Goal: Task Accomplishment & Management: Manage account settings

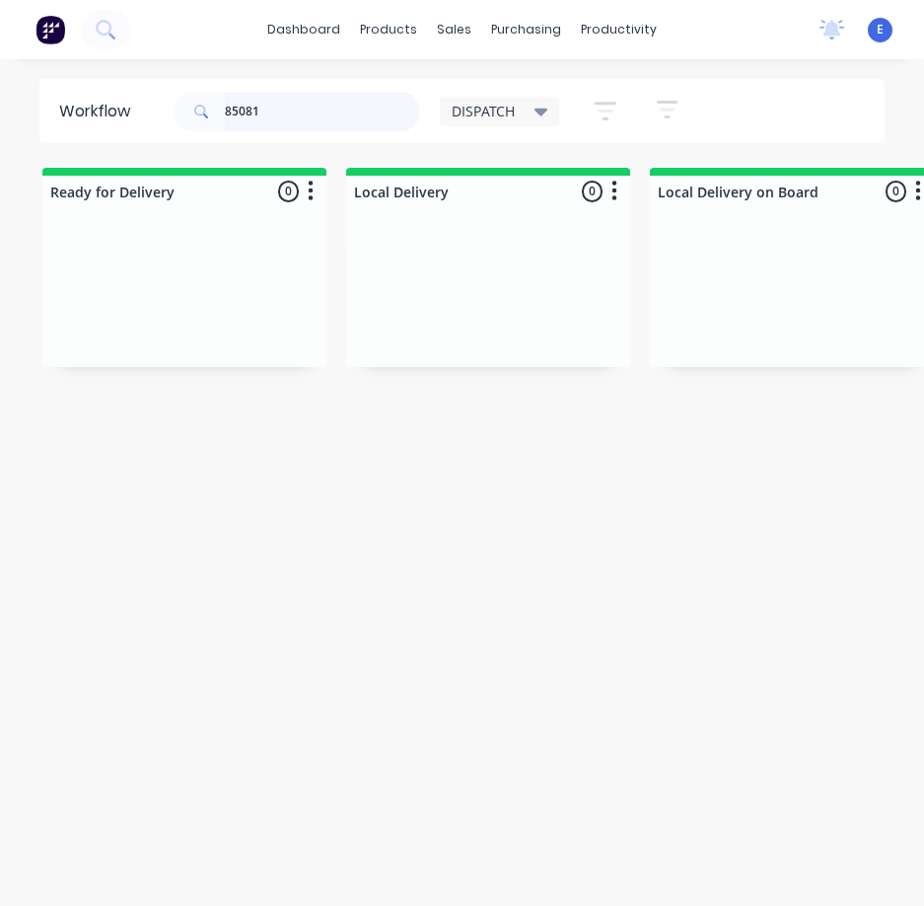
click at [300, 124] on input "85081" at bounding box center [322, 111] width 195 height 39
drag, startPoint x: 300, startPoint y: 124, endPoint x: 307, endPoint y: 136, distance: 13.7
click at [307, 135] on div "85081" at bounding box center [297, 111] width 247 height 59
type input "85278"
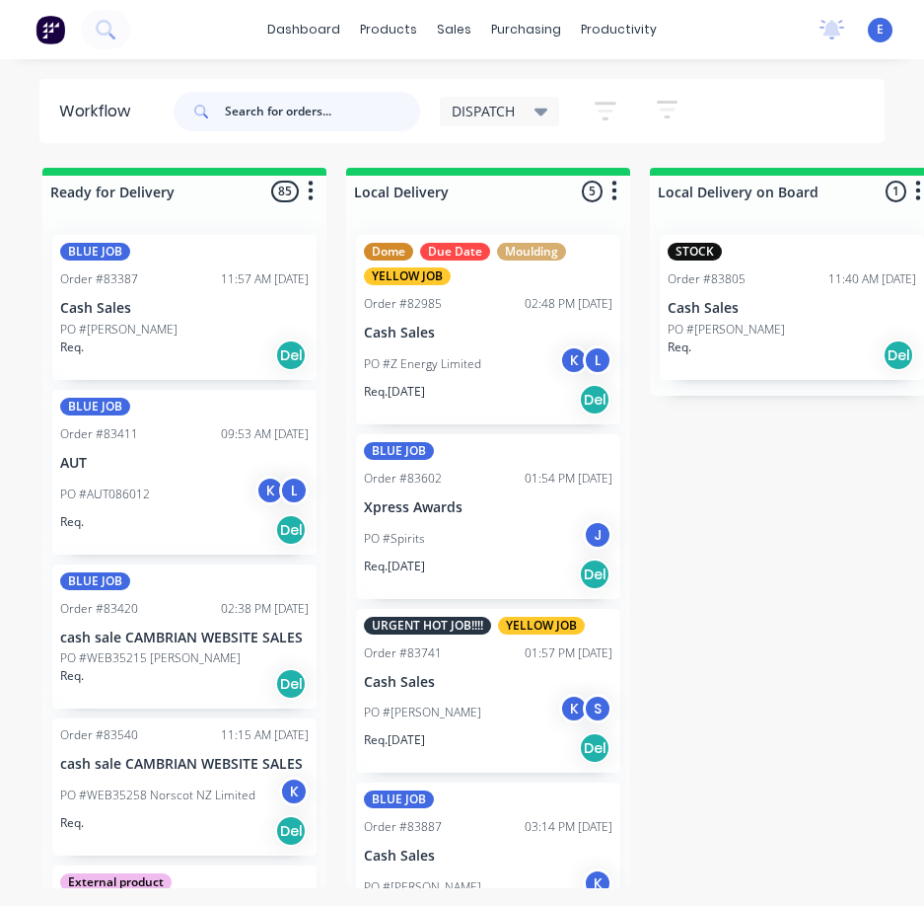
click at [281, 107] on input "text" at bounding box center [322, 111] width 195 height 39
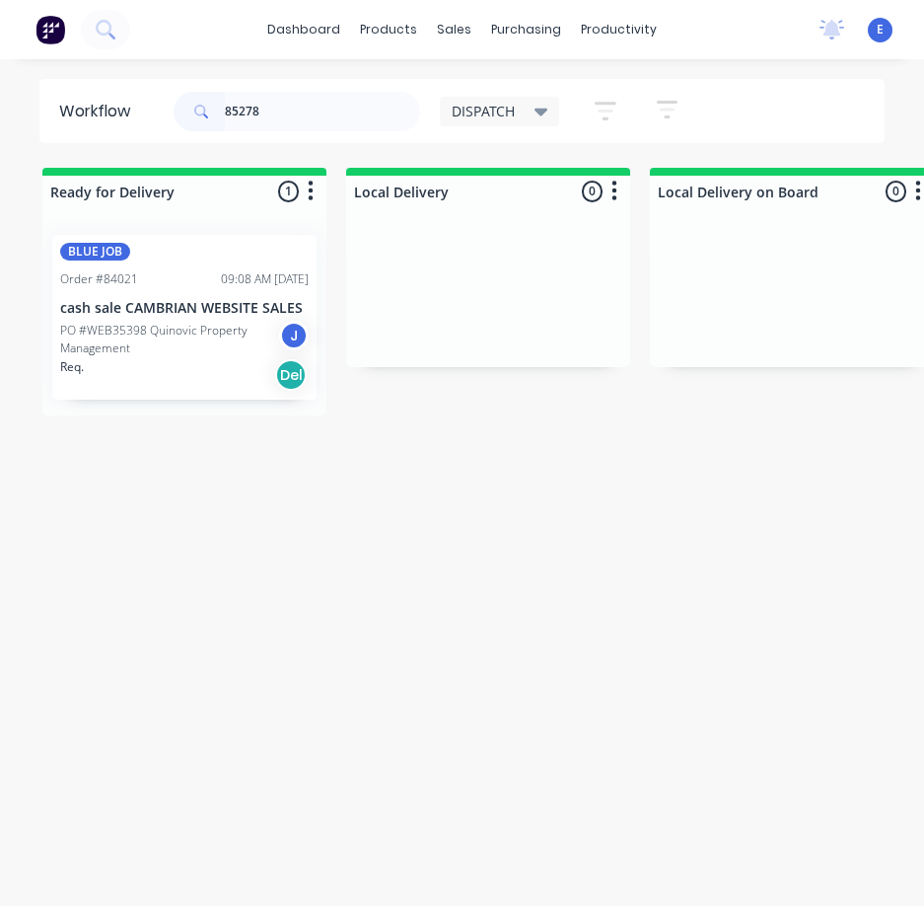
click at [191, 380] on div "Req. Del" at bounding box center [184, 375] width 249 height 34
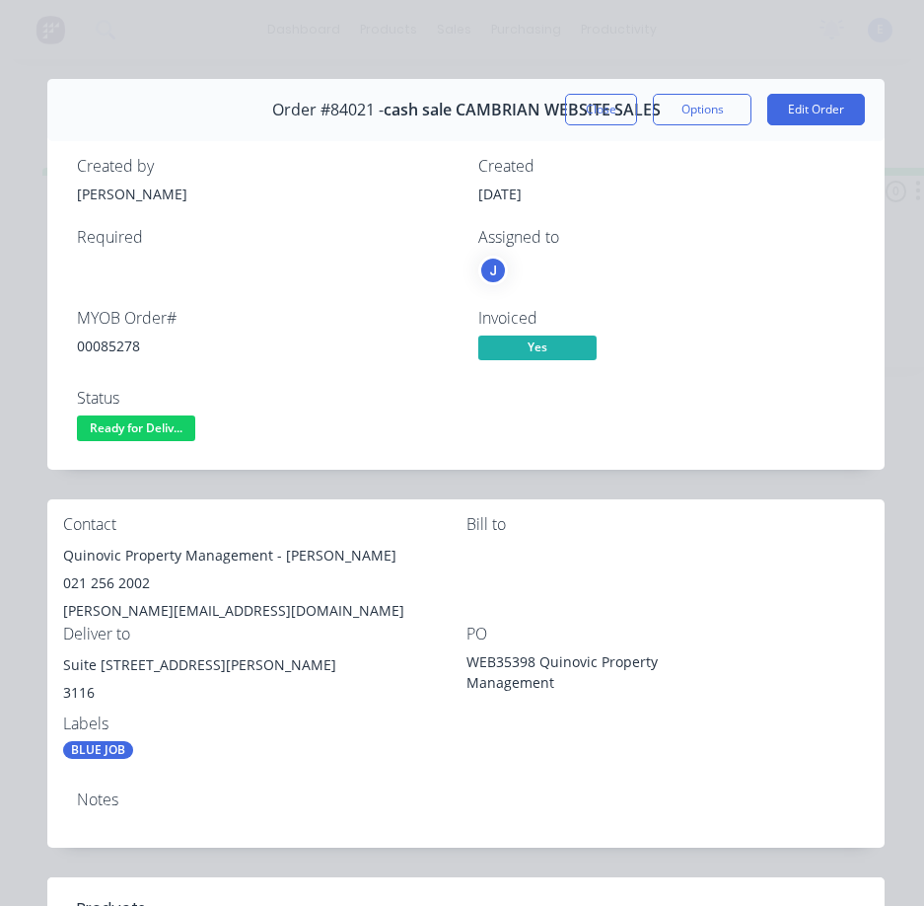
click at [121, 335] on div "00085278" at bounding box center [266, 345] width 378 height 21
copy div "00085278"
drag, startPoint x: 269, startPoint y: 552, endPoint x: 55, endPoint y: 565, distance: 214.4
click at [55, 565] on div "Contact Quinovic Property Management - Lisa Anderson 021 256 2002 lisa@quinovic…" at bounding box center [465, 637] width 837 height 276
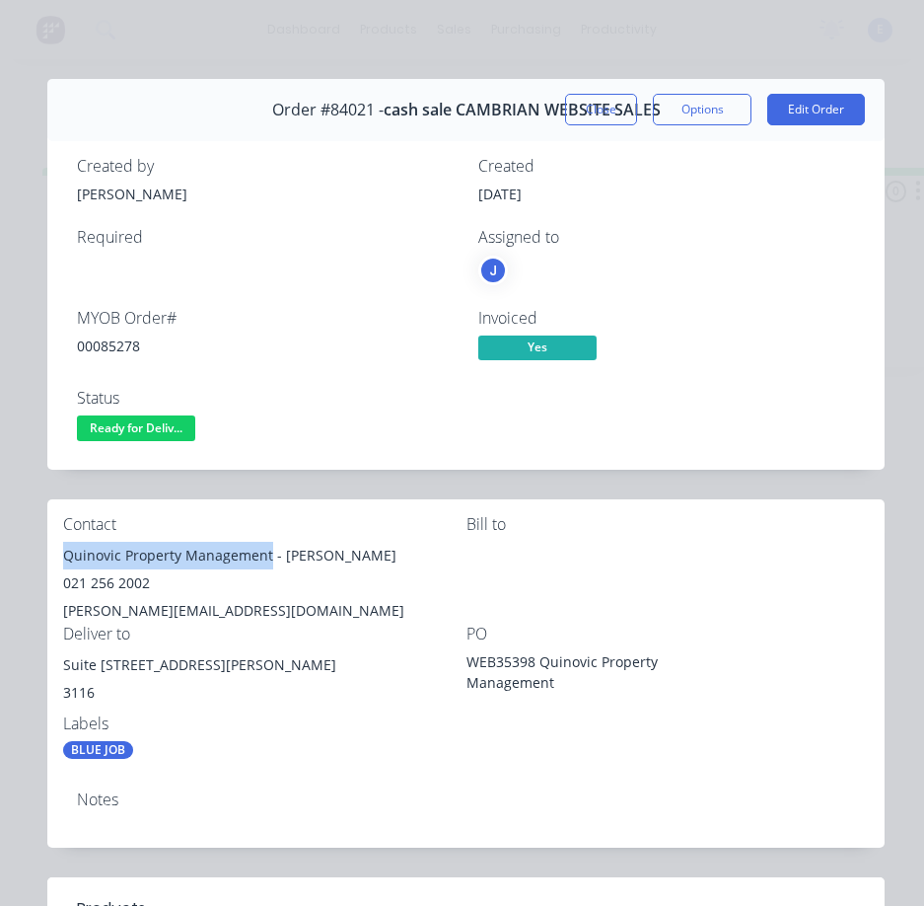
copy div "Quinovic Property Management"
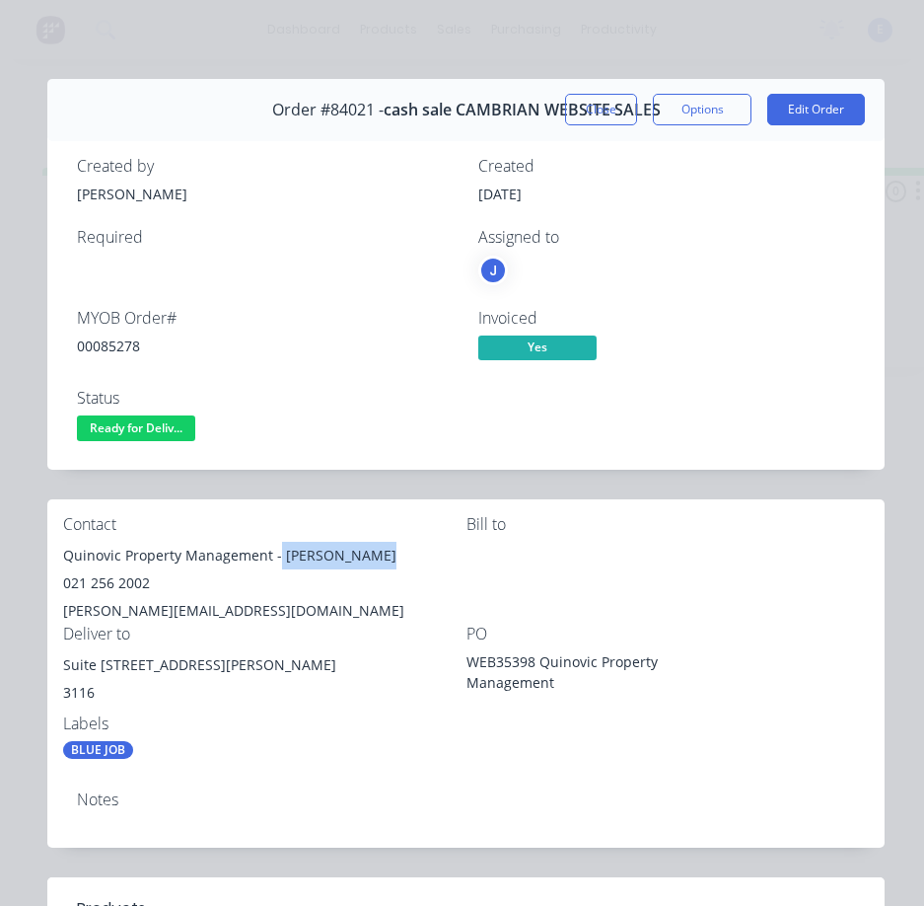
drag, startPoint x: 275, startPoint y: 555, endPoint x: 377, endPoint y: 547, distance: 101.9
click at [408, 545] on div "Quinovic Property Management - Lisa Anderson" at bounding box center [264, 556] width 403 height 28
copy div "Lisa Anderson"
click at [89, 584] on div "021 256 2002" at bounding box center [264, 583] width 403 height 28
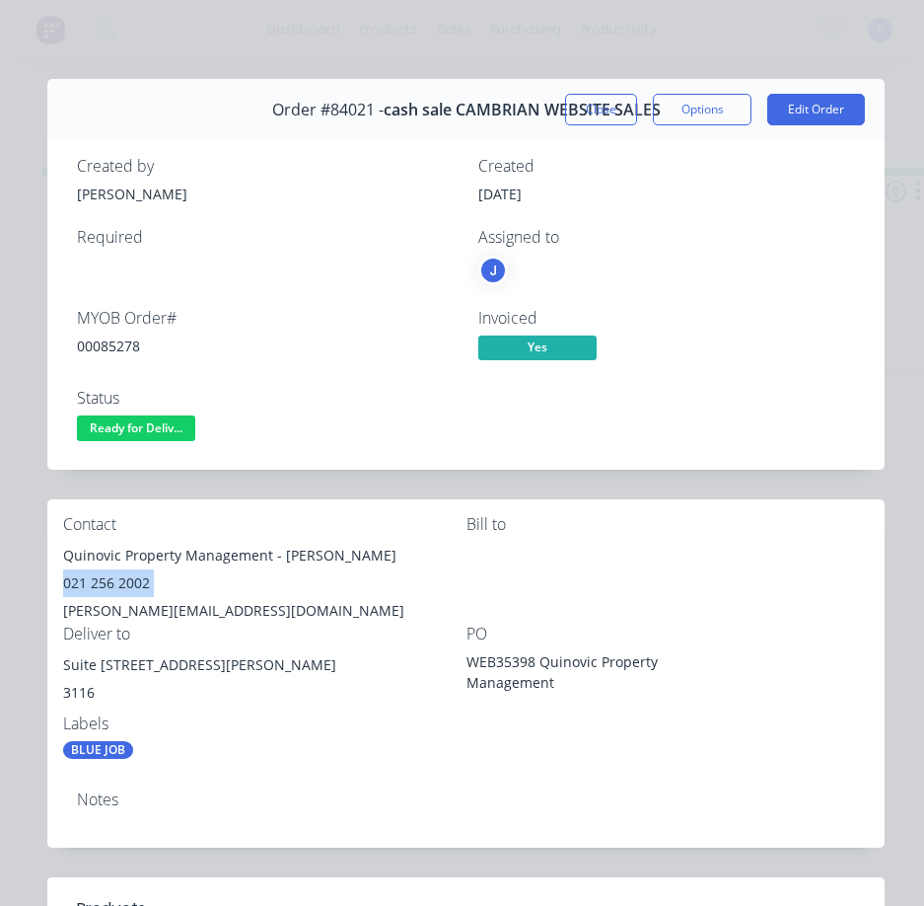
click at [89, 584] on div "021 256 2002" at bounding box center [264, 583] width 403 height 28
copy div "021 256 2002"
click at [169, 610] on div "lisa@quinovic-mtmaunganui.co.nz" at bounding box center [264, 611] width 403 height 28
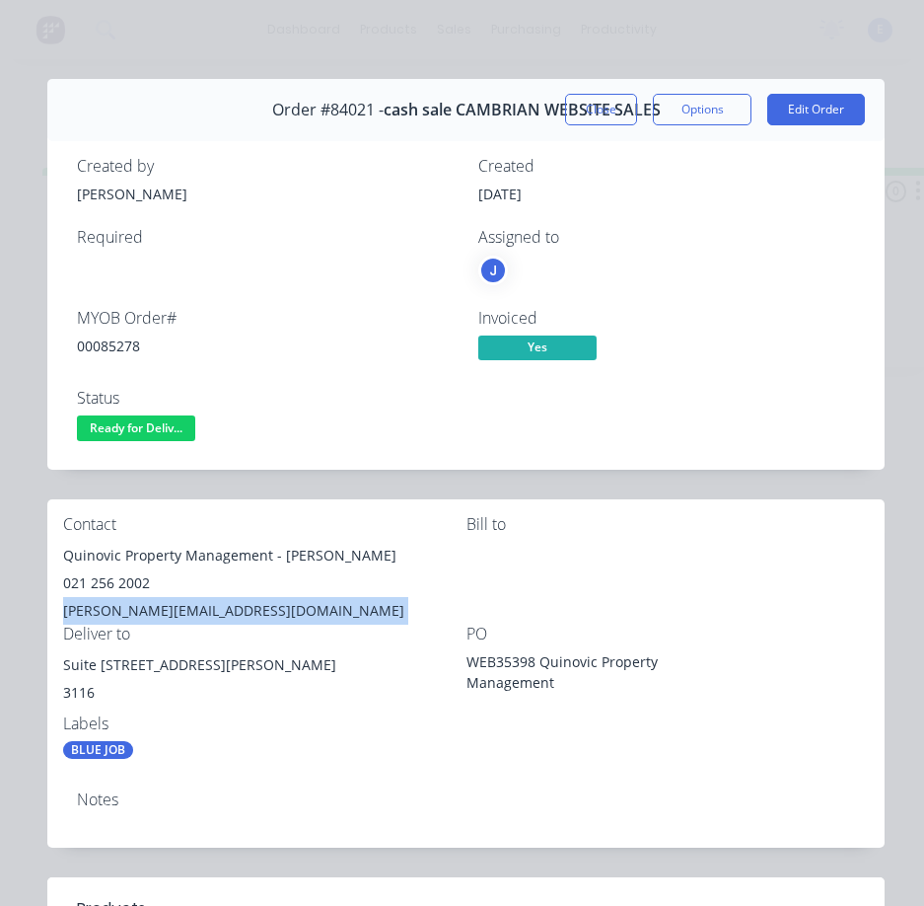
click at [169, 610] on div "lisa@quinovic-mtmaunganui.co.nz" at bounding box center [264, 611] width 403 height 28
copy div "lisa@quinovic-mtmaunganui.co.nz"
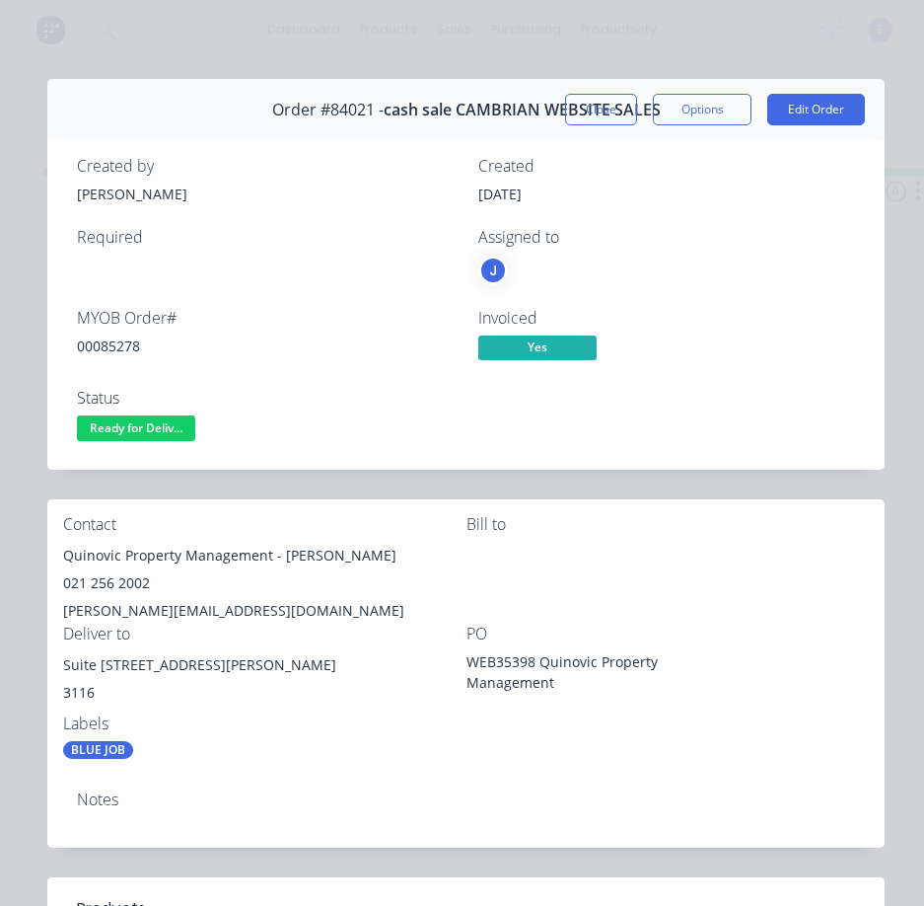
drag, startPoint x: 307, startPoint y: 680, endPoint x: 257, endPoint y: 718, distance: 62.6
click at [262, 718] on div "Labels" at bounding box center [264, 723] width 403 height 19
drag, startPoint x: 213, startPoint y: 663, endPoint x: 117, endPoint y: 663, distance: 95.7
click at [117, 663] on div "Suite 6 - 43 Girven road Mount Maunganui" at bounding box center [264, 665] width 403 height 28
copy div "43 Girven road"
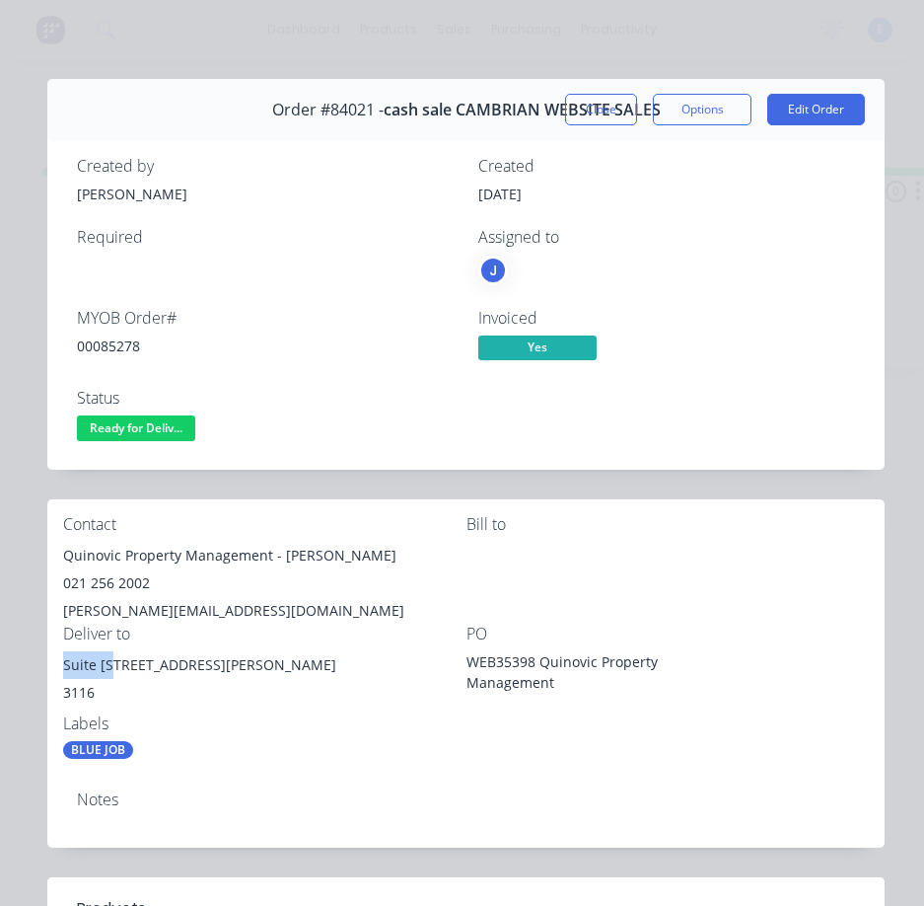
drag, startPoint x: 110, startPoint y: 670, endPoint x: 80, endPoint y: 669, distance: 30.6
click at [57, 659] on div "Contact Quinovic Property Management - Lisa Anderson 021 256 2002 lisa@quinovic…" at bounding box center [465, 637] width 837 height 276
copy div "Suite 6"
click at [117, 438] on span "Ready for Deliv..." at bounding box center [136, 427] width 118 height 25
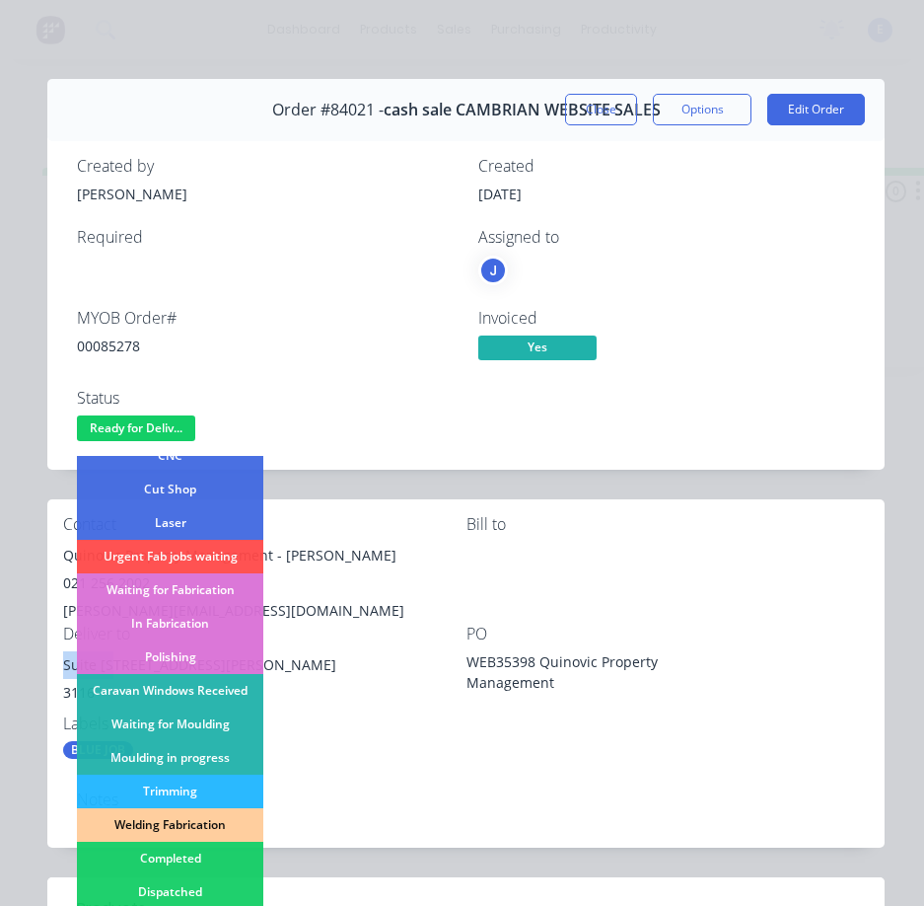
scroll to position [386, 0]
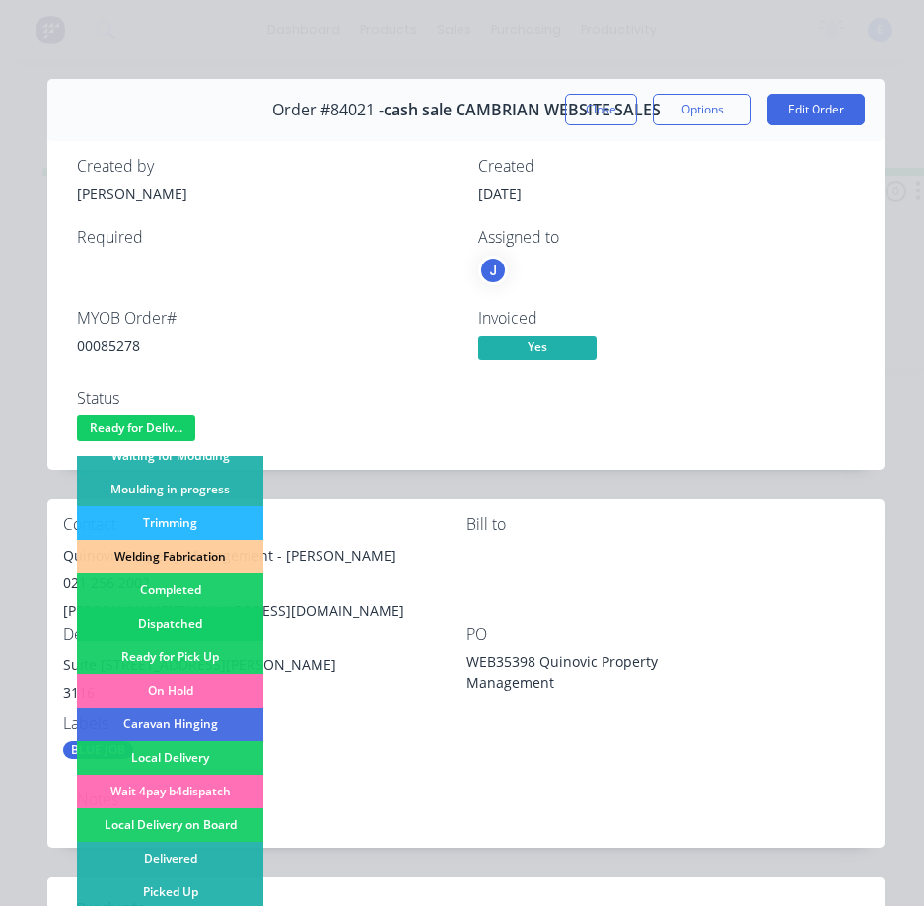
click at [215, 617] on div "Dispatched" at bounding box center [170, 624] width 186 height 34
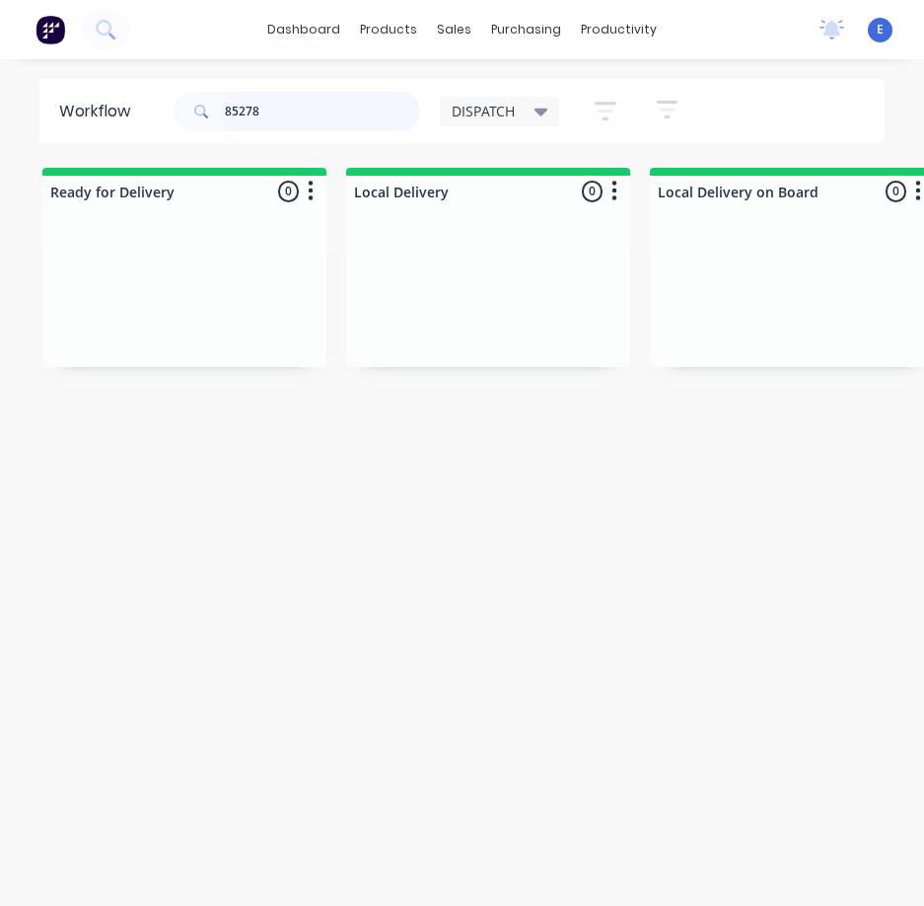
click at [337, 107] on input "85278" at bounding box center [322, 111] width 195 height 39
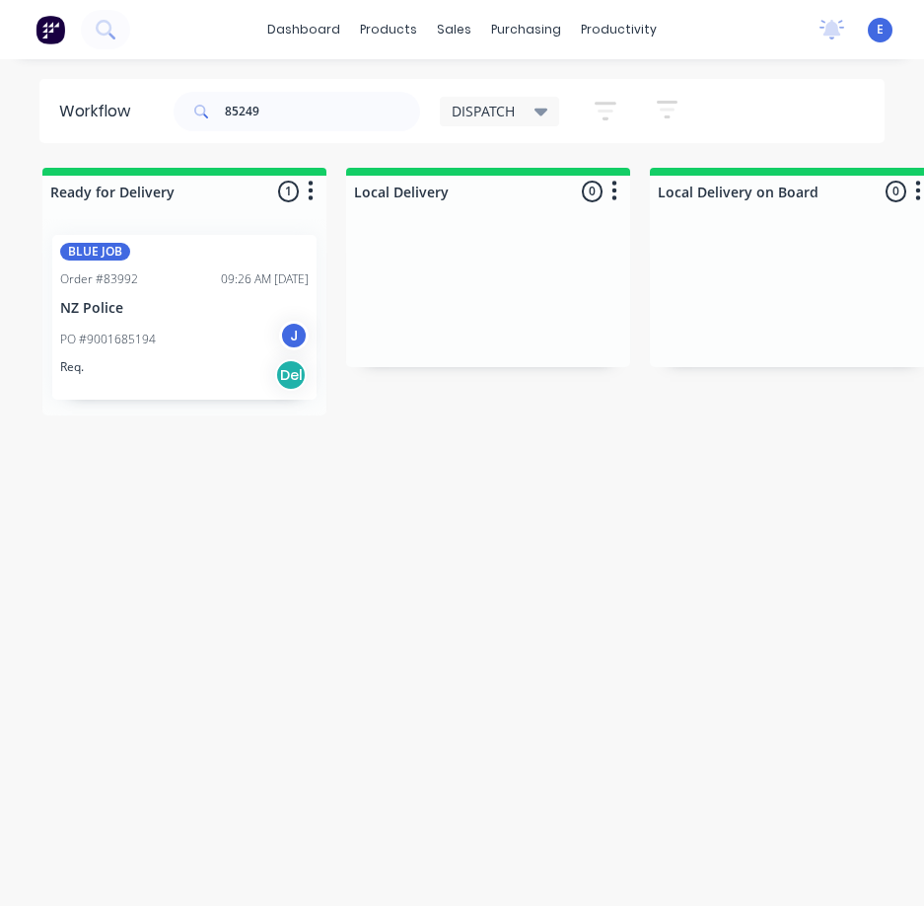
click at [255, 378] on div "Req. Del" at bounding box center [184, 375] width 249 height 34
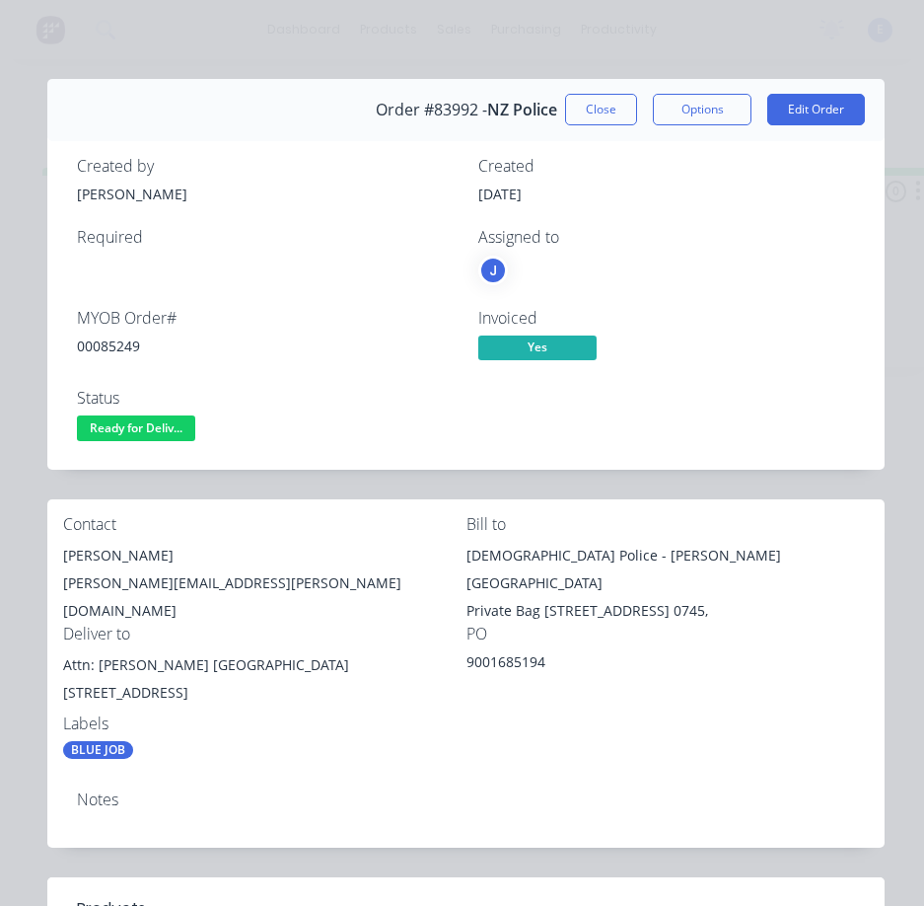
click at [113, 344] on div "00085249" at bounding box center [266, 345] width 378 height 21
copy div "00085249"
click at [92, 540] on div "Contact Florence BANNAN Florence.Bannan@police.govt.nz" at bounding box center [264, 569] width 403 height 109
click at [93, 543] on div "Contact Florence BANNAN Florence.Bannan@police.govt.nz" at bounding box center [264, 569] width 403 height 109
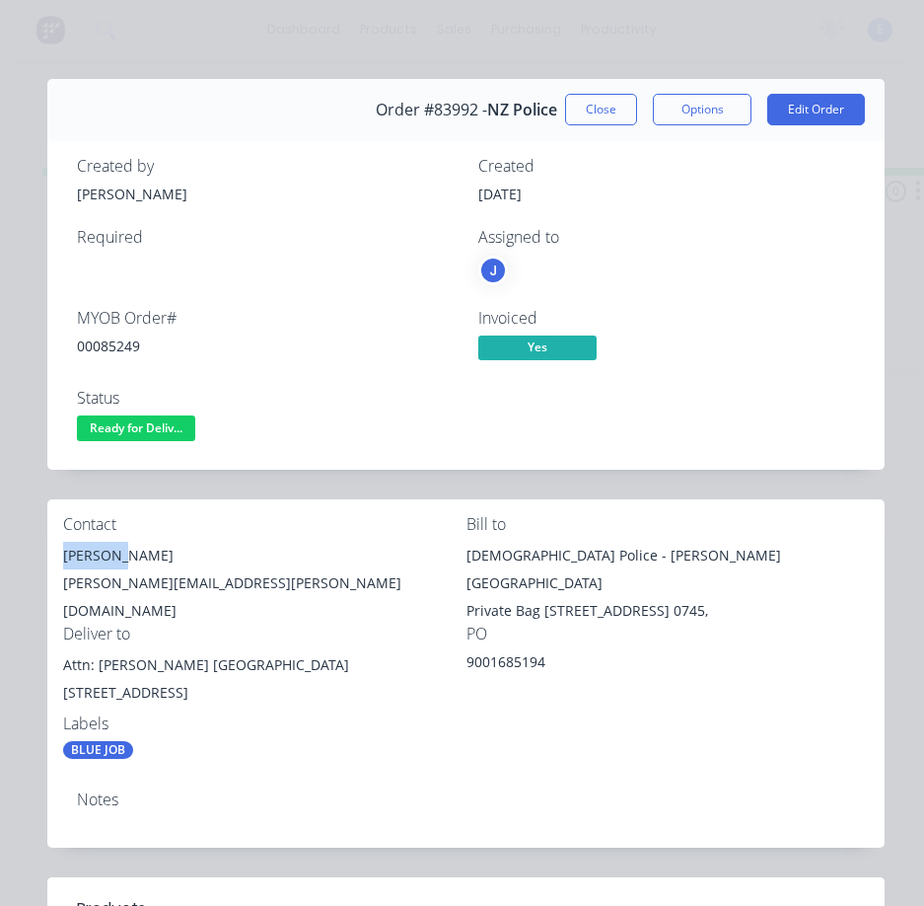
click at [94, 561] on div "Florence BANNAN" at bounding box center [264, 556] width 403 height 28
click at [108, 547] on div "Florence BANNAN" at bounding box center [264, 556] width 403 height 28
click at [109, 546] on div "Florence BANNAN" at bounding box center [264, 556] width 403 height 28
click at [138, 555] on div "Florence BANNAN" at bounding box center [264, 556] width 403 height 28
click at [130, 549] on div "Florence BANNAN" at bounding box center [264, 556] width 403 height 28
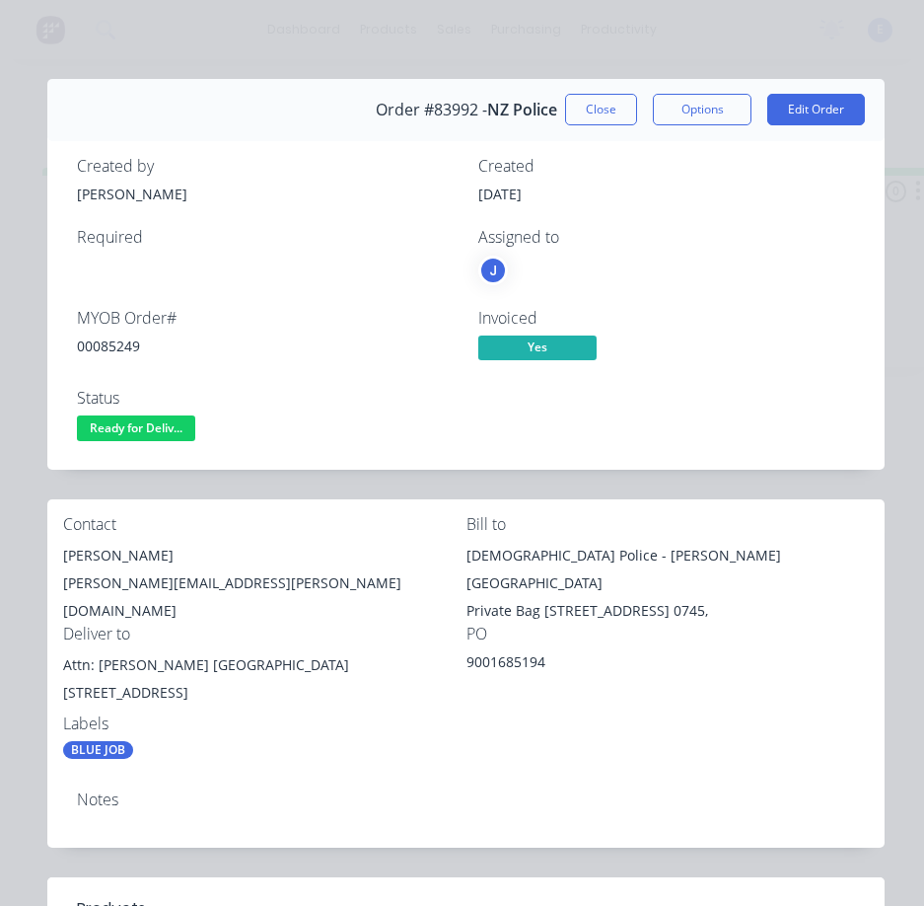
click at [130, 549] on div "Florence BANNAN" at bounding box center [264, 556] width 403 height 28
copy div "Florence BANNAN"
click at [226, 581] on div "Florence.Bannan@police.govt.nz" at bounding box center [264, 596] width 403 height 55
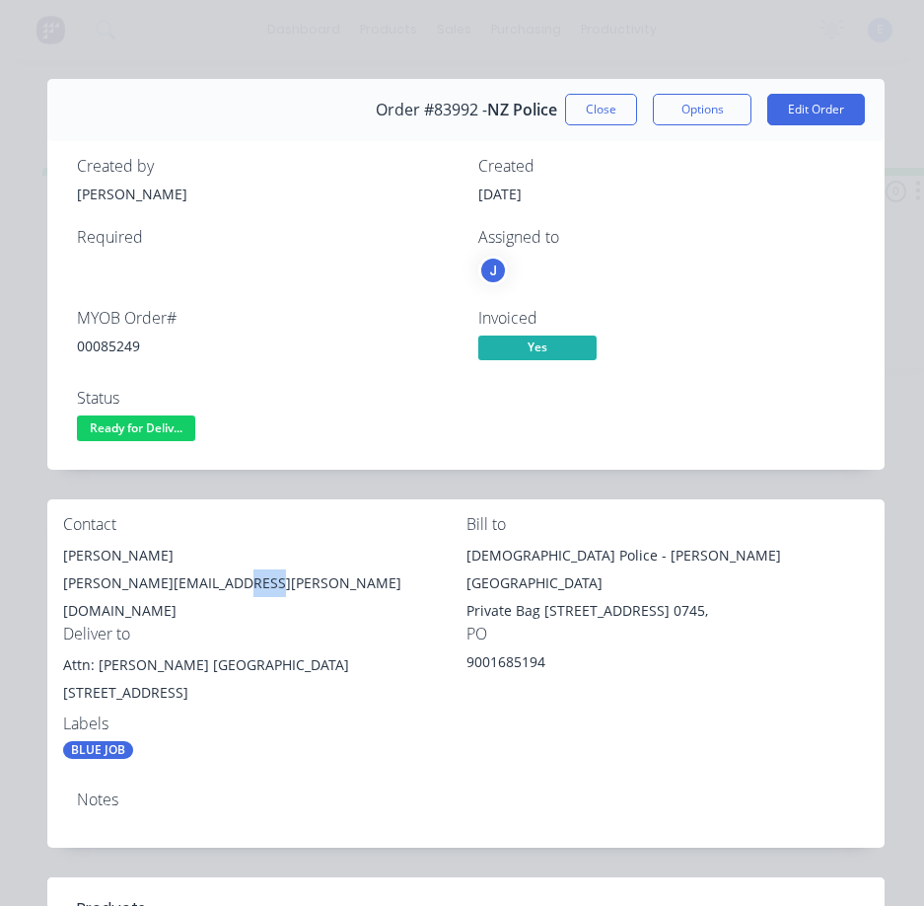
click at [226, 581] on div "Florence.Bannan@police.govt.nz" at bounding box center [264, 596] width 403 height 55
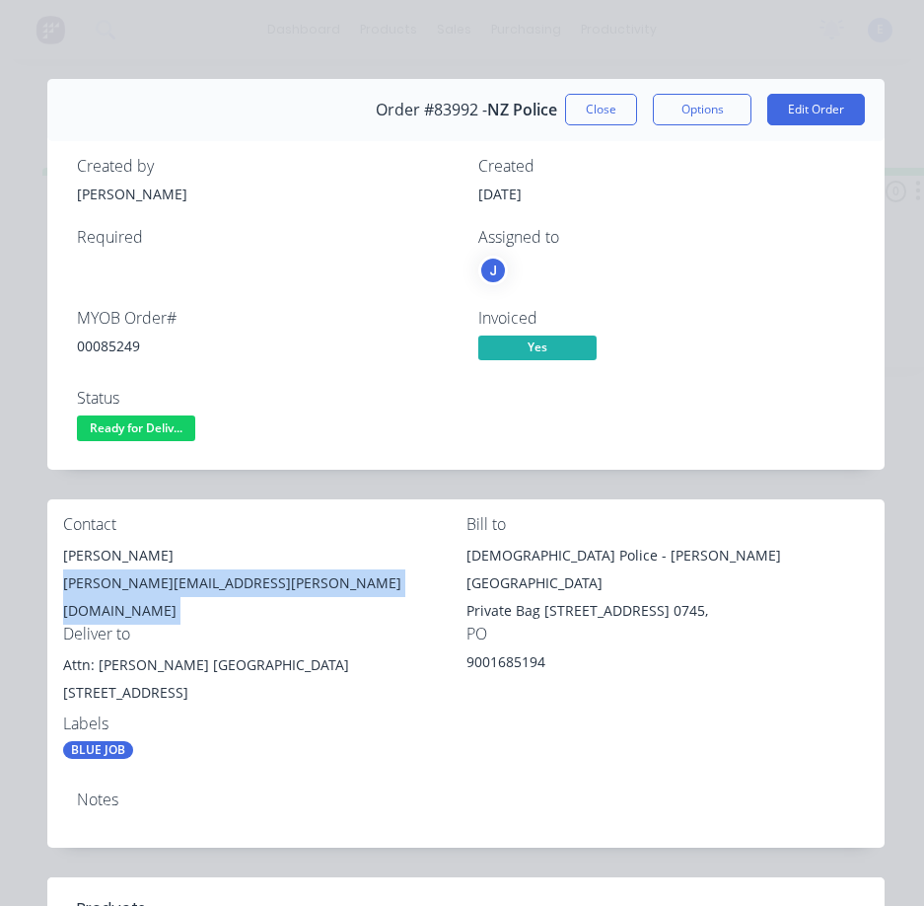
click at [226, 581] on div "Florence.Bannan@police.govt.nz" at bounding box center [264, 596] width 403 height 55
copy div "Florence.Bannan@police.govt.nz"
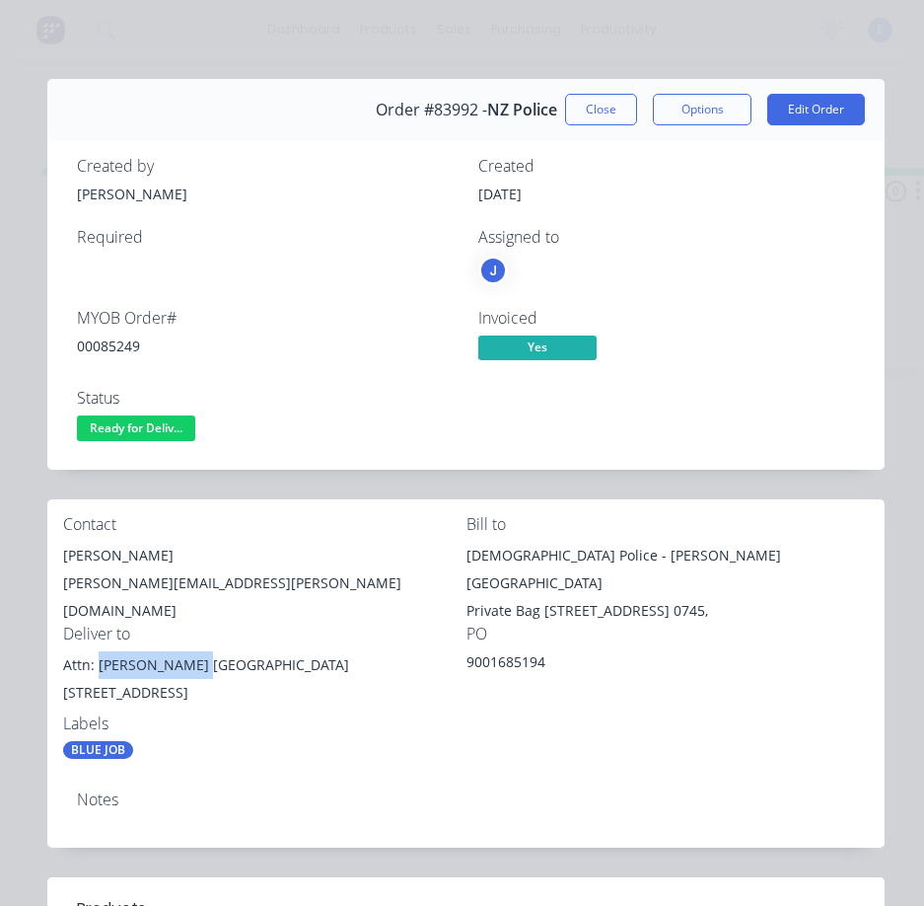
drag, startPoint x: 199, startPoint y: 643, endPoint x: 99, endPoint y: 644, distance: 100.6
click at [99, 651] on div "Attn: Brad Sanderson North Shore Policing Centre" at bounding box center [264, 665] width 403 height 28
drag, startPoint x: 161, startPoint y: 634, endPoint x: 372, endPoint y: 726, distance: 230.2
click at [372, 741] on div "BLUE JOB" at bounding box center [264, 750] width 403 height 18
click at [581, 897] on div at bounding box center [549, 909] width 613 height 24
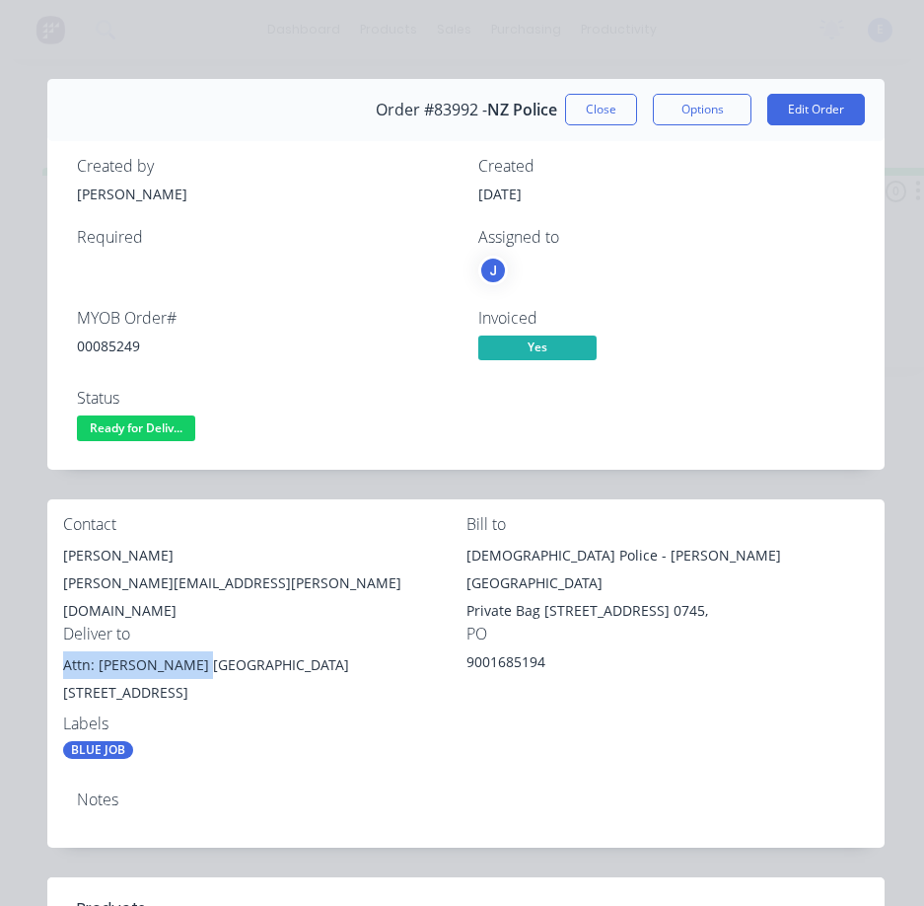
drag, startPoint x: 200, startPoint y: 642, endPoint x: 68, endPoint y: 627, distance: 133.0
click at [67, 627] on div "Deliver to Attn: Brad Sanderson North Shore Policing Centre 52 Parkway Drive, R…" at bounding box center [264, 669] width 403 height 90
drag, startPoint x: 202, startPoint y: 649, endPoint x: 397, endPoint y: 651, distance: 194.3
click at [397, 651] on div "Attn: Brad Sanderson North Shore Policing Centre" at bounding box center [264, 665] width 403 height 28
drag, startPoint x: 175, startPoint y: 674, endPoint x: 59, endPoint y: 672, distance: 115.4
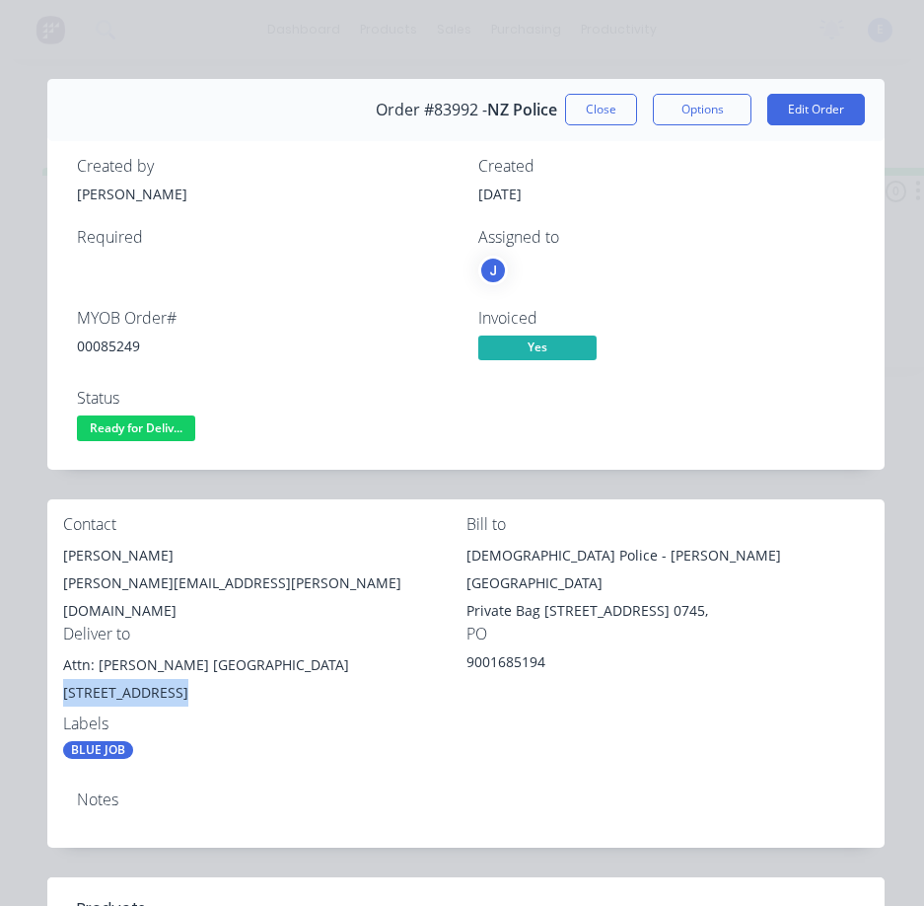
click at [59, 672] on div "Contact Florence BANNAN Florence.Bannan@police.govt.nz Bill to NZ Police - Paul…" at bounding box center [465, 637] width 837 height 276
click at [490, 774] on div "Notes" at bounding box center [465, 810] width 837 height 72
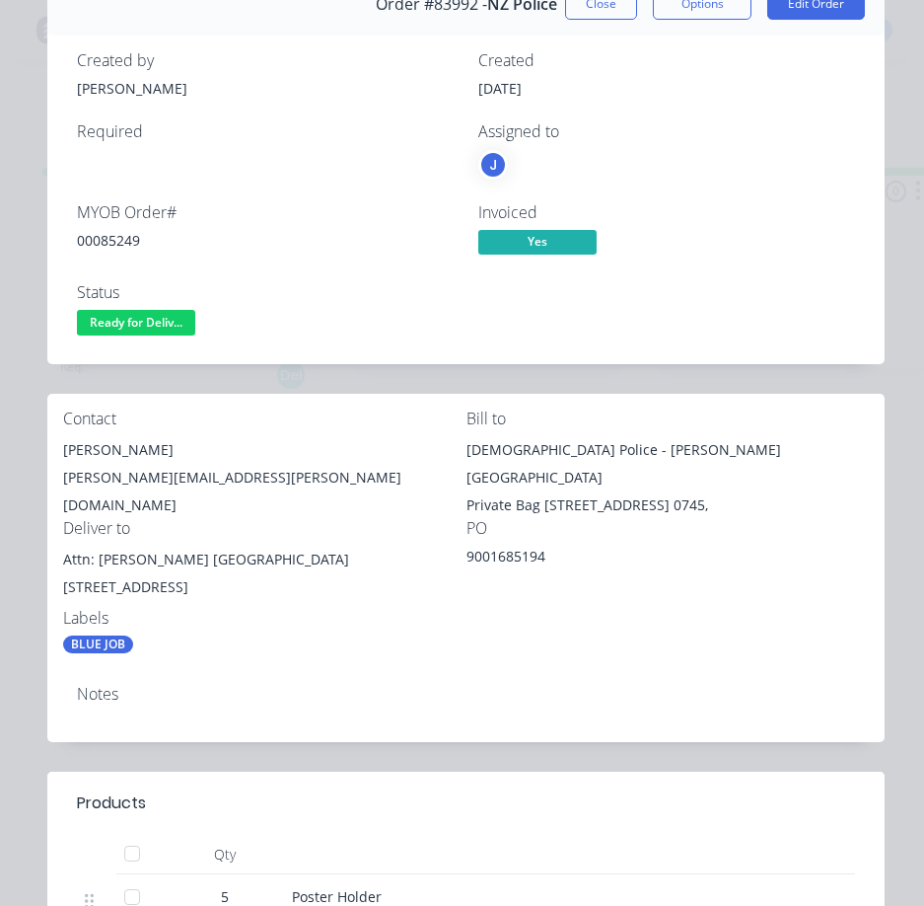
scroll to position [105, 0]
click at [138, 324] on span "Ready for Deliv..." at bounding box center [136, 323] width 118 height 25
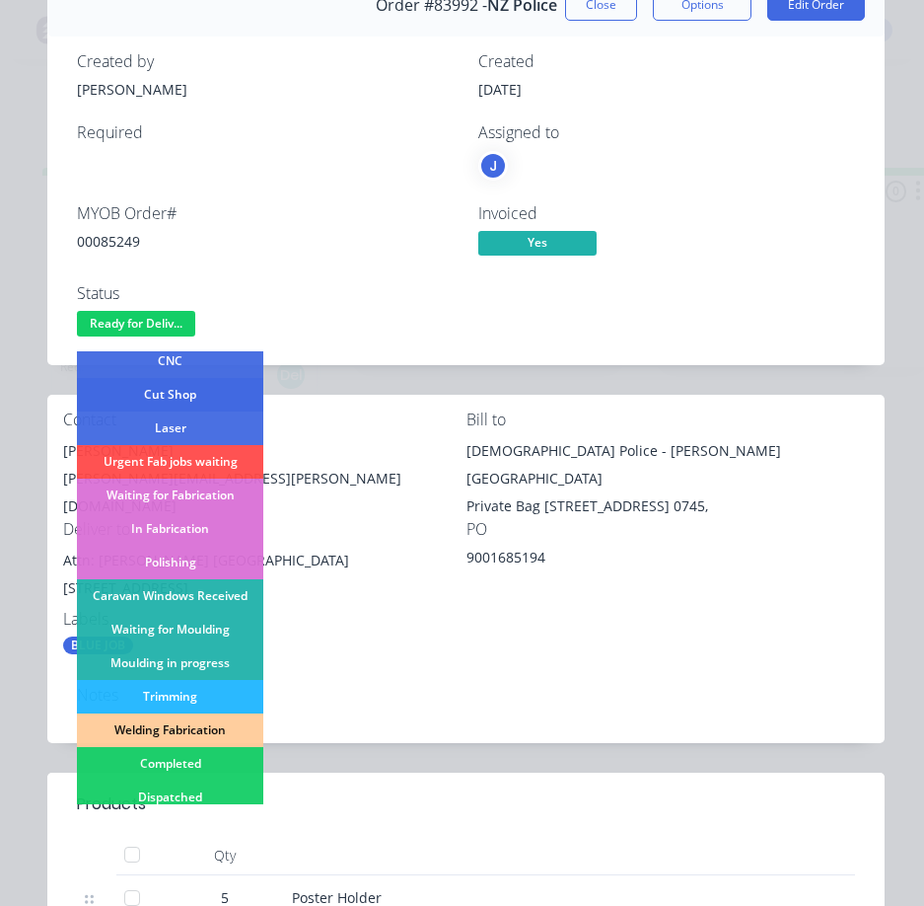
scroll to position [296, 0]
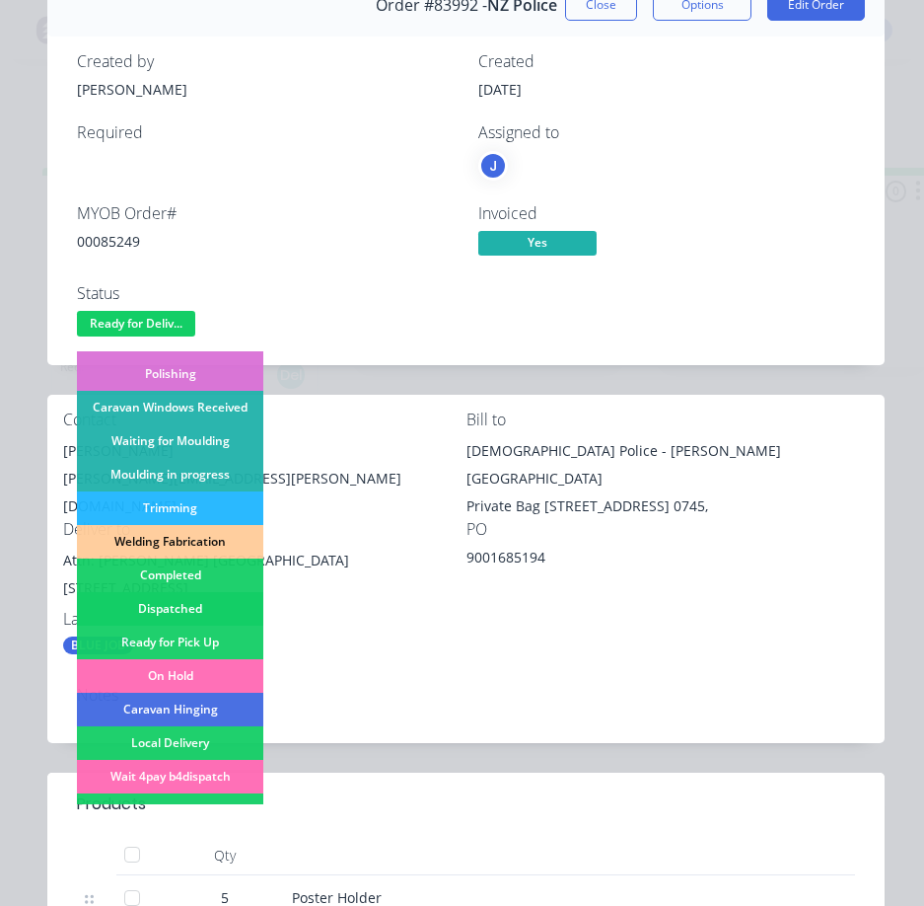
click at [214, 598] on div "Dispatched" at bounding box center [170, 609] width 186 height 34
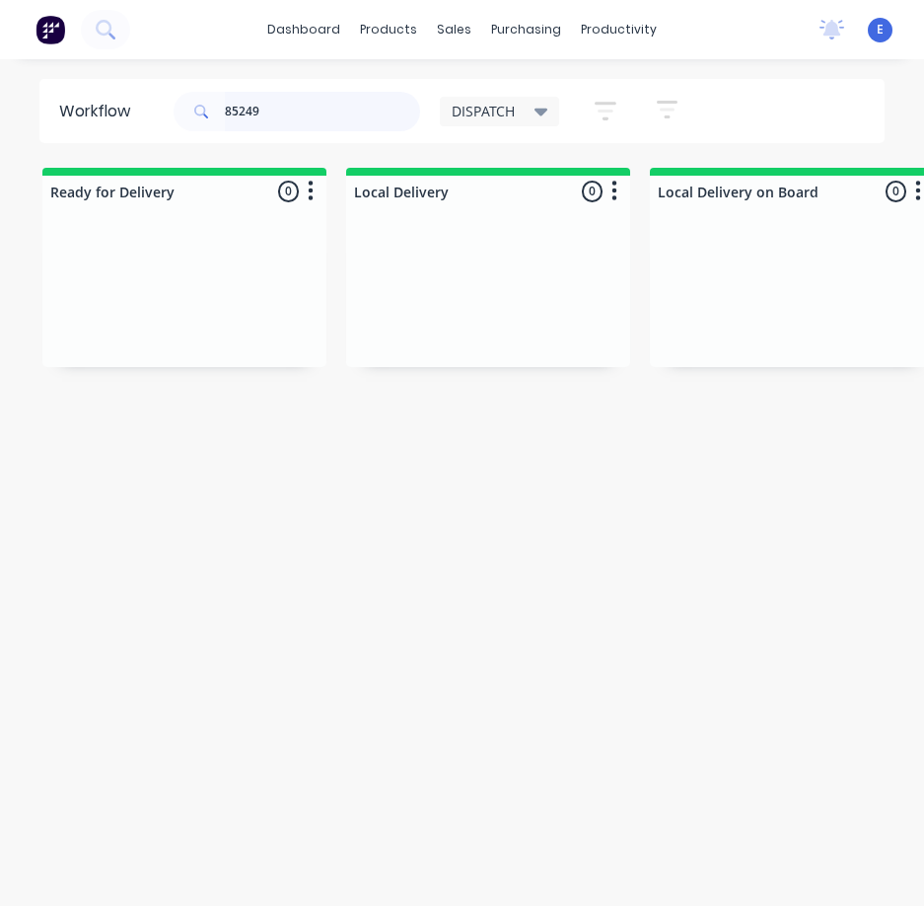
click at [292, 120] on input "85249" at bounding box center [322, 111] width 195 height 39
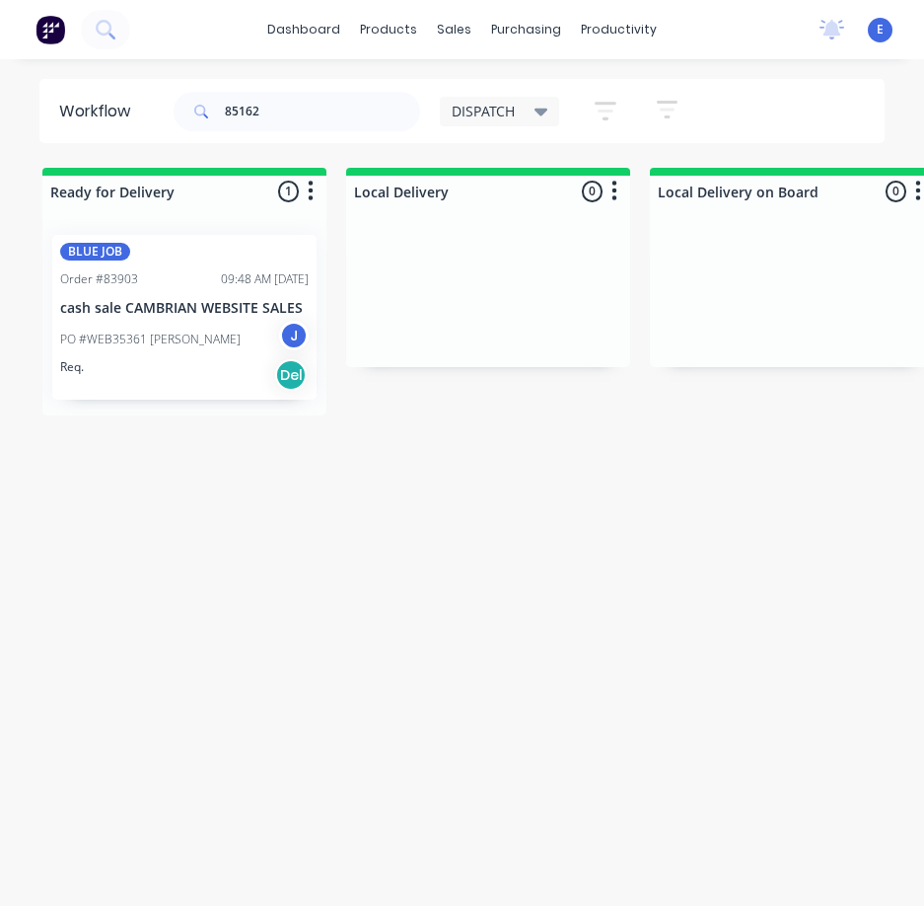
click at [188, 351] on div "PO #WEB35361 Rob-bert Ormandy J" at bounding box center [184, 339] width 249 height 37
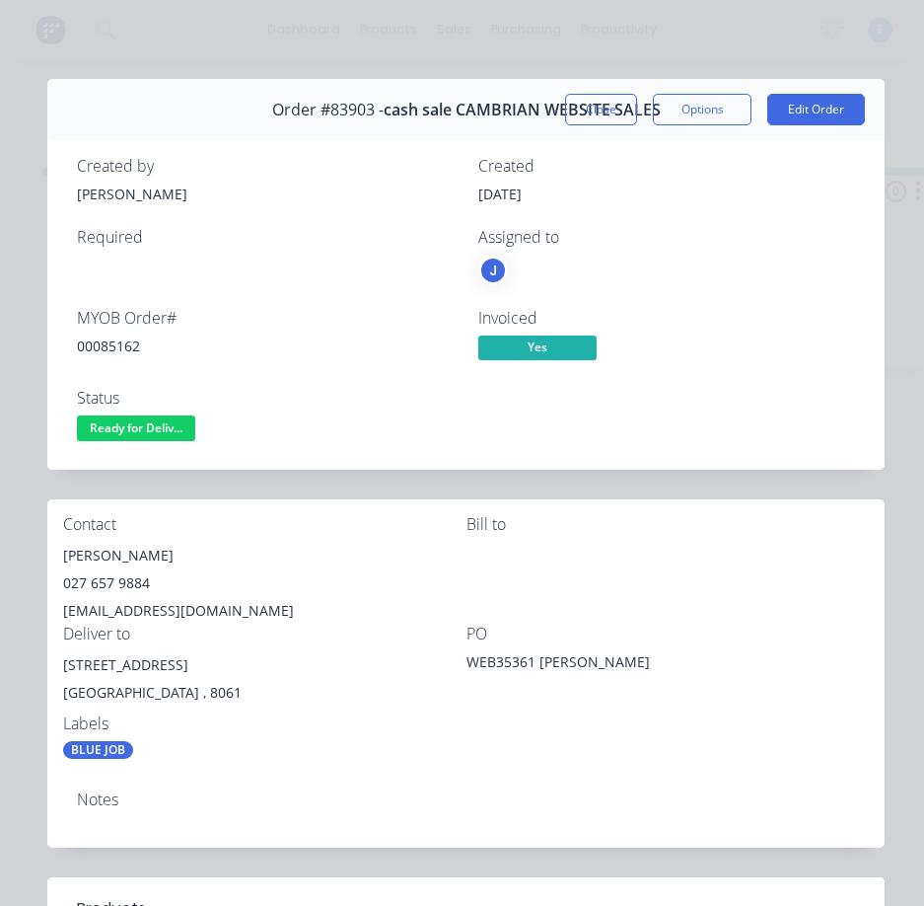
click at [120, 345] on div "00085162" at bounding box center [266, 345] width 378 height 21
click at [120, 344] on div "00085162" at bounding box center [266, 345] width 378 height 21
drag, startPoint x: 120, startPoint y: 345, endPoint x: 99, endPoint y: 347, distance: 21.8
click at [99, 347] on div "00085162" at bounding box center [266, 345] width 378 height 21
click at [100, 347] on div "00085162" at bounding box center [266, 345] width 378 height 21
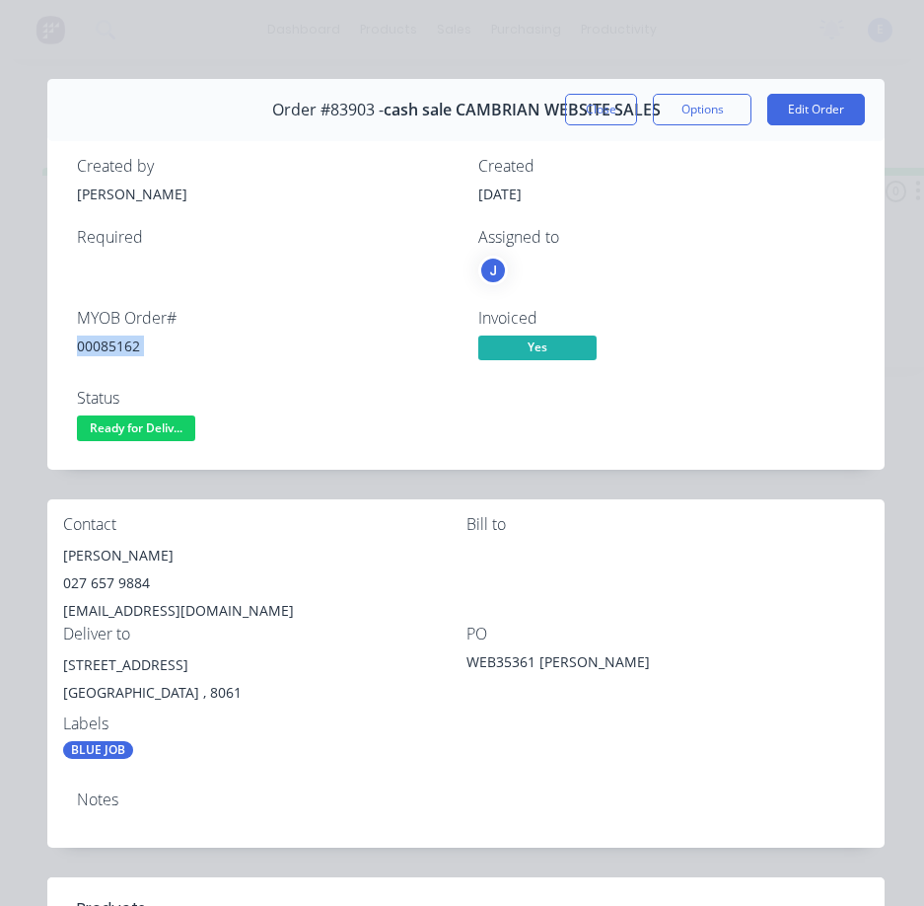
click at [100, 348] on div "00085162" at bounding box center [266, 345] width 378 height 21
click at [124, 552] on div "Rob-bert Ormandy" at bounding box center [264, 556] width 403 height 28
click at [124, 551] on div "Rob-bert Ormandy" at bounding box center [264, 556] width 403 height 28
click at [125, 551] on div "Rob-bert Ormandy" at bounding box center [264, 556] width 403 height 28
click at [102, 575] on div "027 657 9884" at bounding box center [264, 583] width 403 height 28
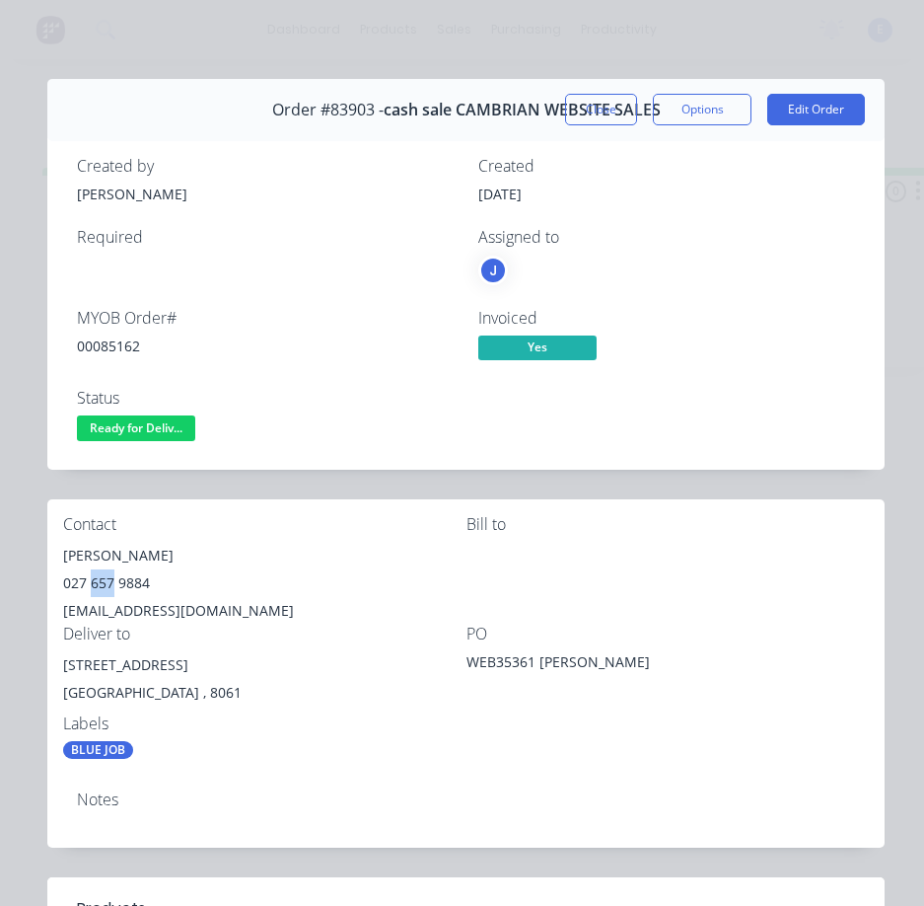
click at [102, 574] on div "027 657 9884" at bounding box center [264, 583] width 403 height 28
click at [190, 607] on div "robertormandy@hotmail.com" at bounding box center [264, 611] width 403 height 28
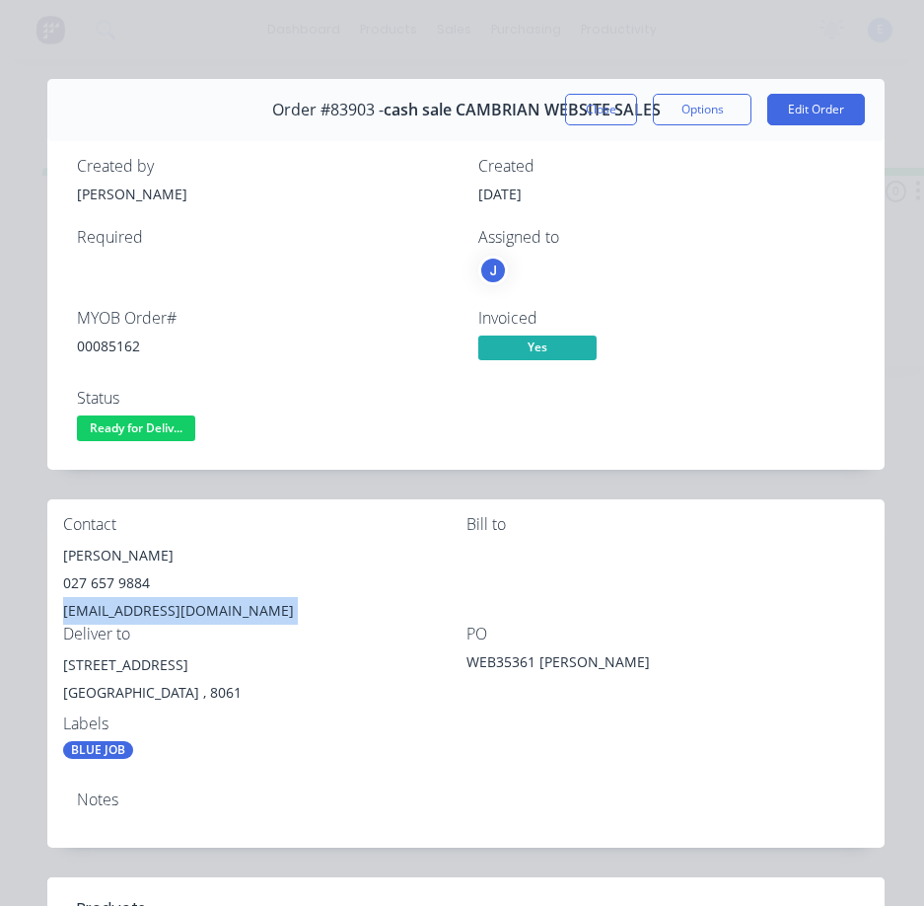
drag, startPoint x: 192, startPoint y: 665, endPoint x: 92, endPoint y: 664, distance: 100.6
click at [55, 671] on div "Contact Rob-bert Ormandy 027 657 9884 robertormandy@hotmail.com Bill to Deliver…" at bounding box center [465, 637] width 837 height 276
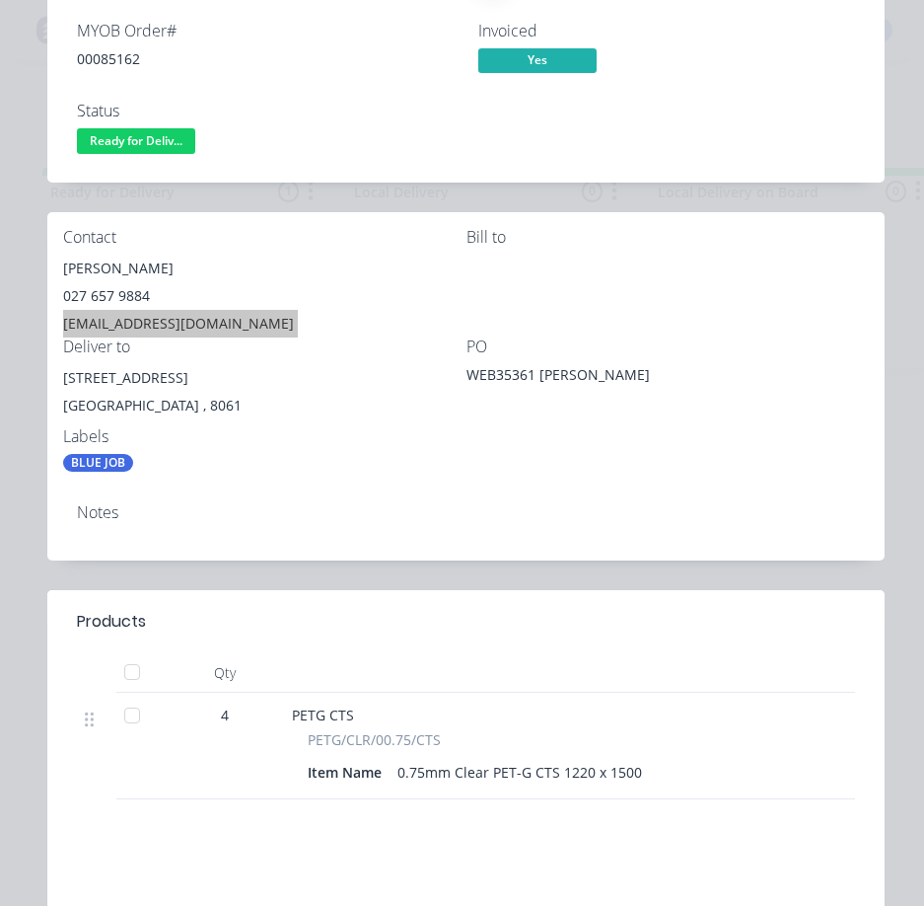
scroll to position [99, 0]
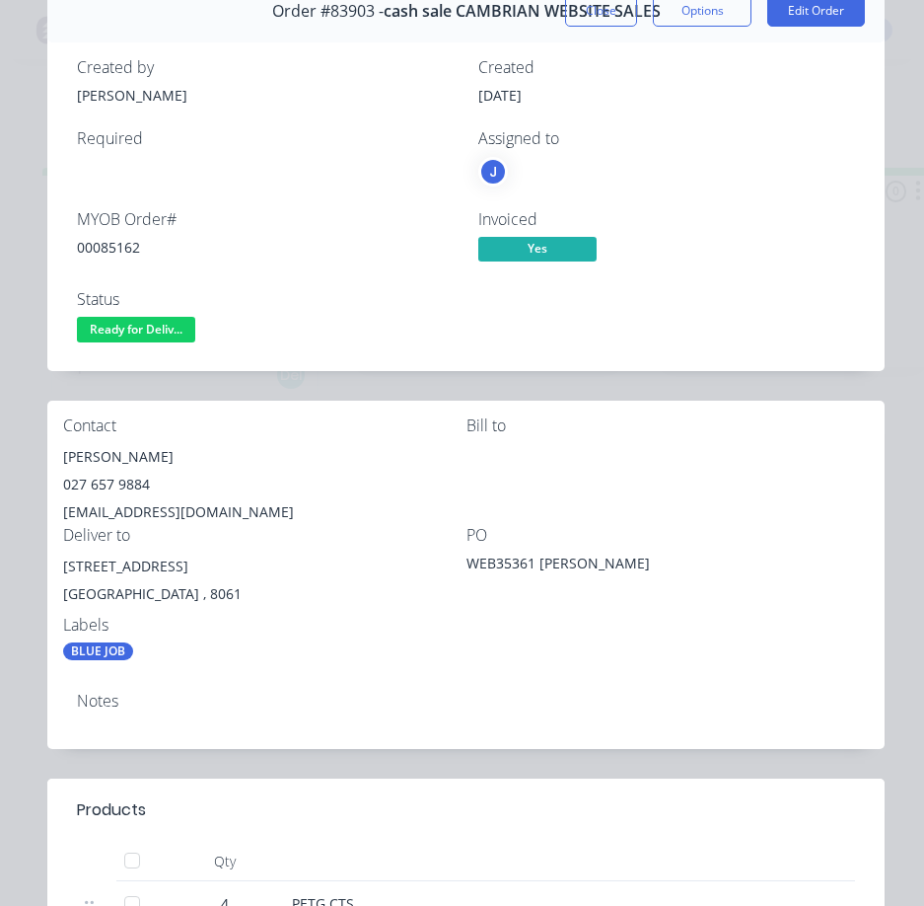
click at [410, 686] on div "Notes" at bounding box center [465, 712] width 837 height 72
click at [111, 327] on span "Ready for Deliv..." at bounding box center [136, 329] width 118 height 25
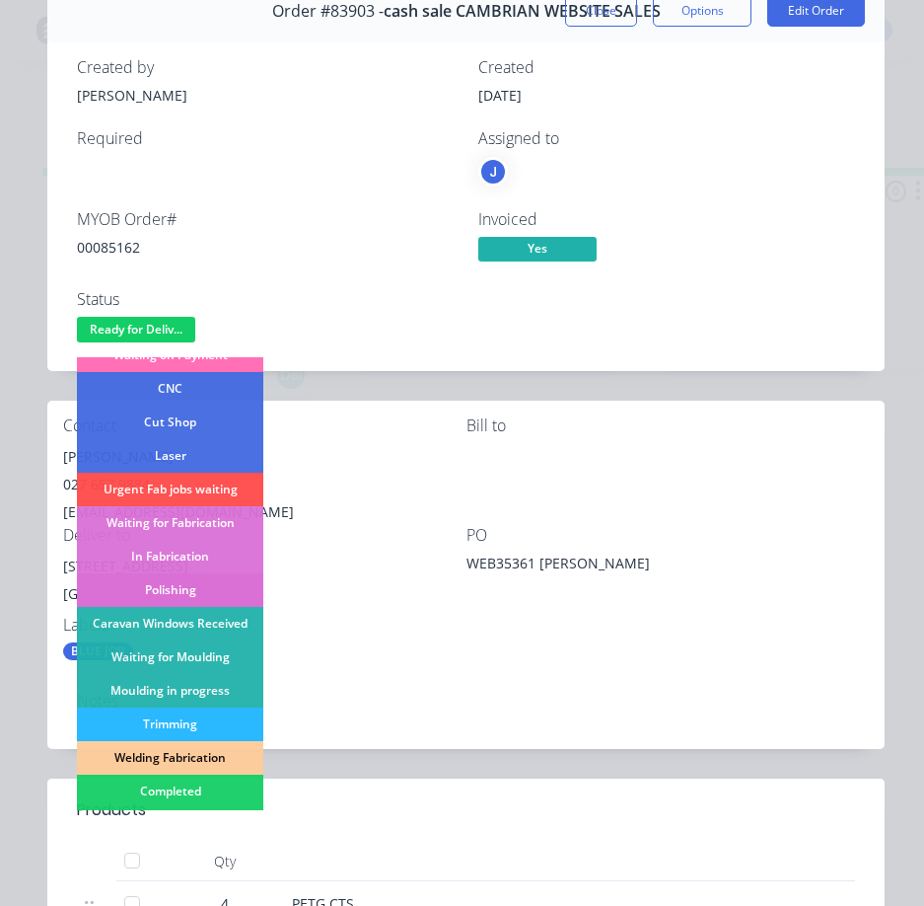
scroll to position [197, 0]
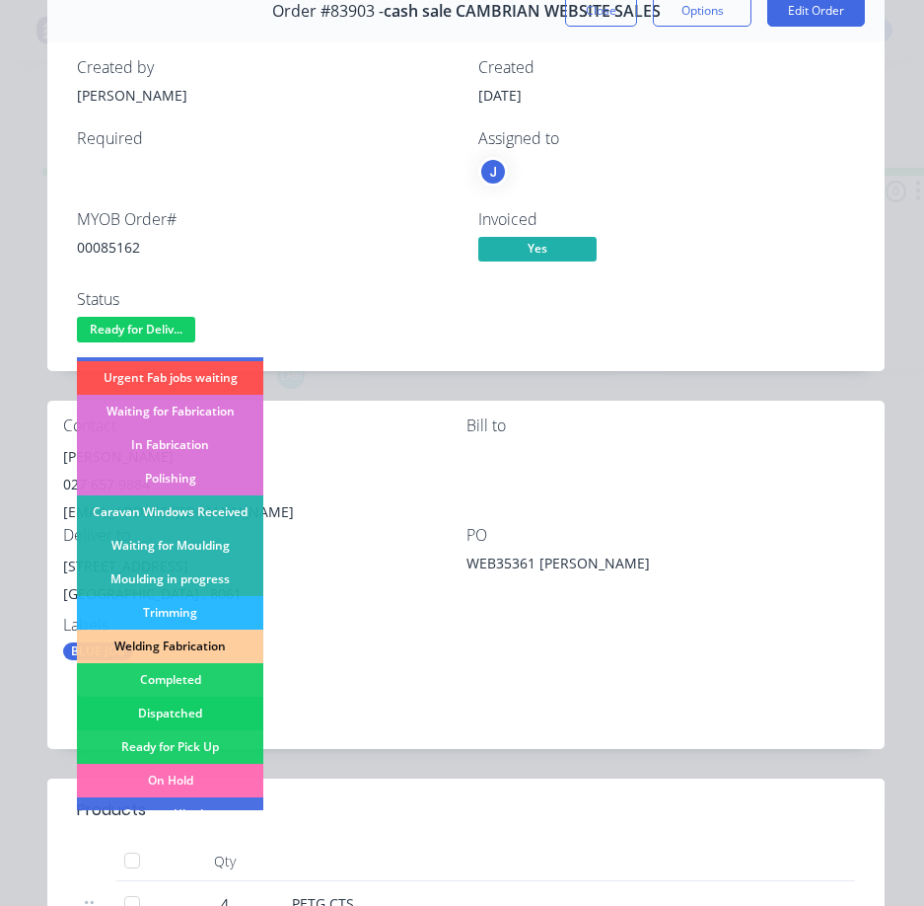
click at [210, 700] on div "Dispatched" at bounding box center [170, 713] width 186 height 34
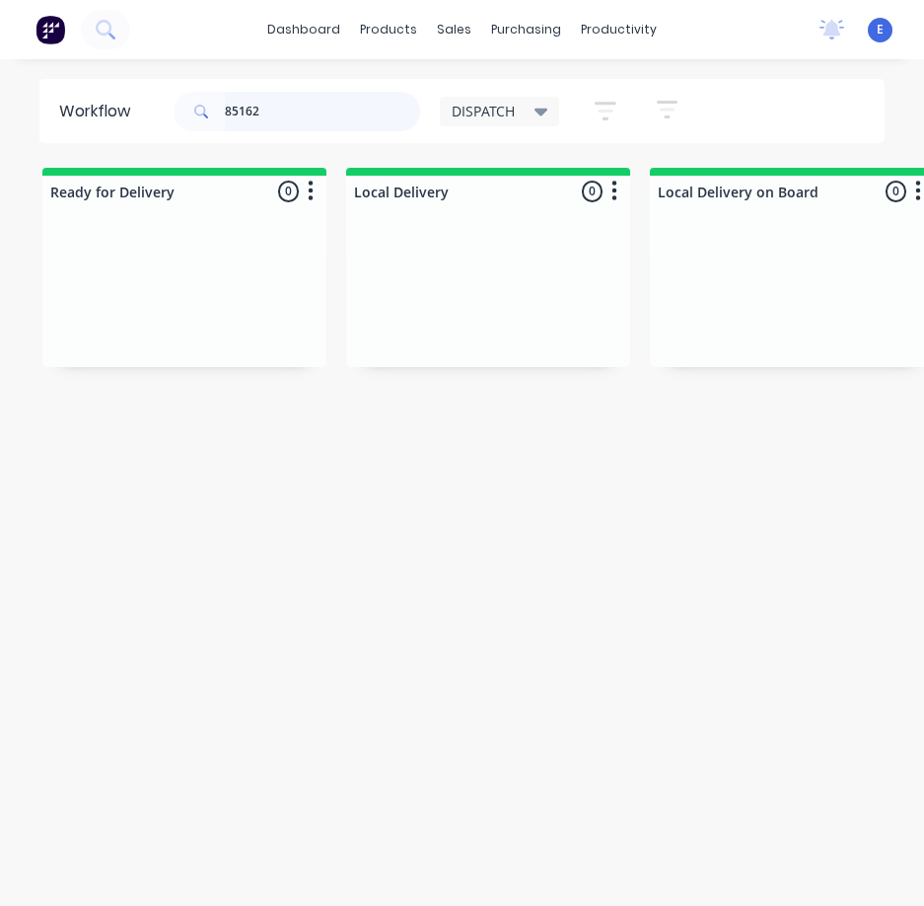
click at [281, 111] on input "85162" at bounding box center [322, 111] width 195 height 39
click at [284, 111] on input "85162" at bounding box center [322, 111] width 195 height 39
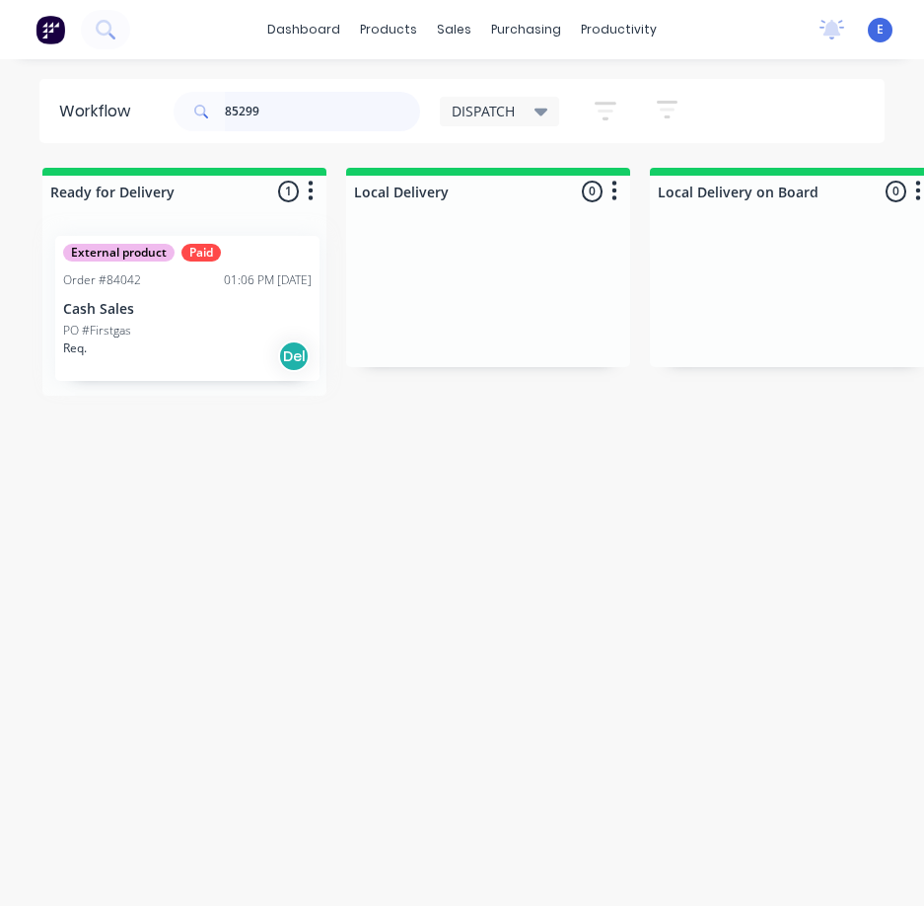
click at [205, 336] on div "External product Paid Order #84042 01:06 PM 20/08/25 Cash Sales PO #Firstgas Re…" at bounding box center [184, 307] width 284 height 177
click at [210, 365] on div "Req. Del" at bounding box center [184, 355] width 249 height 34
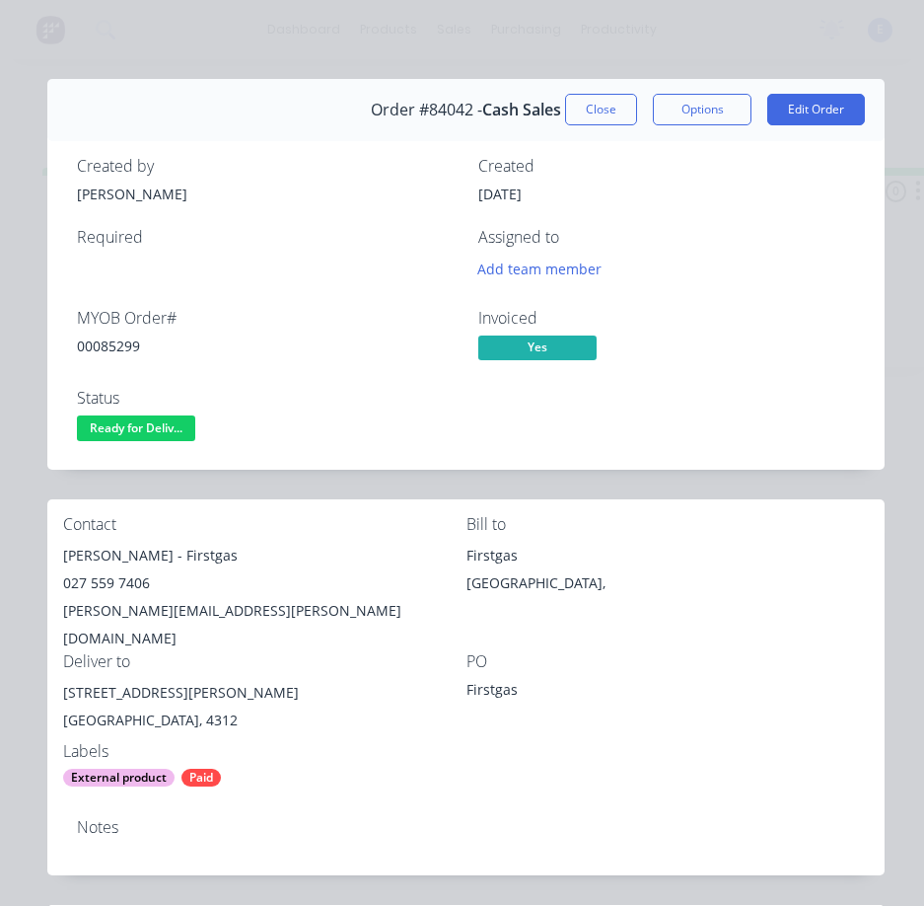
click at [127, 343] on div "00085299" at bounding box center [266, 345] width 378 height 21
drag, startPoint x: 165, startPoint y: 553, endPoint x: 57, endPoint y: 561, distance: 107.8
click at [56, 561] on div "Contact Kris Mccullough - Firstgas 027 559 7406 Kris.Mccullough@firstgas.co.nz …" at bounding box center [465, 651] width 837 height 304
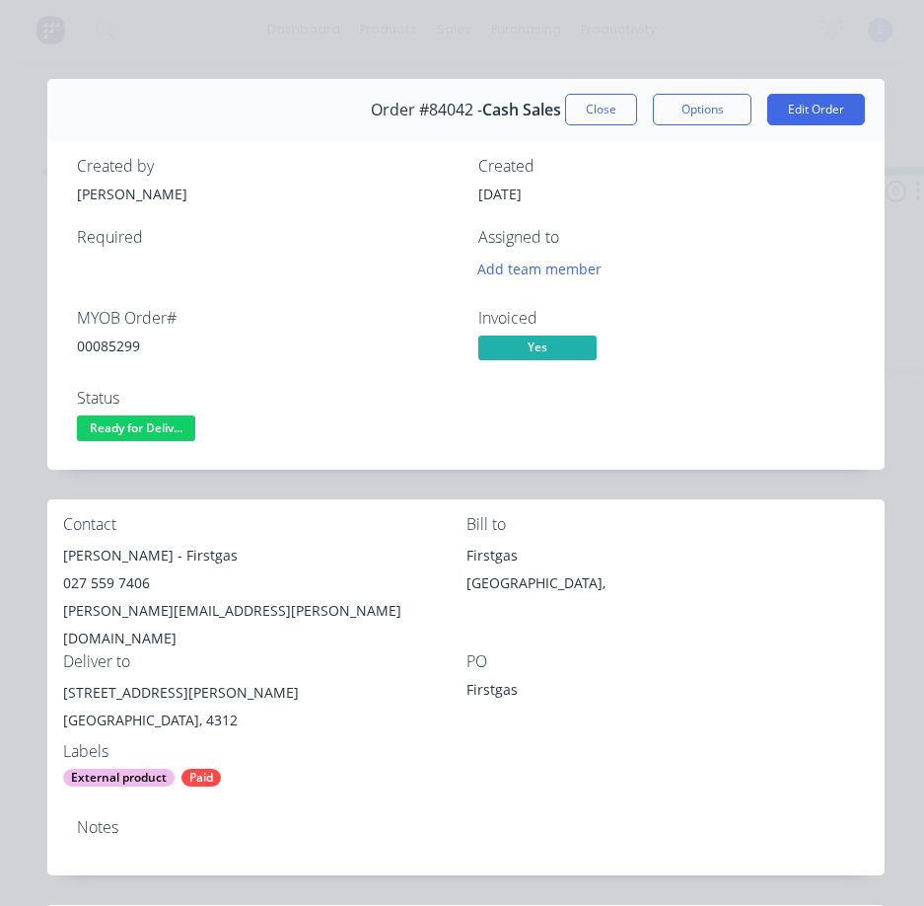
click at [201, 555] on div "Kris Mccullough - Firstgas" at bounding box center [264, 556] width 403 height 28
click at [136, 580] on div "027 559 7406" at bounding box center [264, 583] width 403 height 28
click at [137, 580] on div "027 559 7406" at bounding box center [264, 583] width 403 height 28
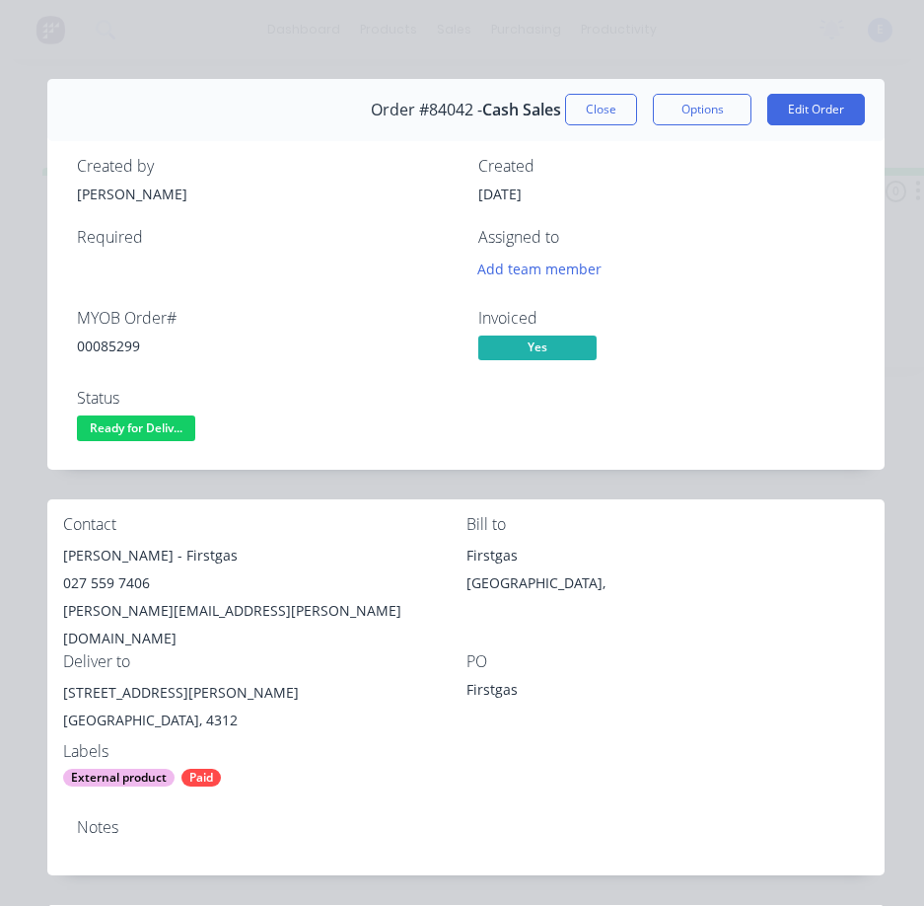
click at [151, 608] on div "Kris.Mccullough@firstgas.co.nz" at bounding box center [264, 624] width 403 height 55
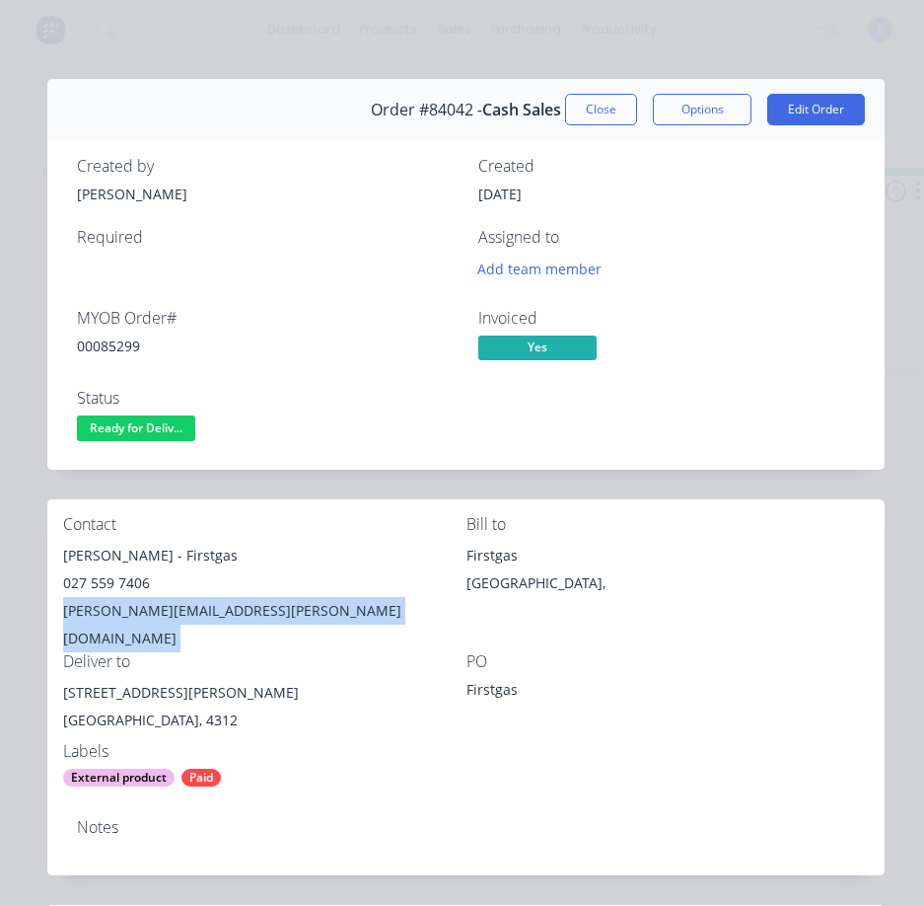
click at [153, 608] on div "Kris.Mccullough@firstgas.co.nz" at bounding box center [264, 624] width 403 height 55
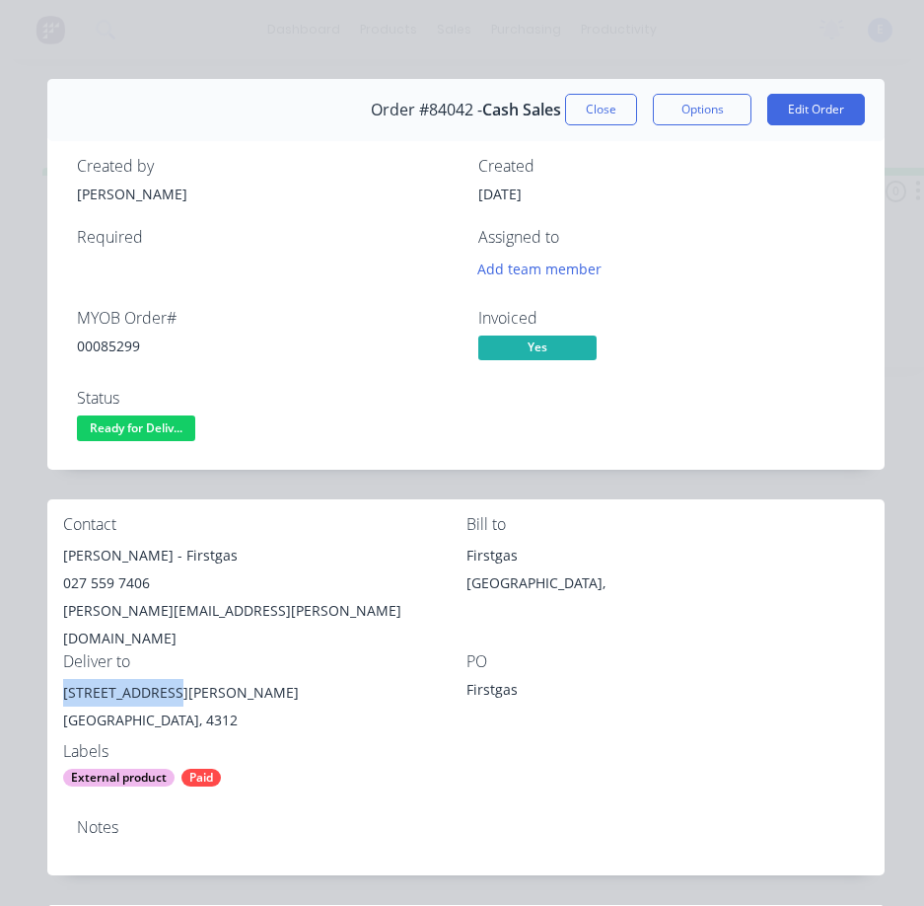
drag, startPoint x: 171, startPoint y: 669, endPoint x: 74, endPoint y: 667, distance: 96.7
click at [60, 669] on div "Contact Kris Mccullough - Firstgas 027 559 7406 Kris.Mccullough@firstgas.co.nz …" at bounding box center [465, 651] width 837 height 304
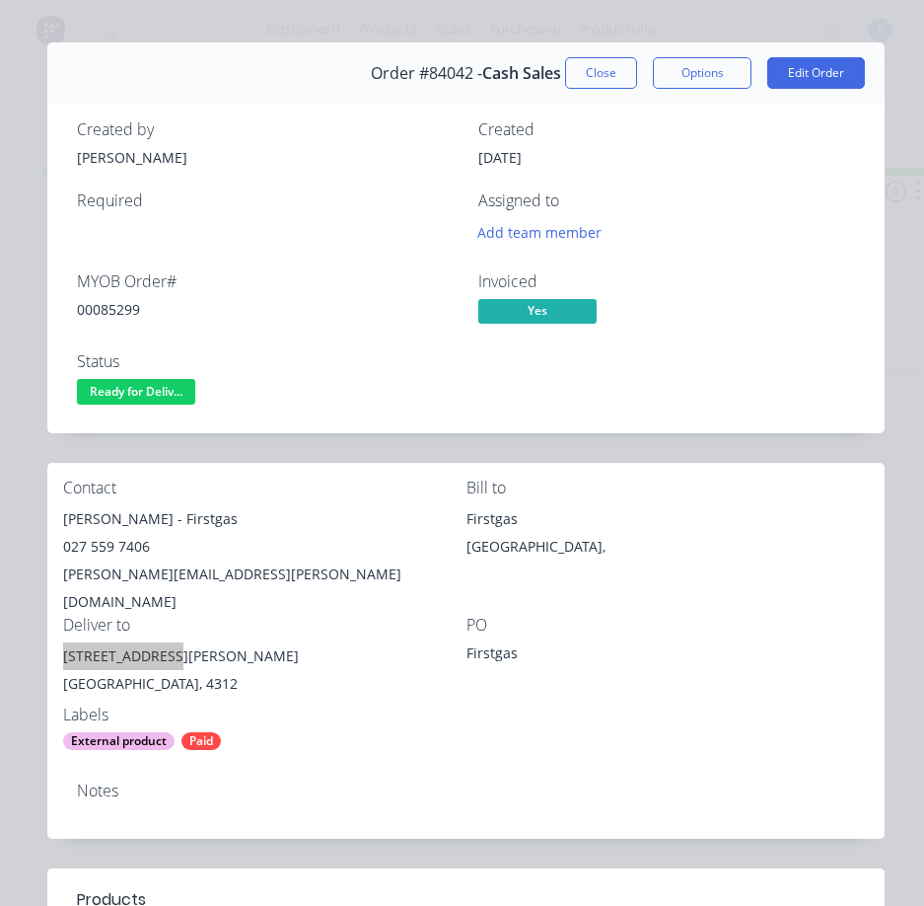
scroll to position [0, 0]
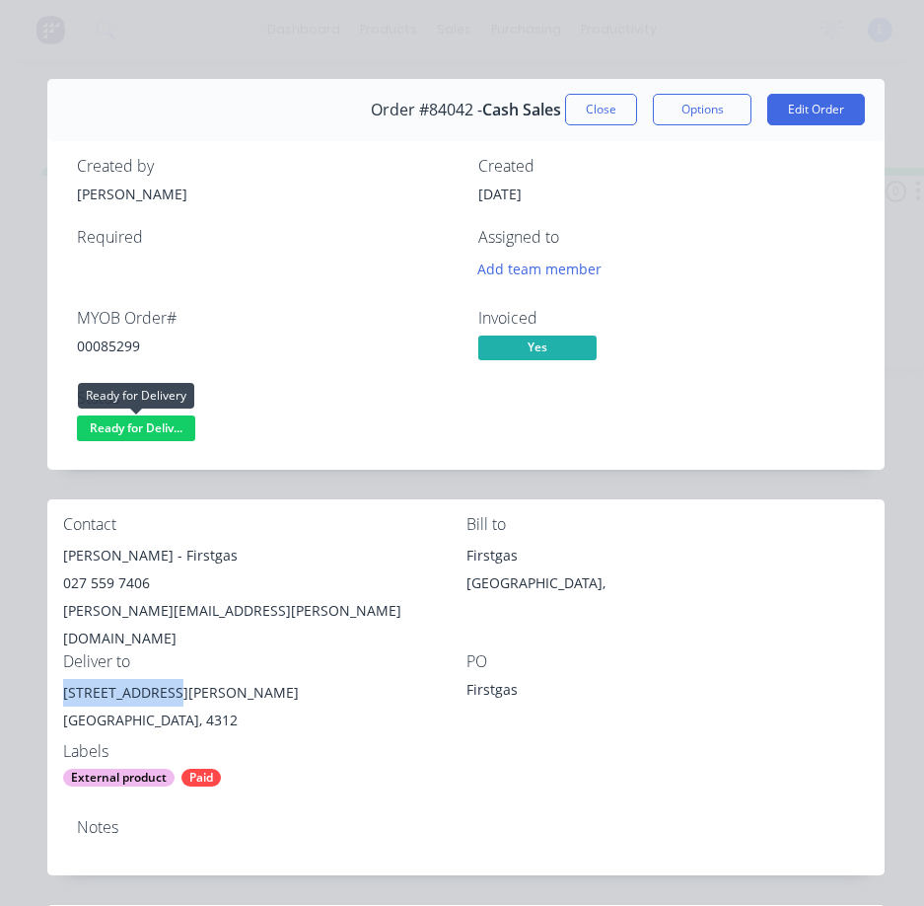
drag, startPoint x: 157, startPoint y: 428, endPoint x: 160, endPoint y: 441, distance: 13.2
click at [158, 429] on span "Ready for Deliv..." at bounding box center [136, 427] width 118 height 25
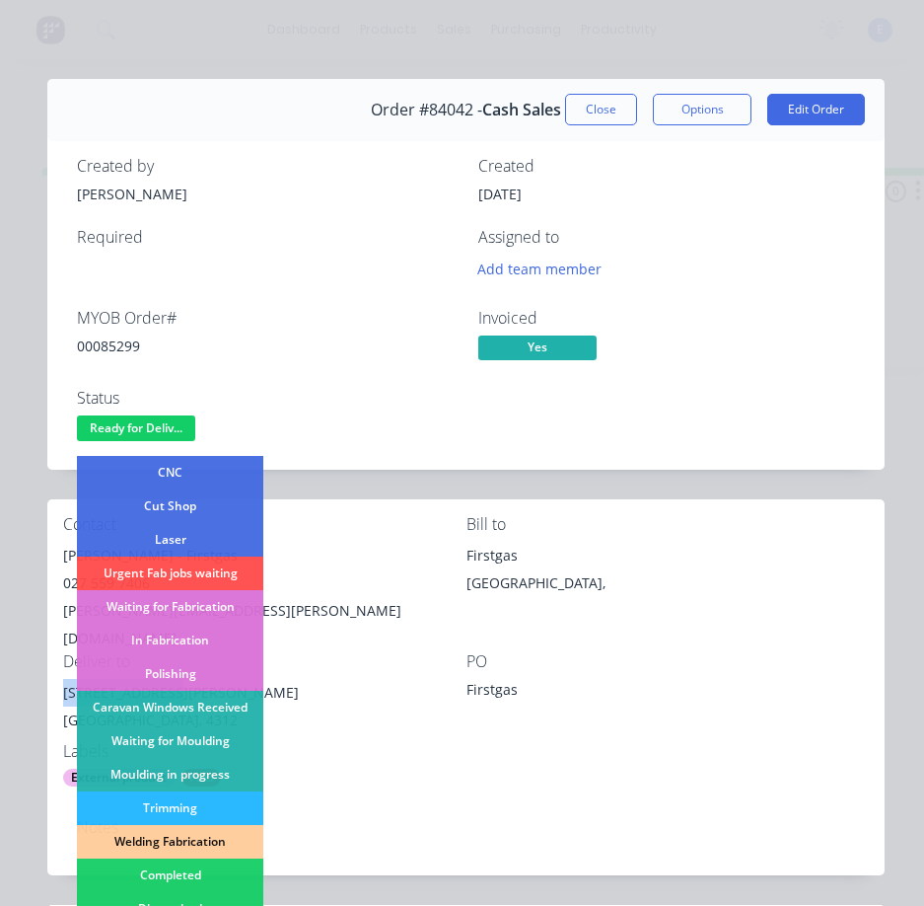
scroll to position [197, 0]
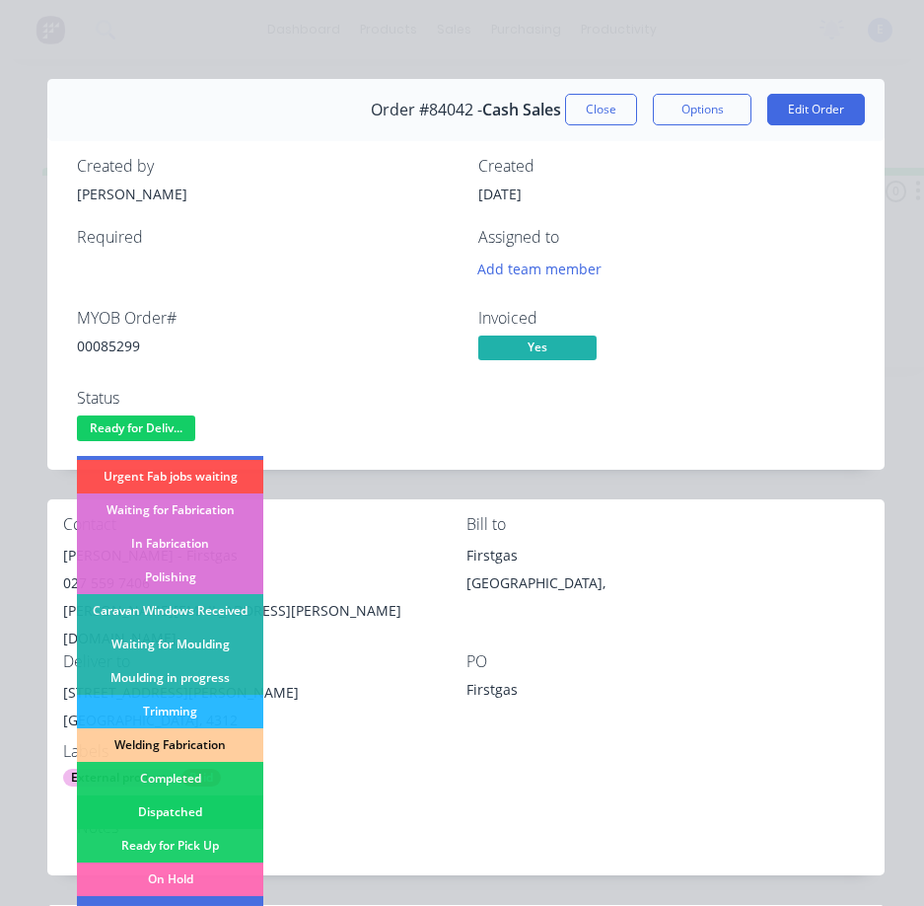
click at [197, 816] on div "Dispatched" at bounding box center [170, 812] width 186 height 34
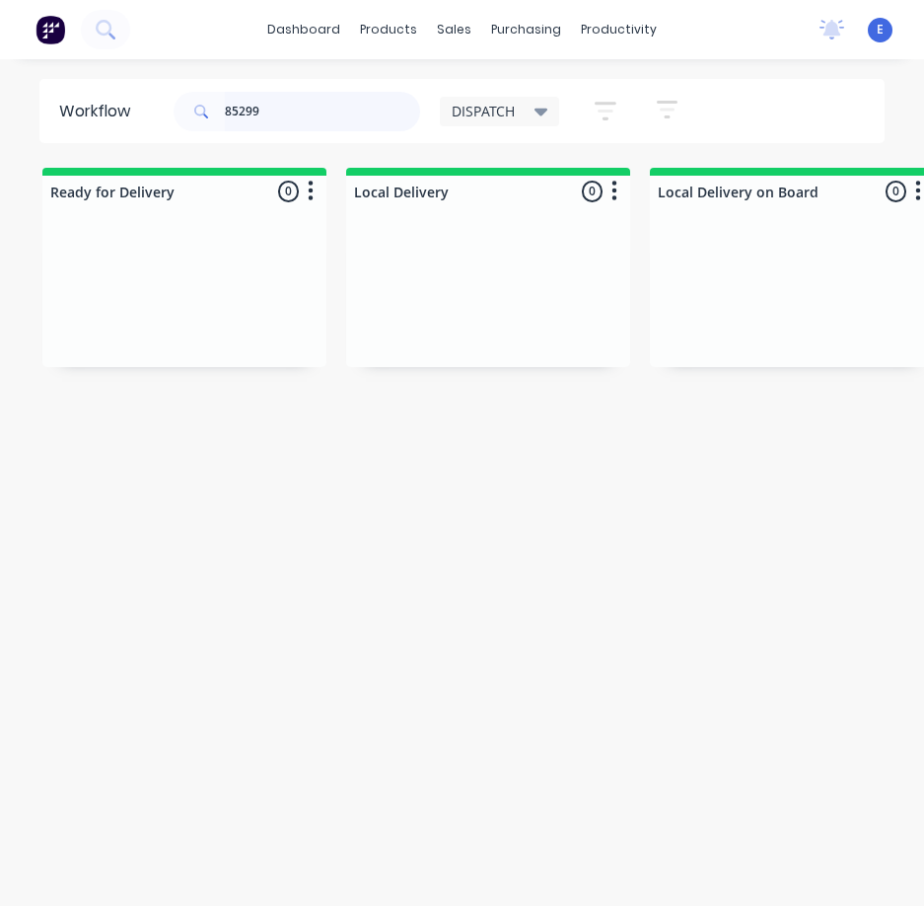
click at [295, 113] on input "85299" at bounding box center [322, 111] width 195 height 39
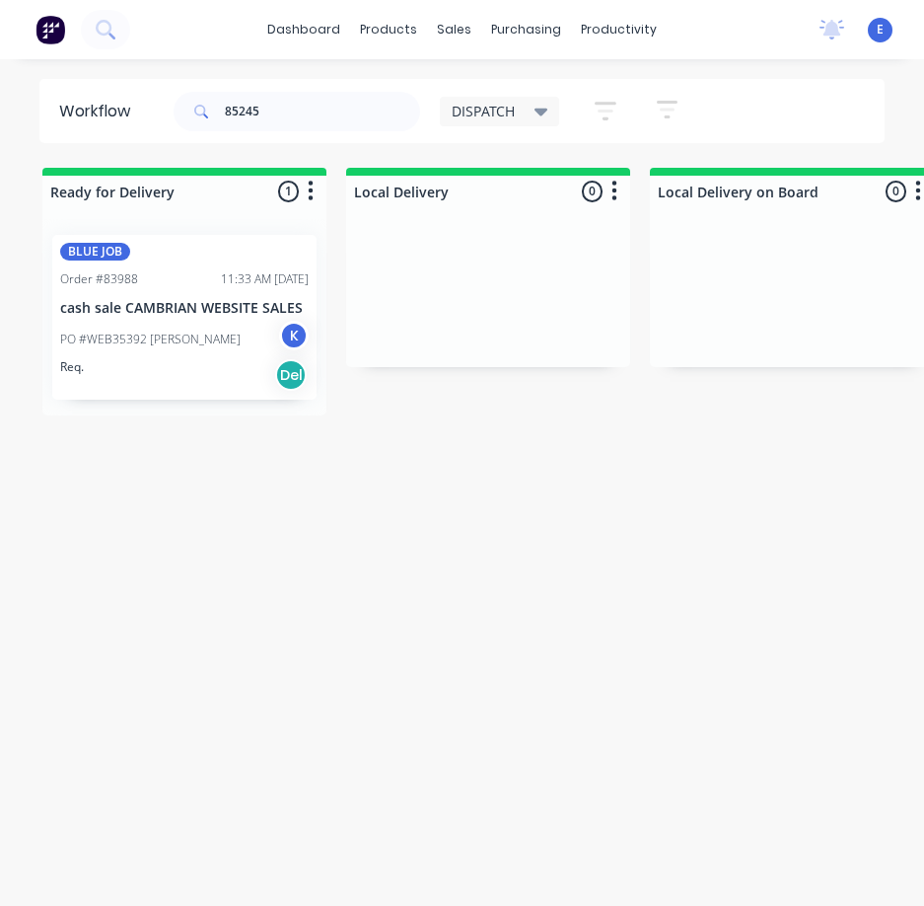
click at [149, 367] on div "Req. Del" at bounding box center [184, 375] width 249 height 34
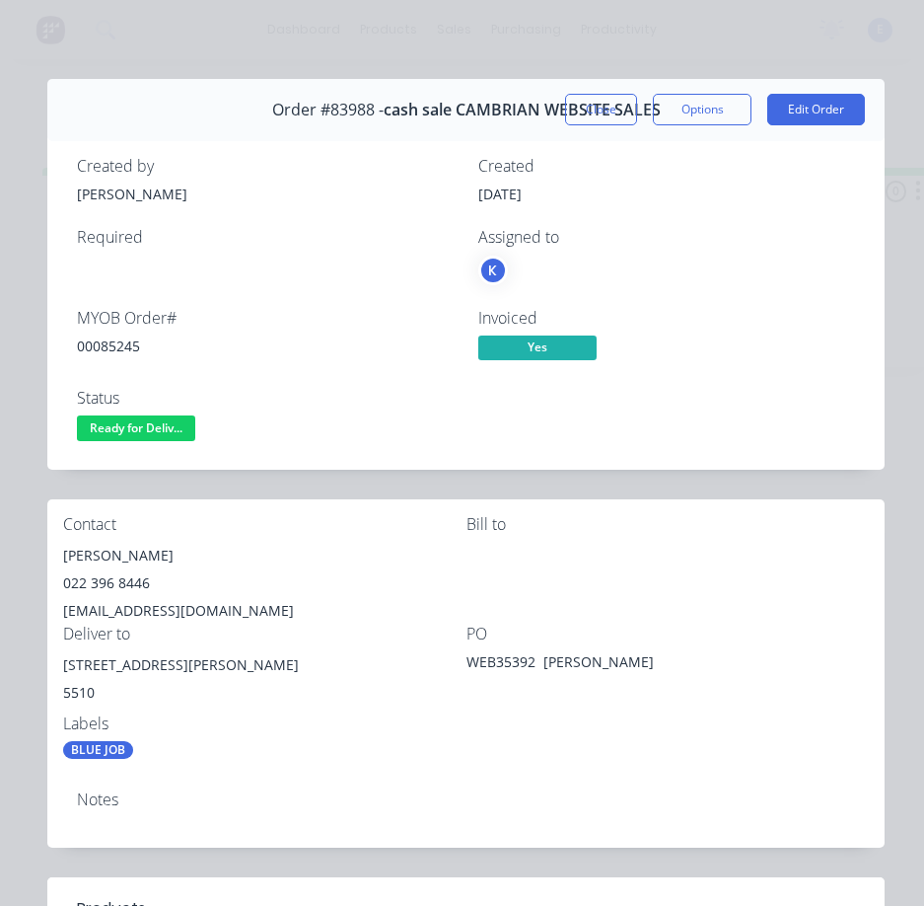
click at [122, 339] on div "00085245" at bounding box center [266, 345] width 378 height 21
click at [119, 555] on div "Peter Pouw" at bounding box center [264, 556] width 403 height 28
click at [119, 554] on div "Peter Pouw" at bounding box center [264, 556] width 403 height 28
click at [118, 553] on div "Peter Pouw" at bounding box center [264, 556] width 403 height 28
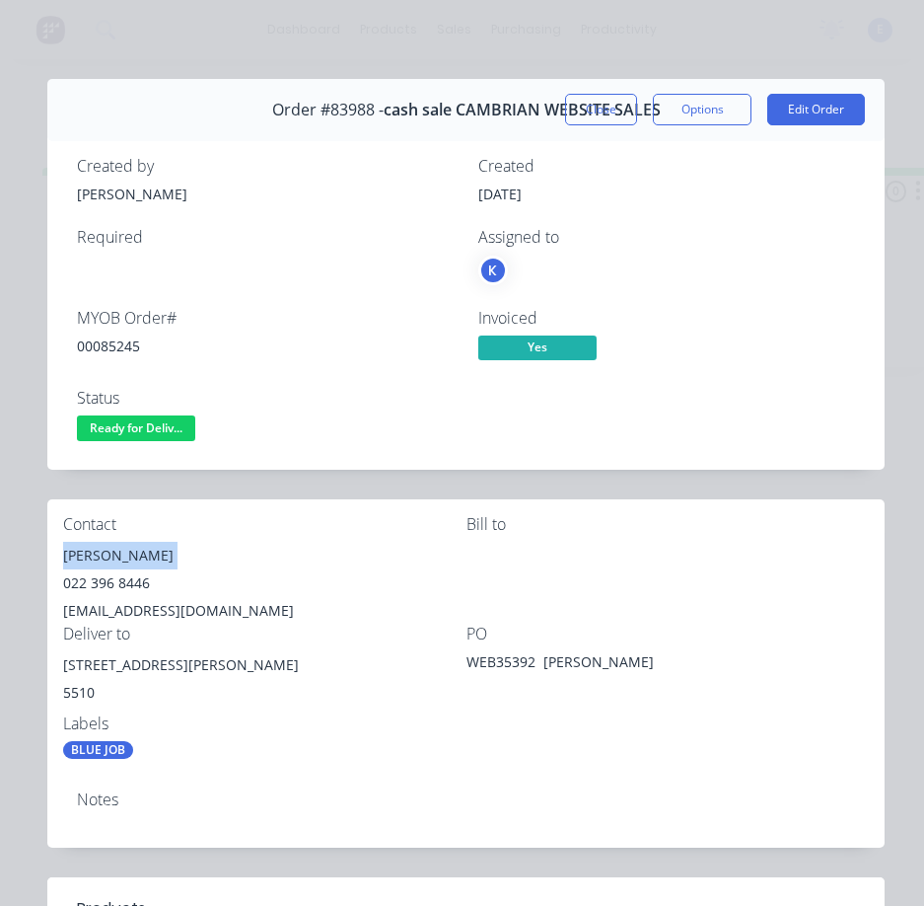
drag, startPoint x: 117, startPoint y: 553, endPoint x: 127, endPoint y: 556, distance: 10.3
click at [105, 584] on div "022 396 8446" at bounding box center [264, 583] width 403 height 28
click at [106, 584] on div "022 396 8446" at bounding box center [264, 583] width 403 height 28
click at [106, 582] on div "022 396 8446" at bounding box center [264, 583] width 403 height 28
click at [155, 614] on div "ppouw99@gmail.com" at bounding box center [264, 611] width 403 height 28
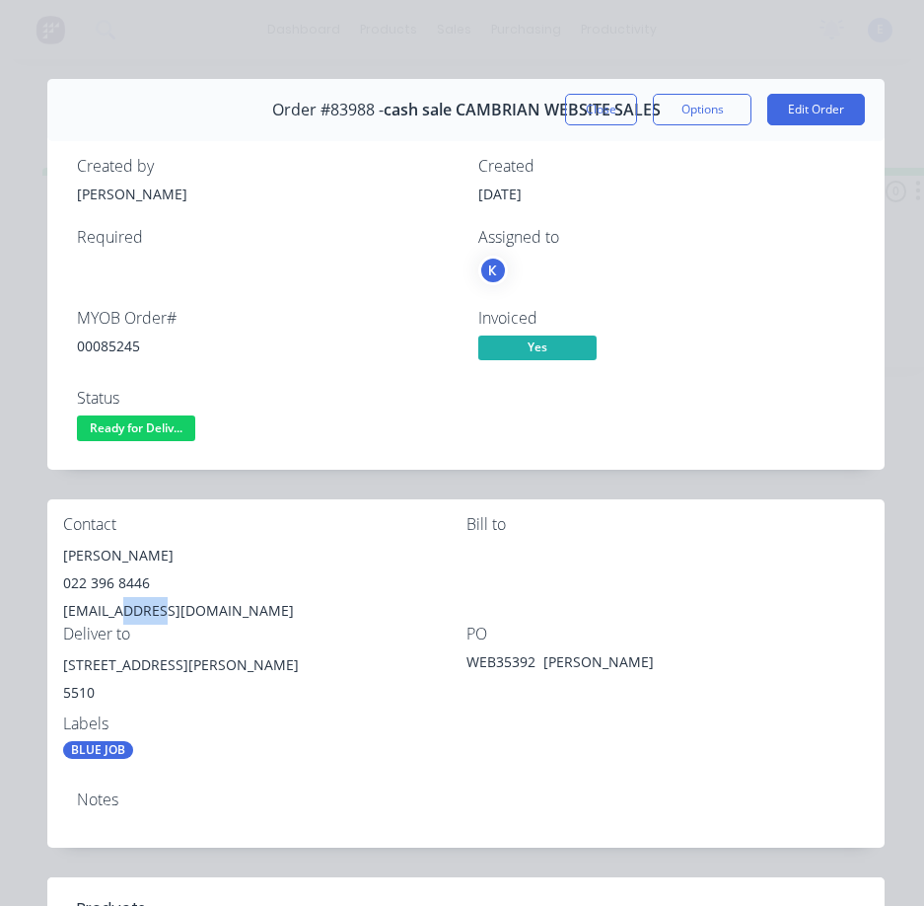
click at [156, 614] on div "ppouw99@gmail.com" at bounding box center [264, 611] width 403 height 28
click at [156, 613] on div "ppouw99@gmail.com" at bounding box center [264, 611] width 403 height 28
drag, startPoint x: 182, startPoint y: 662, endPoint x: 63, endPoint y: 676, distance: 120.2
click at [63, 676] on div "105 Arapaepae Rd Levin" at bounding box center [264, 665] width 403 height 28
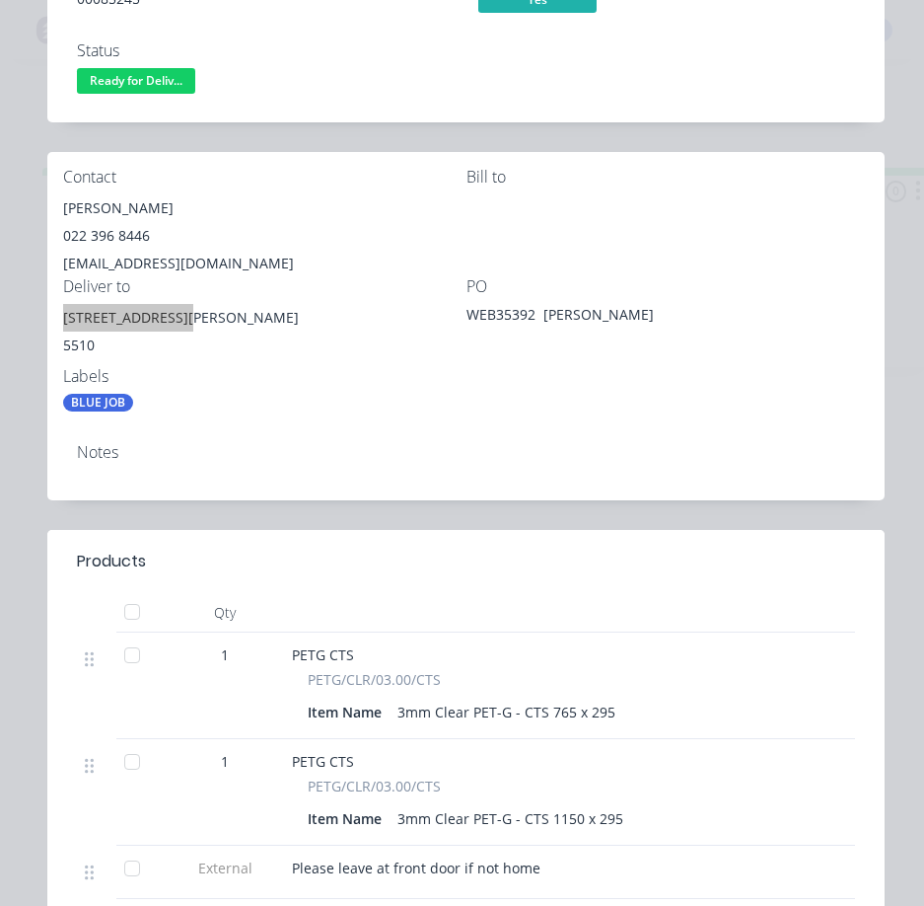
scroll to position [395, 0]
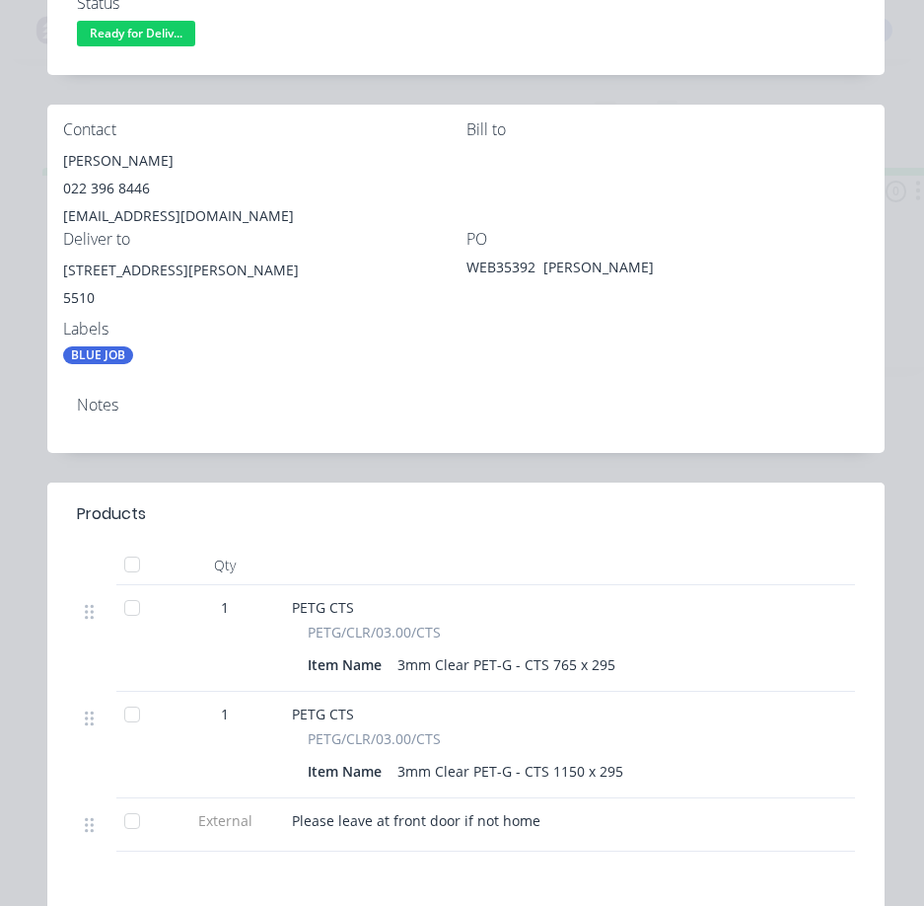
click at [449, 820] on span "Please leave at front door if not home" at bounding box center [416, 820] width 249 height 19
click at [463, 568] on div at bounding box center [678, 564] width 789 height 39
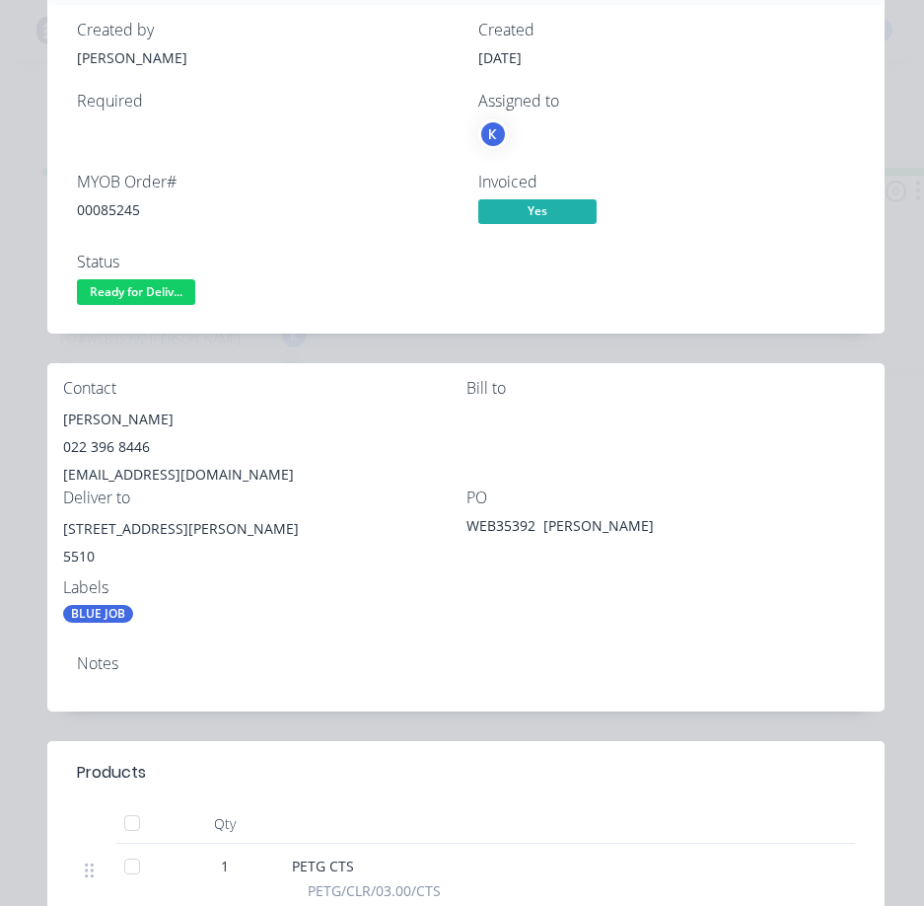
scroll to position [99, 0]
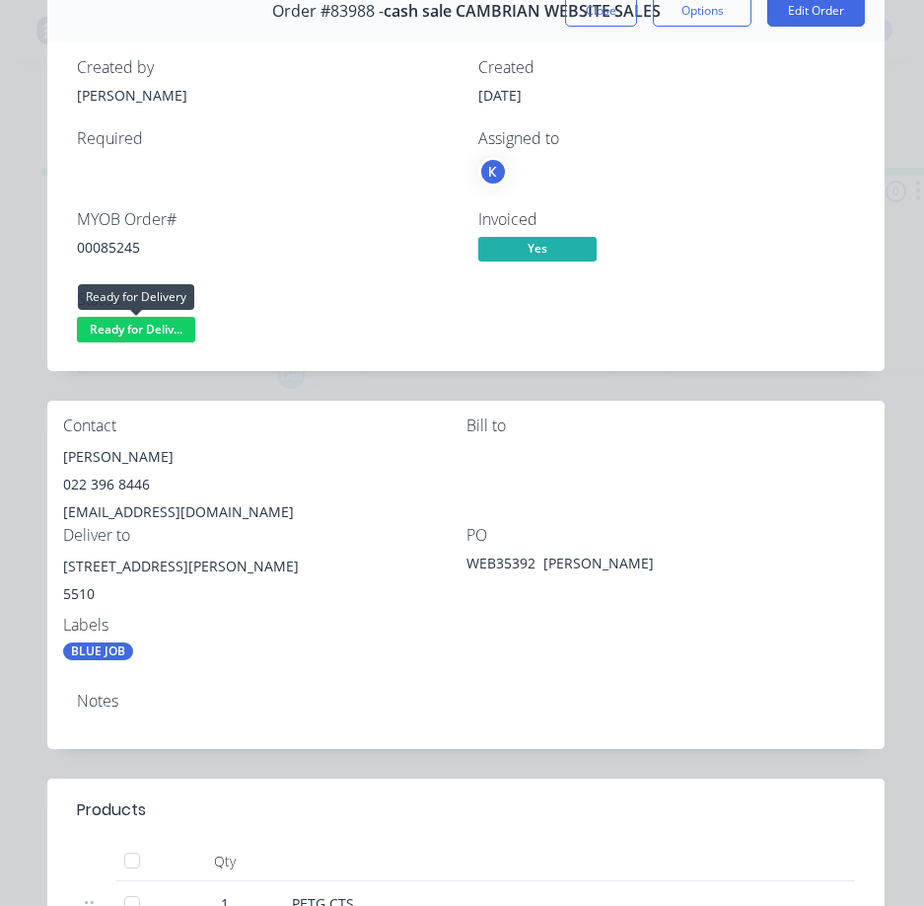
click at [133, 323] on span "Ready for Deliv..." at bounding box center [136, 329] width 118 height 25
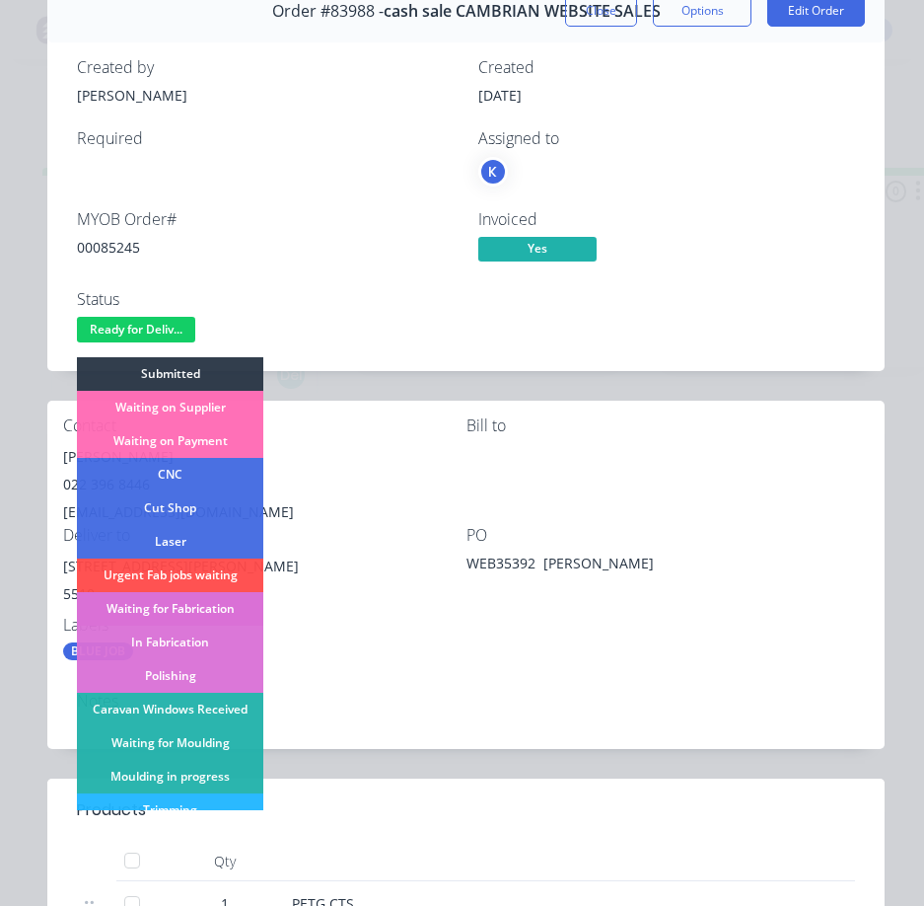
scroll to position [197, 0]
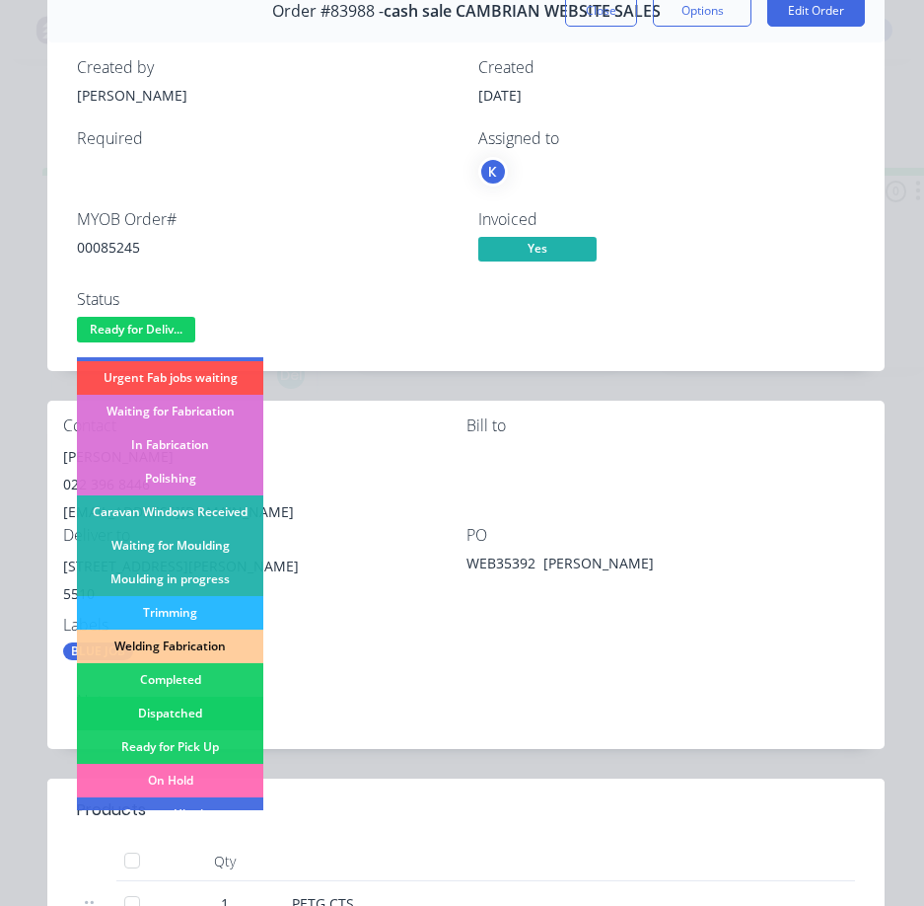
click at [228, 706] on div "Dispatched" at bounding box center [170, 713] width 186 height 34
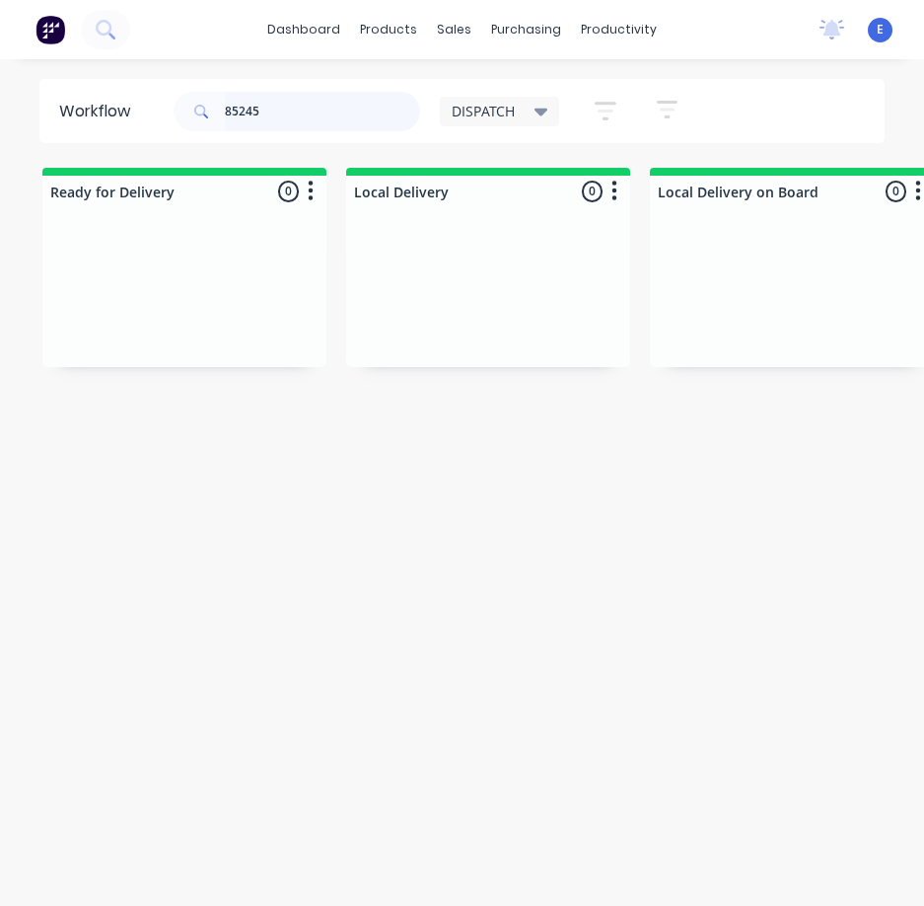
click at [303, 120] on input "85245" at bounding box center [322, 111] width 195 height 39
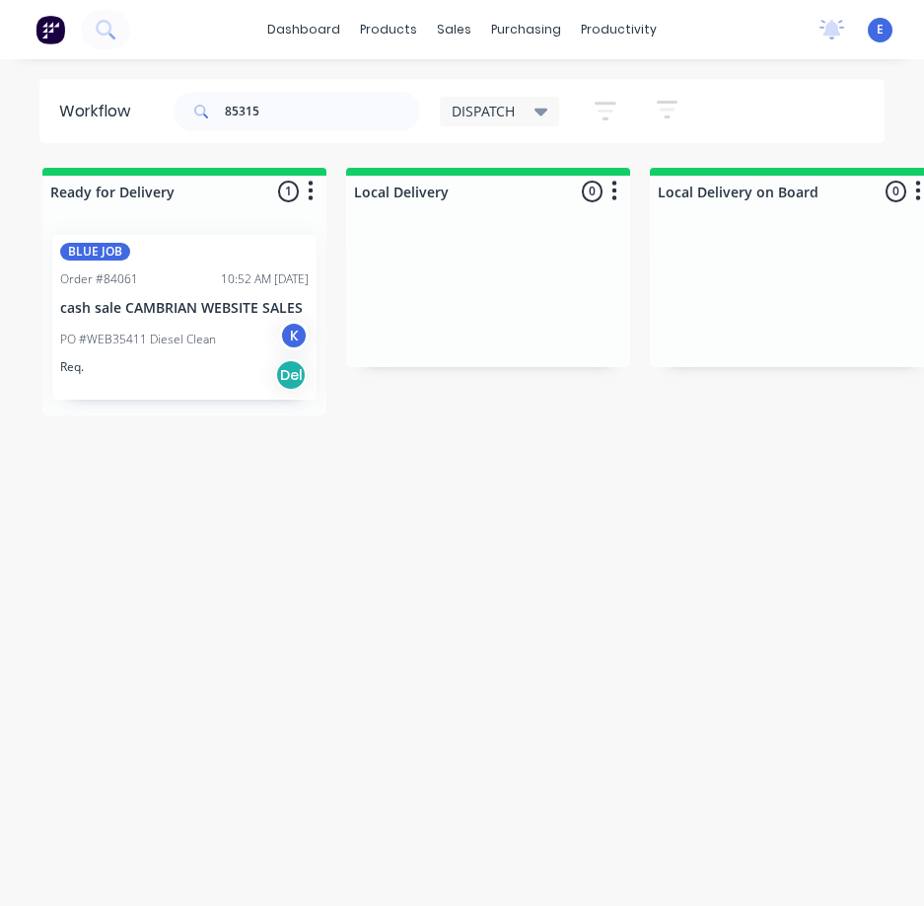
click at [150, 393] on div "BLUE JOB Order #84061 10:52 AM 20/08/25 cash sale CAMBRIAN WEBSITE SALES PO #WE…" at bounding box center [184, 317] width 264 height 165
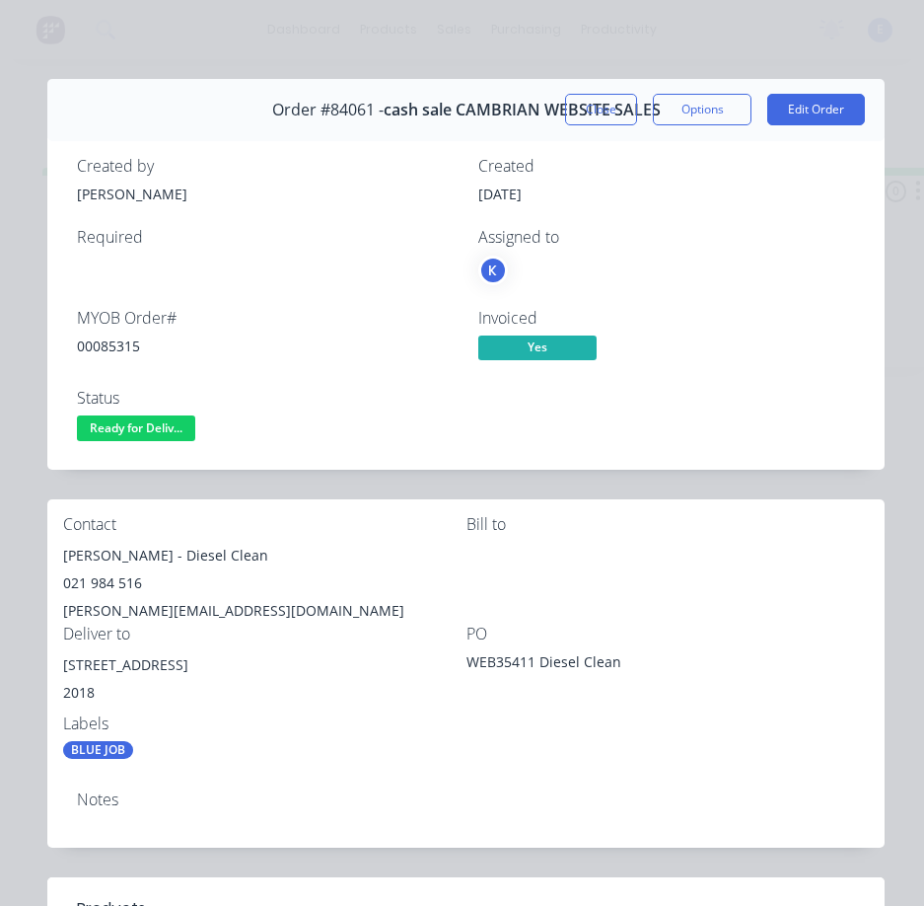
click at [137, 344] on div "00085315" at bounding box center [266, 345] width 378 height 21
click at [136, 344] on div "00085315" at bounding box center [266, 345] width 378 height 21
drag, startPoint x: 162, startPoint y: 561, endPoint x: 92, endPoint y: 558, distance: 70.1
click at [68, 558] on div "Mike Matheson - Diesel Clean" at bounding box center [264, 556] width 403 height 28
drag, startPoint x: 174, startPoint y: 562, endPoint x: 268, endPoint y: 563, distance: 94.7
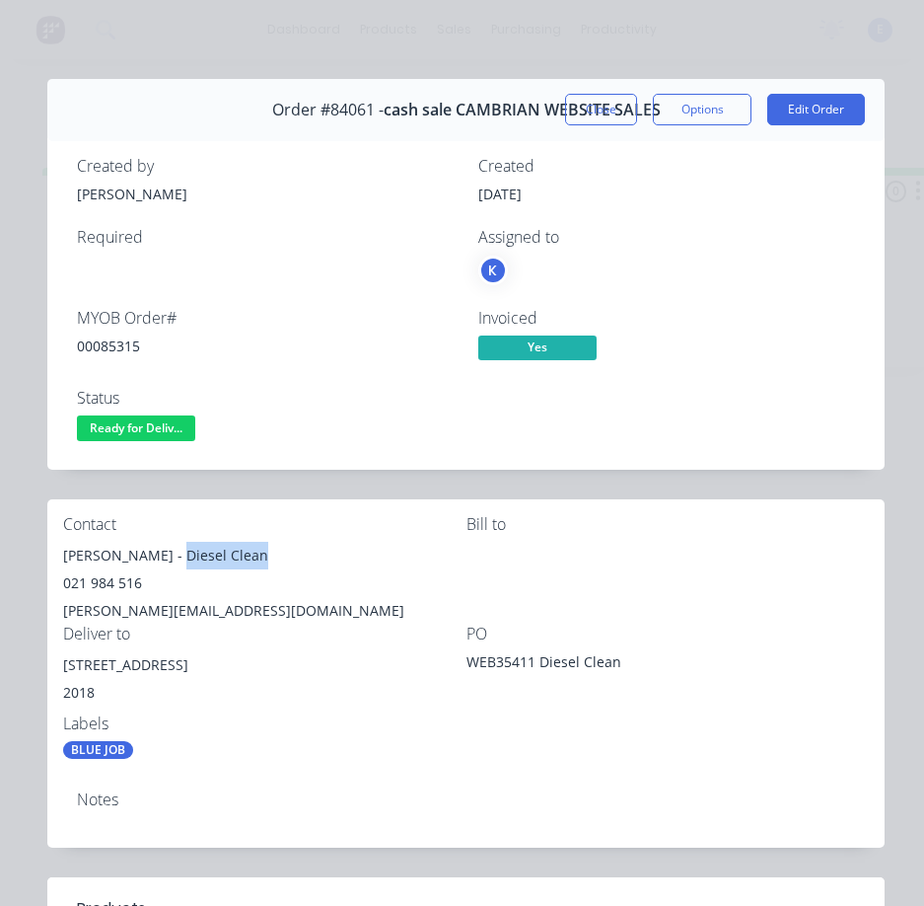
click at [268, 563] on div "Mike Matheson - Diesel Clean" at bounding box center [264, 556] width 403 height 28
click at [111, 584] on div "021 984 516" at bounding box center [264, 583] width 403 height 28
click at [111, 583] on div "021 984 516" at bounding box center [264, 583] width 403 height 28
click at [165, 613] on div "mike@dieselclean.co.nz" at bounding box center [264, 611] width 403 height 28
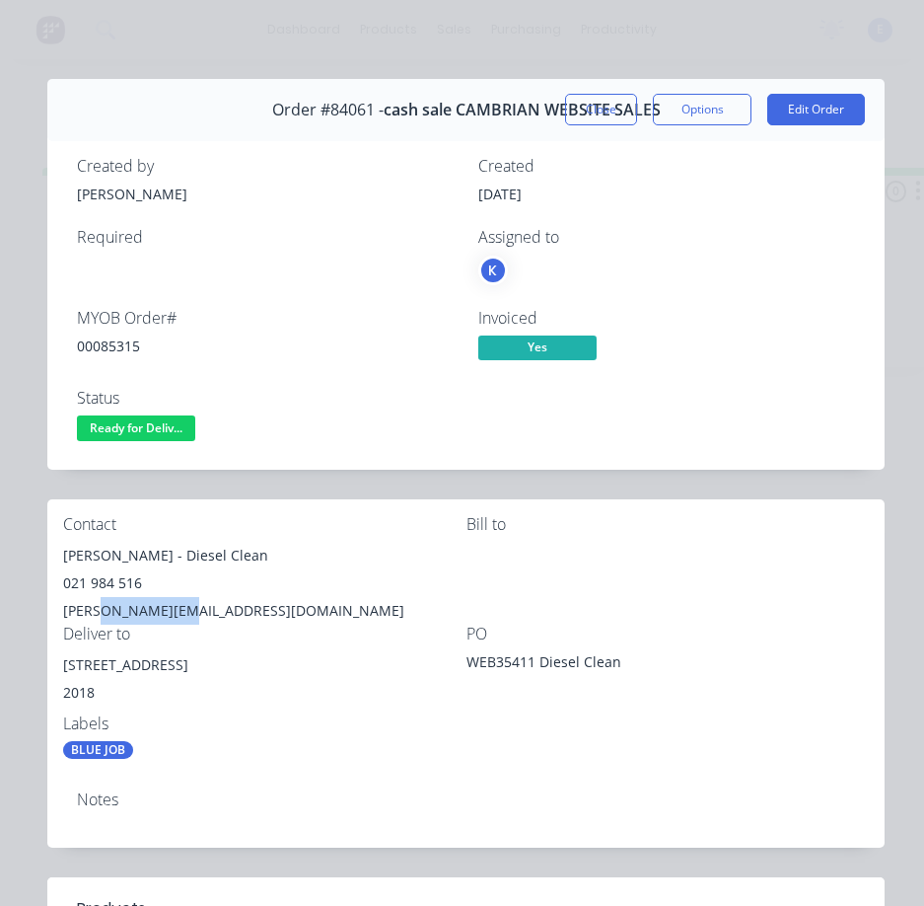
click at [165, 613] on div "mike@dieselclean.co.nz" at bounding box center [264, 611] width 403 height 28
drag, startPoint x: 210, startPoint y: 663, endPoint x: 59, endPoint y: 671, distance: 151.1
click at [59, 671] on div "Contact Mike Matheson - Diesel Clean 021 984 516 mike@dieselclean.co.nz Bill to…" at bounding box center [465, 637] width 837 height 276
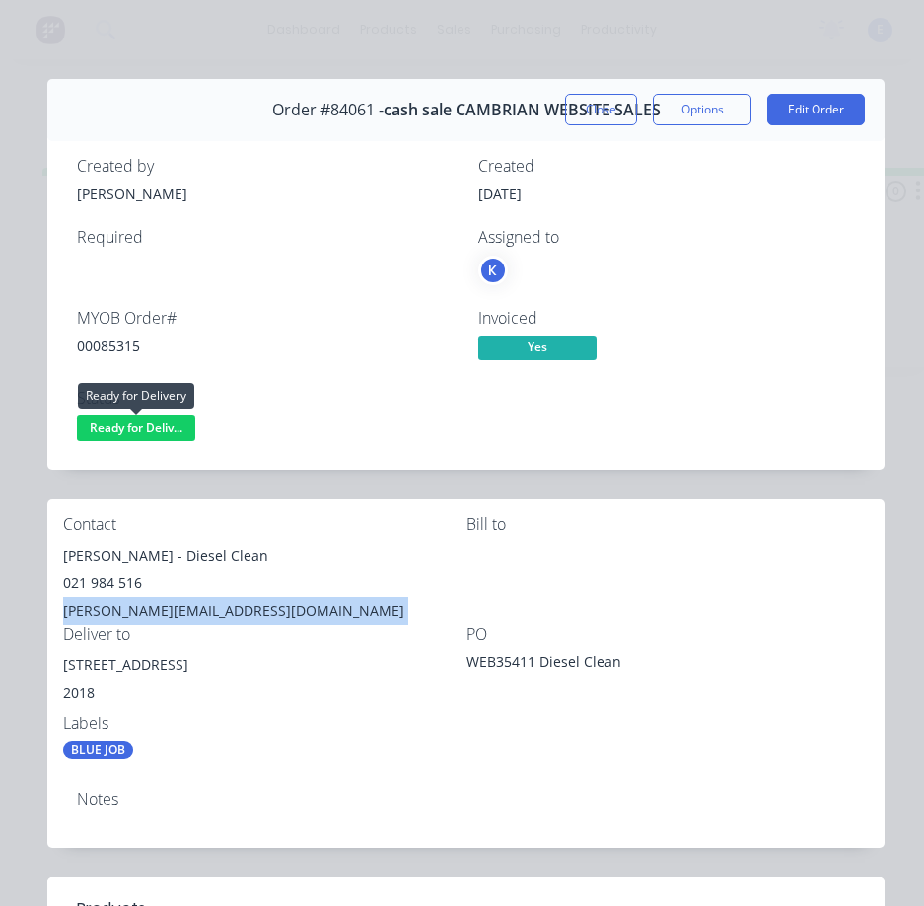
click at [128, 422] on span "Ready for Deliv..." at bounding box center [136, 427] width 118 height 25
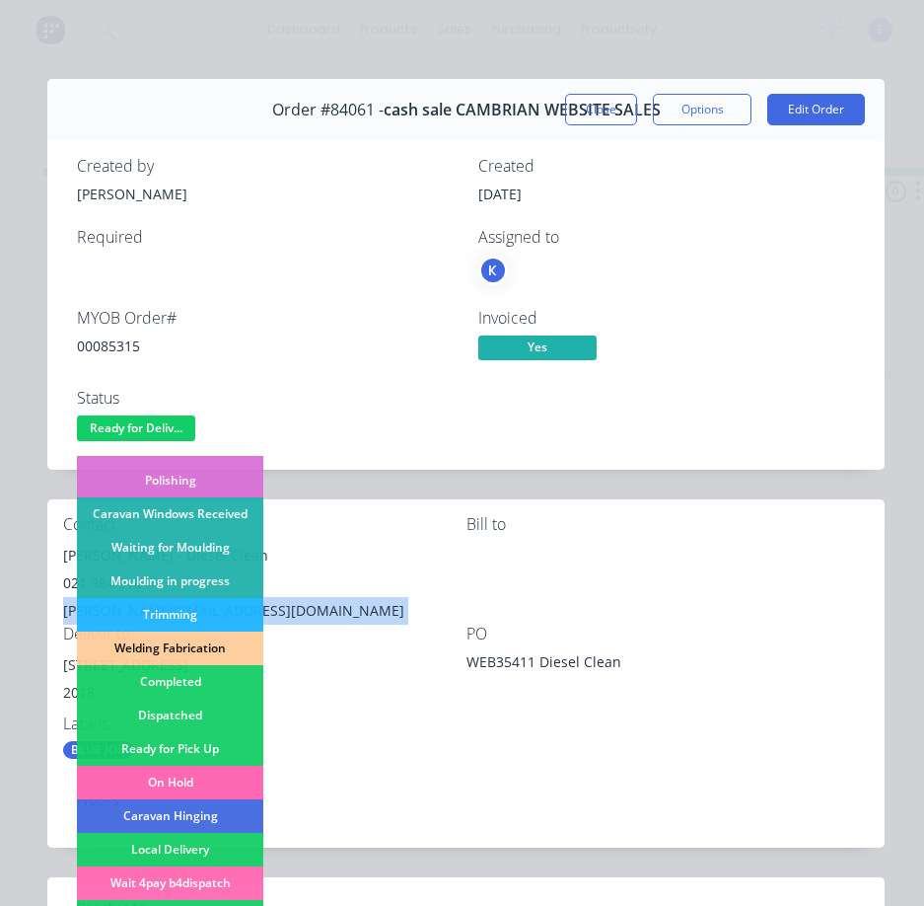
scroll to position [296, 0]
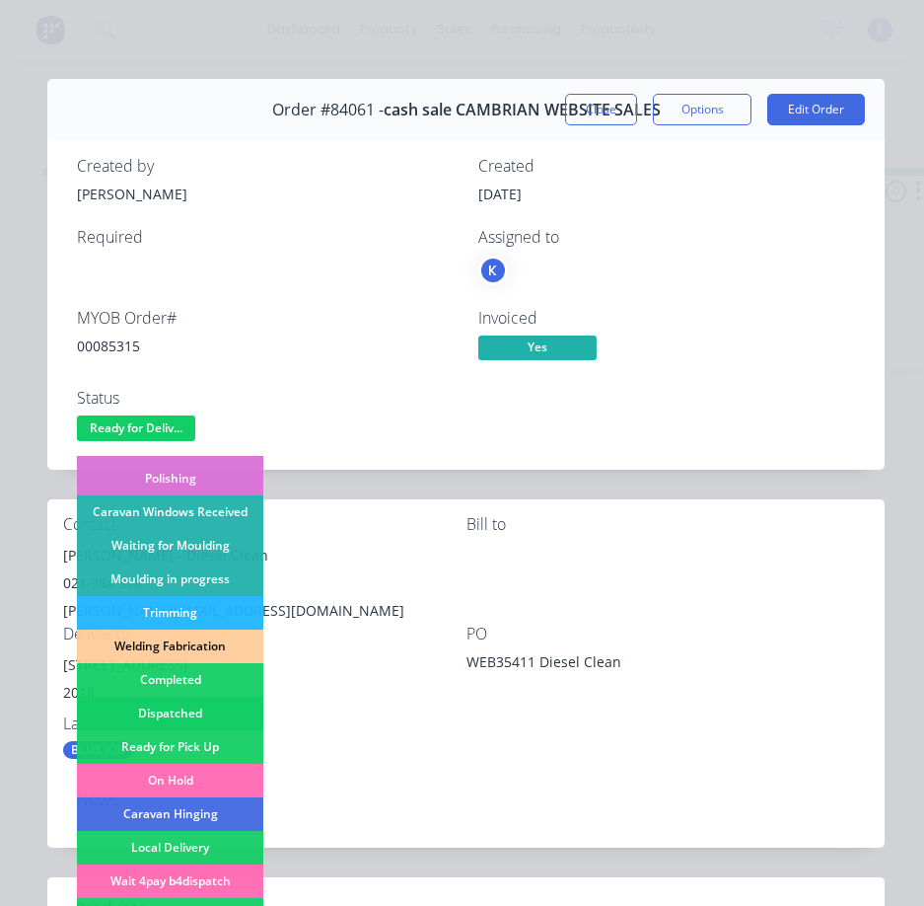
click at [186, 701] on div "Dispatched" at bounding box center [170, 713] width 186 height 34
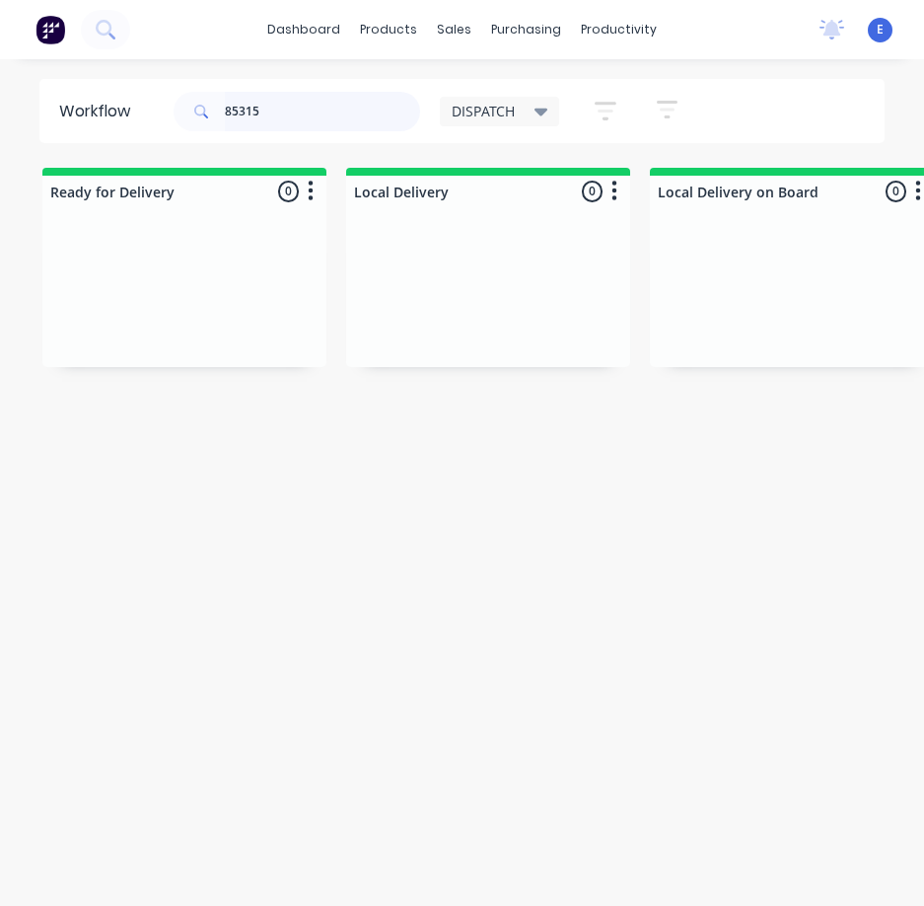
click at [322, 104] on input "85315" at bounding box center [322, 111] width 195 height 39
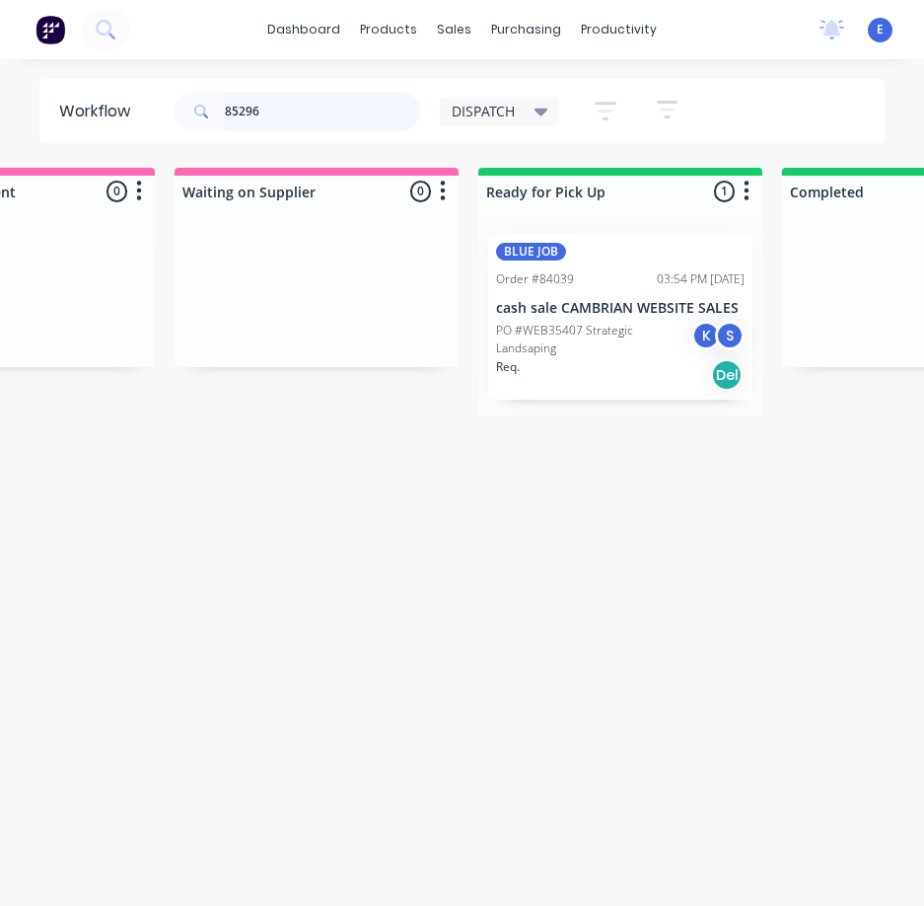
scroll to position [0, 2002]
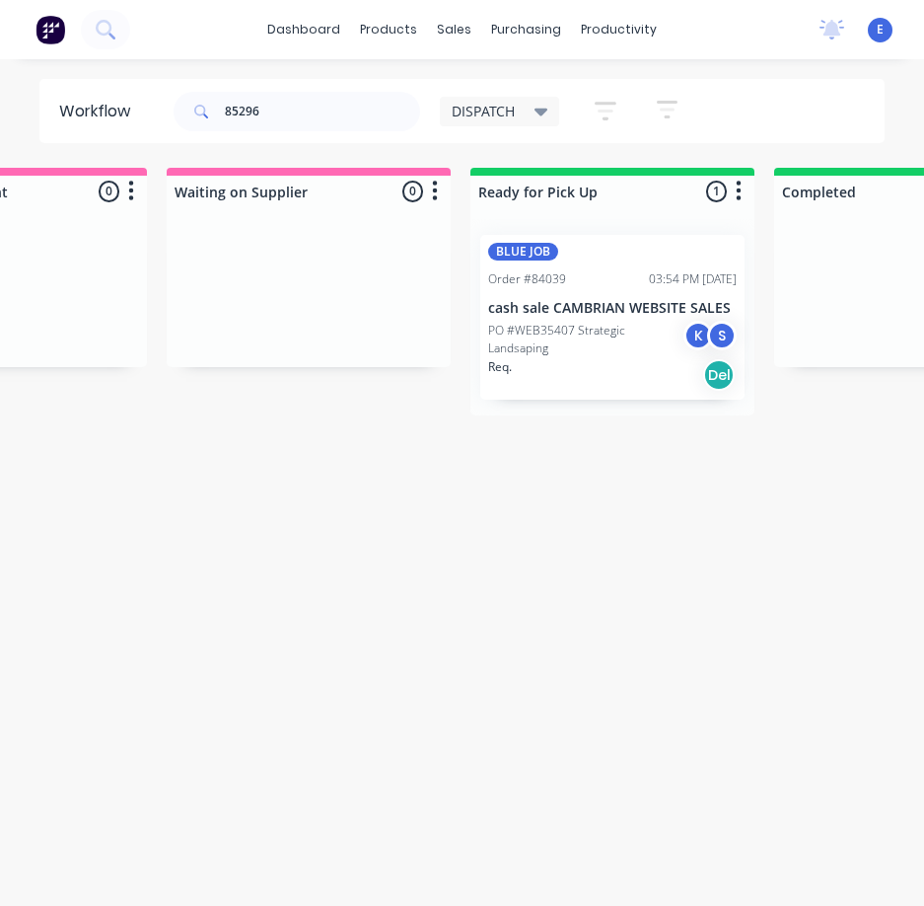
click at [589, 360] on div "Req. Del" at bounding box center [612, 375] width 249 height 34
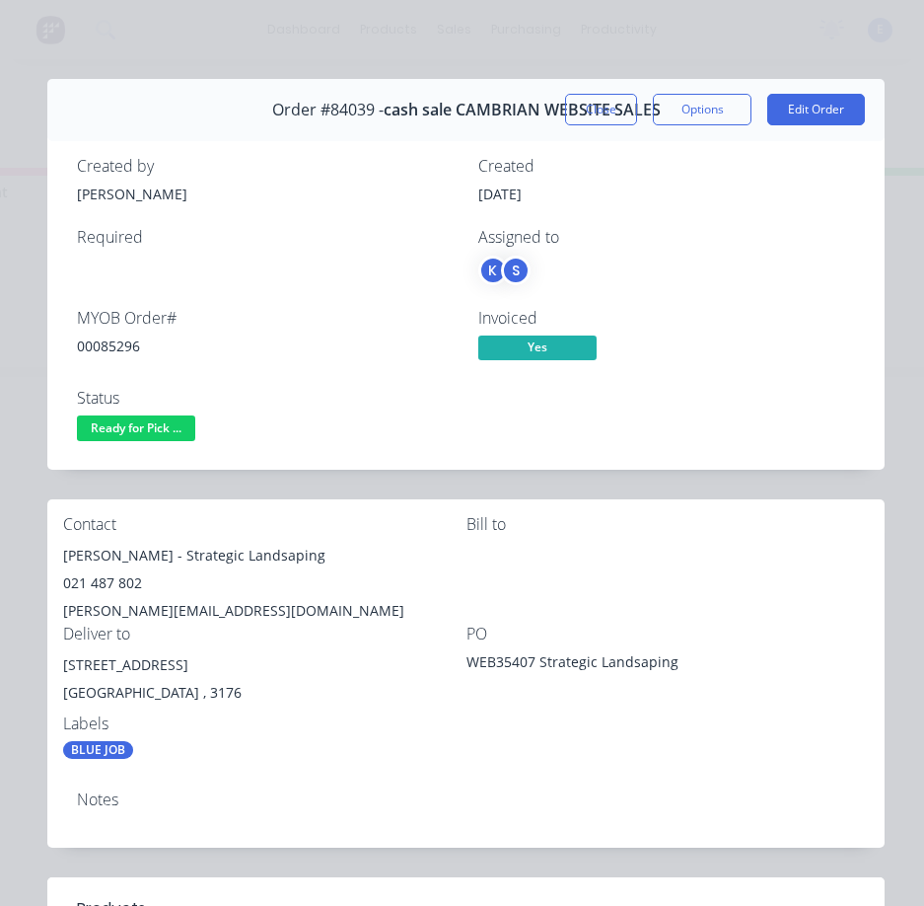
click at [119, 335] on div "00085296" at bounding box center [266, 345] width 378 height 21
click at [118, 341] on div "00085296" at bounding box center [266, 345] width 378 height 21
click at [150, 550] on div "Paul Williams - Strategic Landsaping" at bounding box center [264, 556] width 403 height 28
drag, startPoint x: 150, startPoint y: 551, endPoint x: 101, endPoint y: 554, distance: 49.4
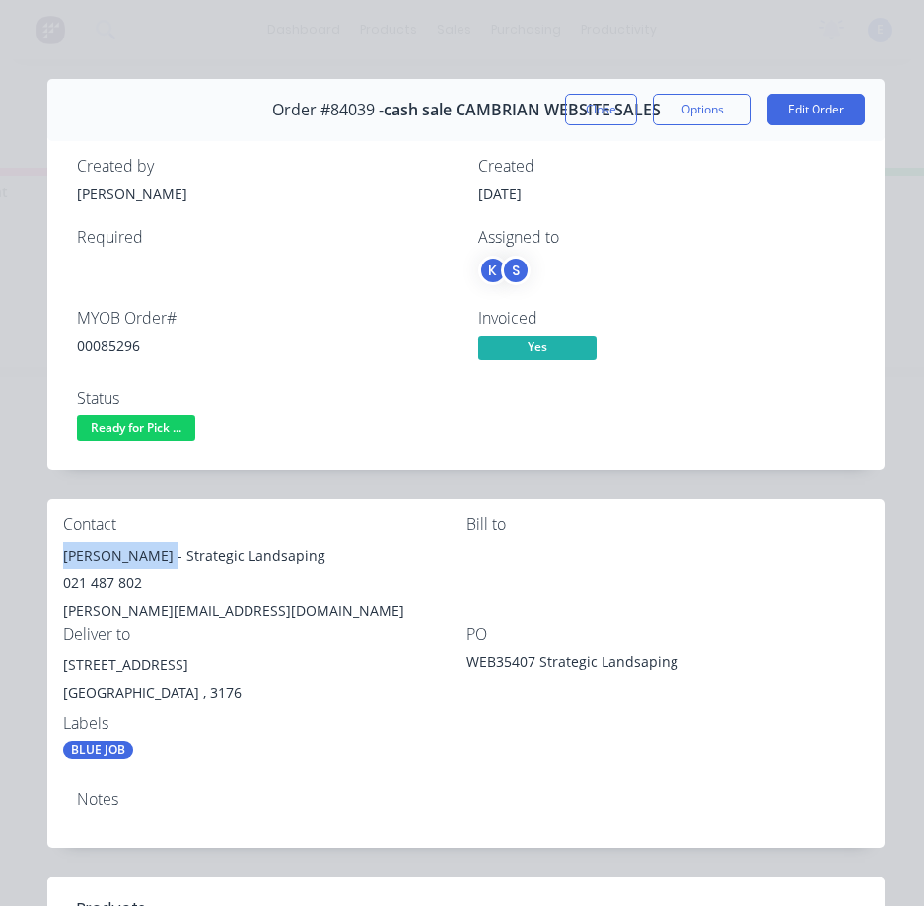
click at [50, 556] on div "Contact Paul Williams - Strategic Landsaping 021 487 802 paul@willcon.co.nz Bil…" at bounding box center [465, 637] width 837 height 276
drag, startPoint x: 159, startPoint y: 559, endPoint x: 326, endPoint y: 562, distance: 166.7
click at [326, 562] on div "Paul Williams - Strategic Landsaping" at bounding box center [264, 556] width 403 height 28
click at [105, 582] on div "021 487 802" at bounding box center [264, 583] width 403 height 28
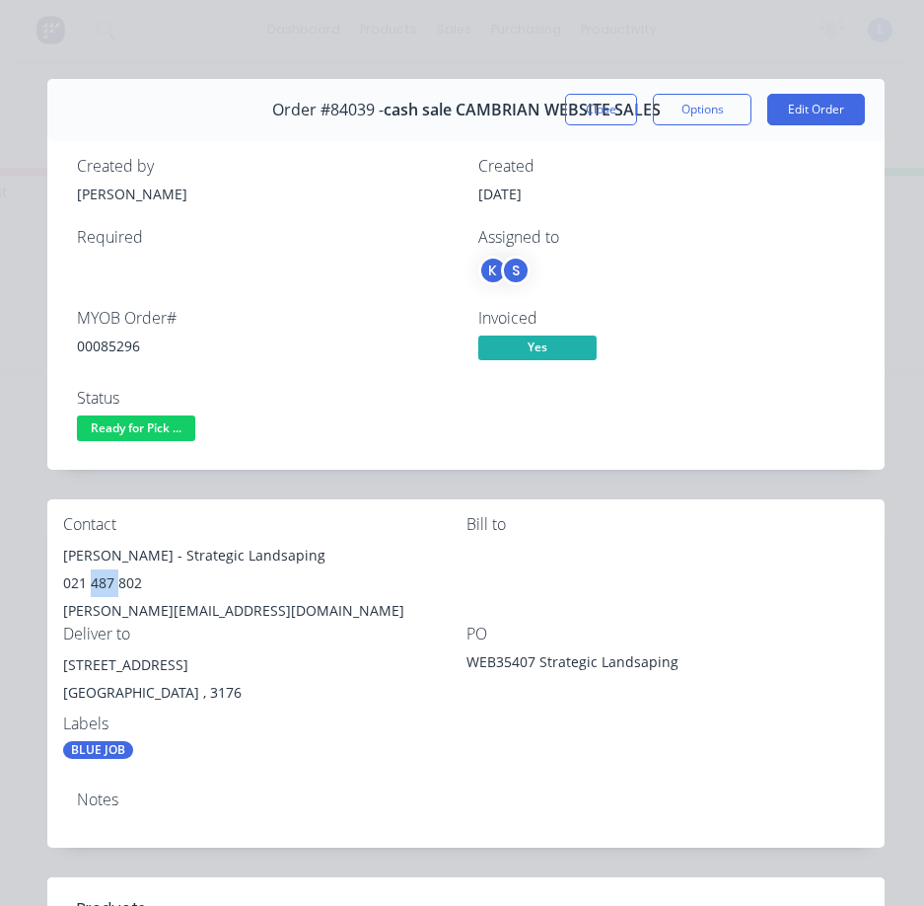
click at [105, 582] on div "021 487 802" at bounding box center [264, 583] width 403 height 28
click at [166, 610] on div "paul@willcon.co.nz" at bounding box center [264, 611] width 403 height 28
click at [165, 610] on div "paul@willcon.co.nz" at bounding box center [264, 611] width 403 height 28
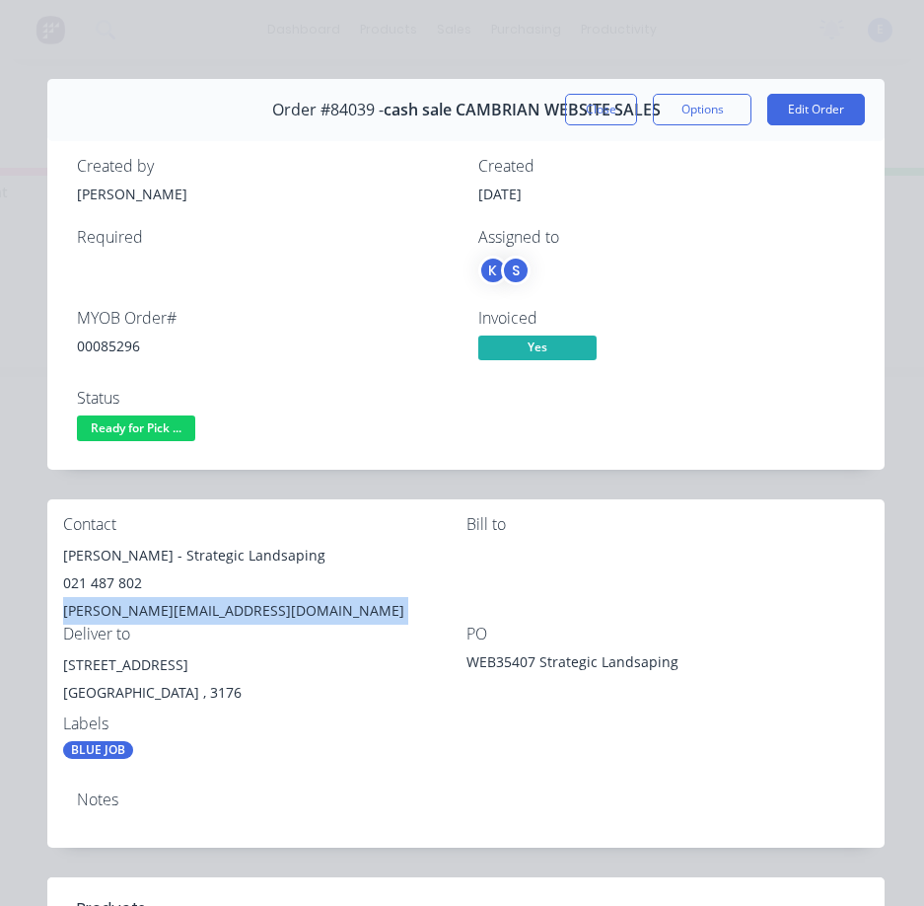
click at [165, 611] on div "paul@willcon.co.nz" at bounding box center [264, 611] width 403 height 28
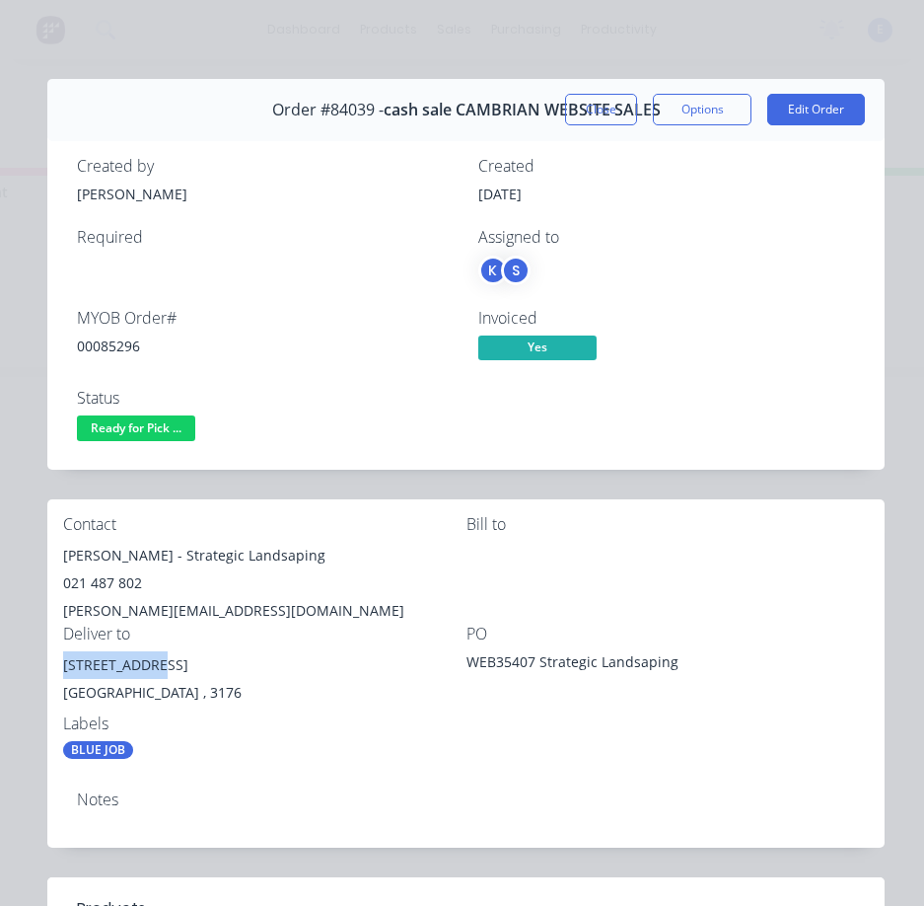
drag, startPoint x: 161, startPoint y: 667, endPoint x: 54, endPoint y: 663, distance: 106.6
click at [54, 663] on div "Contact Paul Williams - Strategic Landsaping 021 487 802 paul@willcon.co.nz Bil…" at bounding box center [465, 637] width 837 height 276
click at [126, 423] on span "Ready for Pick ..." at bounding box center [136, 427] width 118 height 25
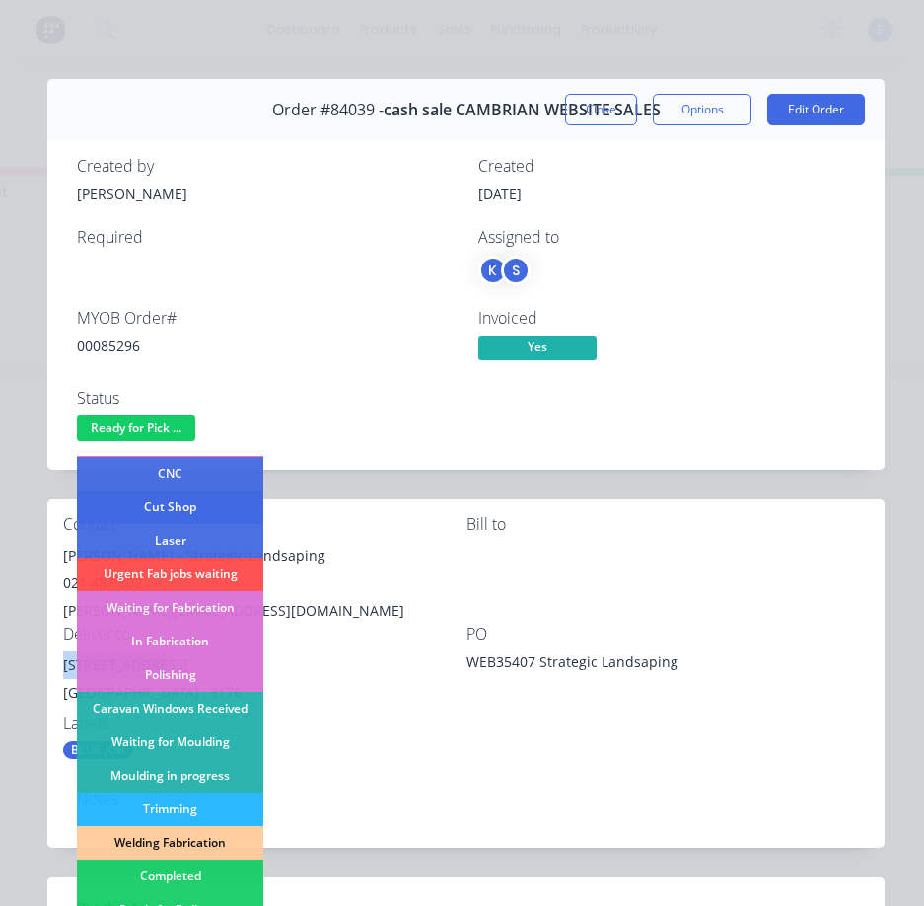
scroll to position [197, 0]
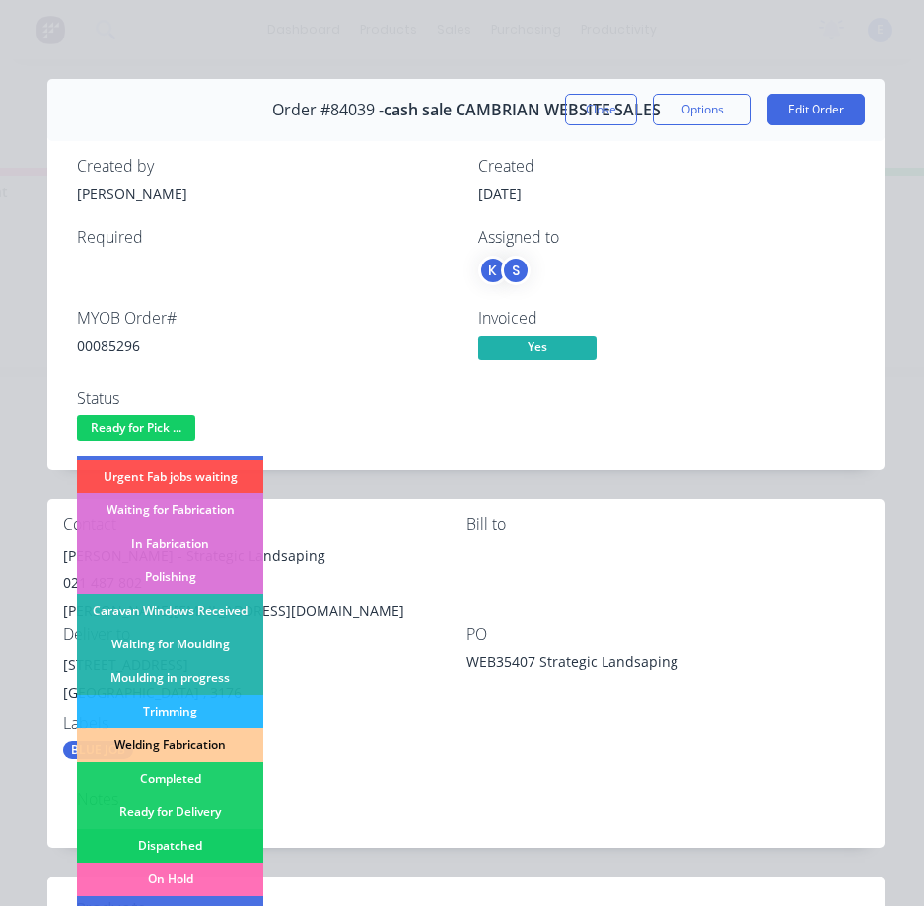
click at [216, 836] on div "Dispatched" at bounding box center [170, 846] width 186 height 34
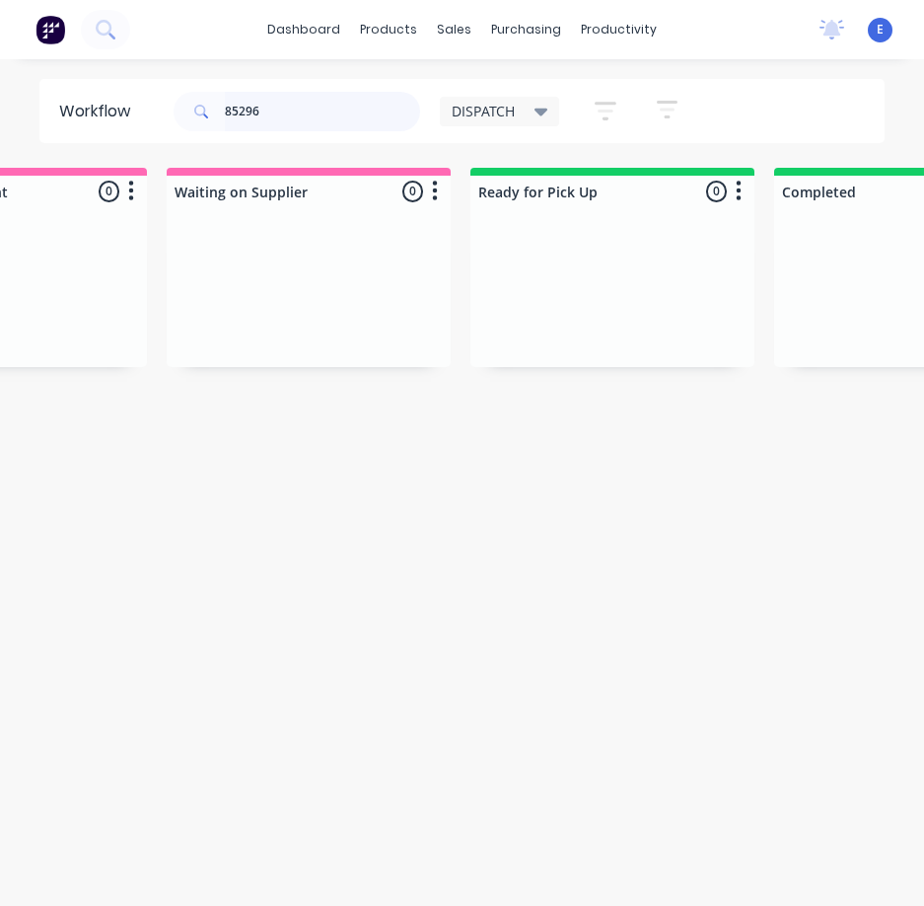
click at [290, 120] on input "85296" at bounding box center [322, 111] width 195 height 39
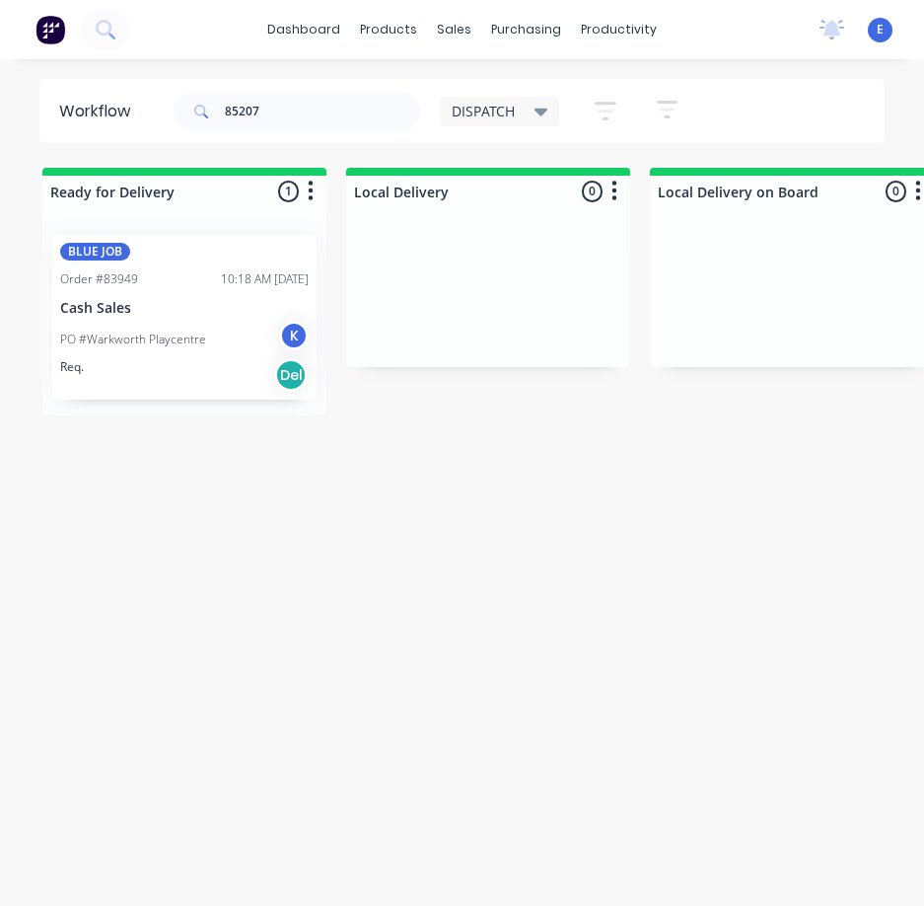
click at [201, 361] on div "Req. Del" at bounding box center [184, 375] width 249 height 34
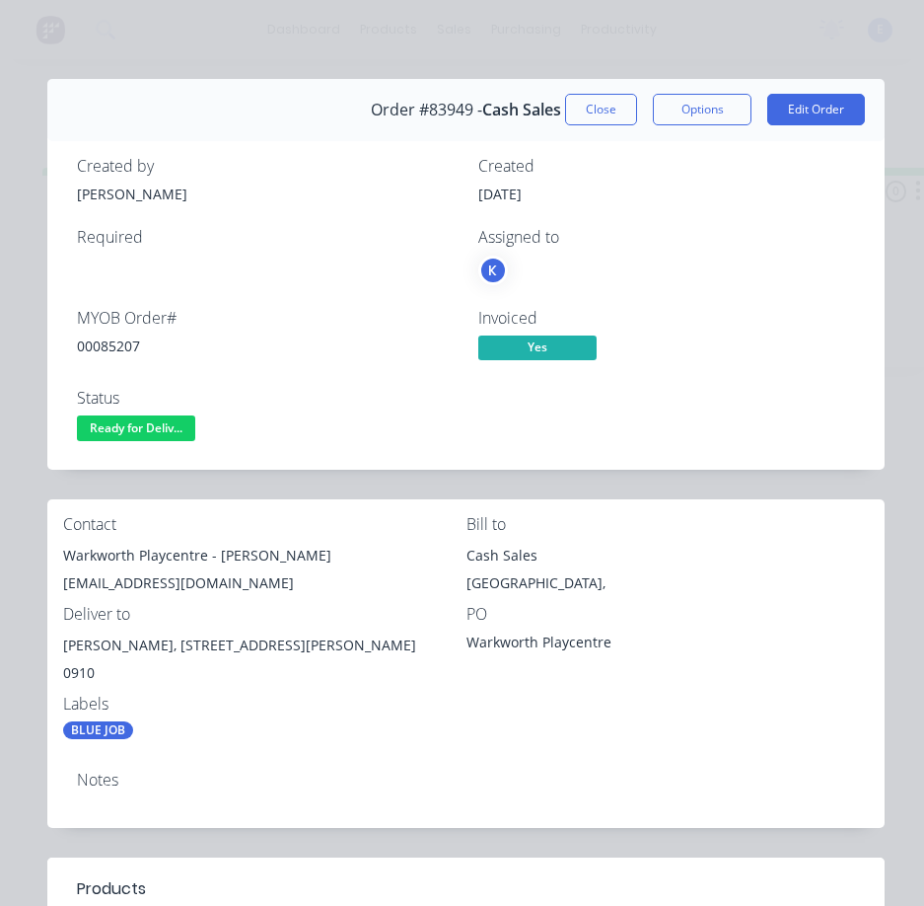
click at [95, 346] on div "00085207" at bounding box center [266, 345] width 378 height 21
drag, startPoint x: 55, startPoint y: 561, endPoint x: 412, endPoint y: 627, distance: 363.2
click at [416, 631] on div "Maris Wong, 61 Pulham Road, Warkworth" at bounding box center [264, 645] width 403 height 28
drag, startPoint x: 207, startPoint y: 554, endPoint x: 52, endPoint y: 549, distance: 154.9
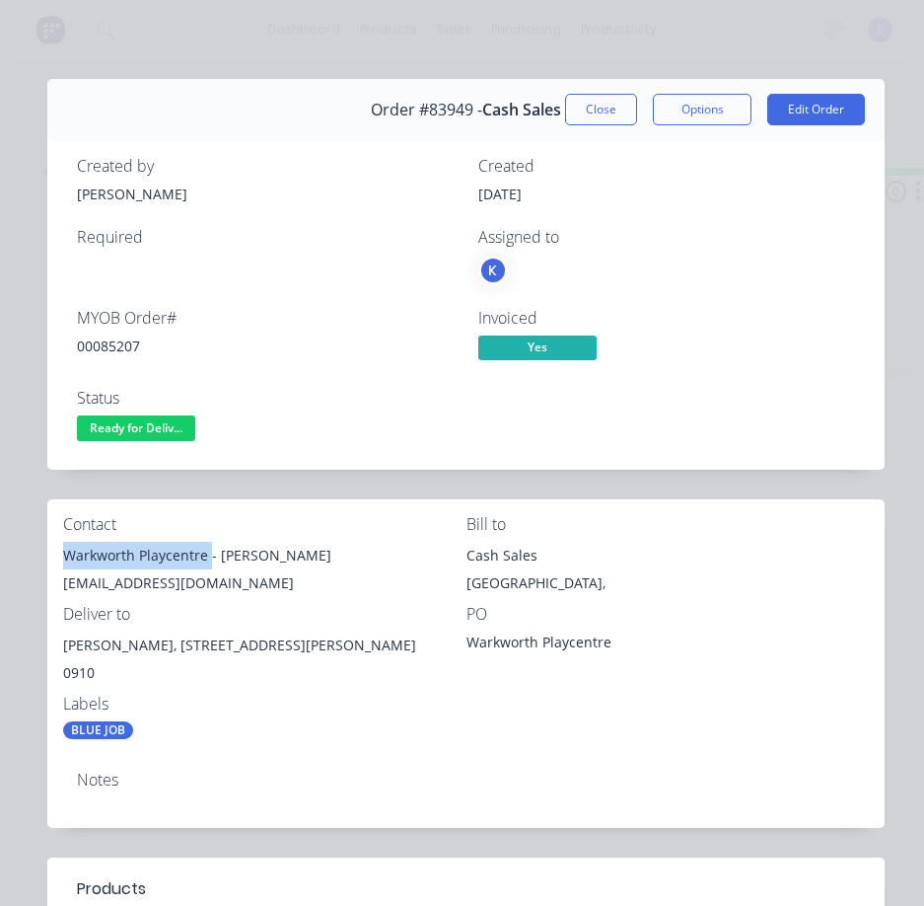
click at [52, 549] on div "Contact Warkworth Playcentre - Tim warkworth@playcentre.org.nz Bill to Cash Sal…" at bounding box center [465, 627] width 837 height 256
click at [223, 549] on div "Warkworth Playcentre - Tim" at bounding box center [264, 556] width 403 height 28
click at [224, 549] on div "Warkworth Playcentre - Tim" at bounding box center [264, 556] width 403 height 28
click at [106, 583] on div "warkworth@playcentre.org.nz" at bounding box center [264, 583] width 403 height 28
click at [107, 583] on div "warkworth@playcentre.org.nz" at bounding box center [264, 583] width 403 height 28
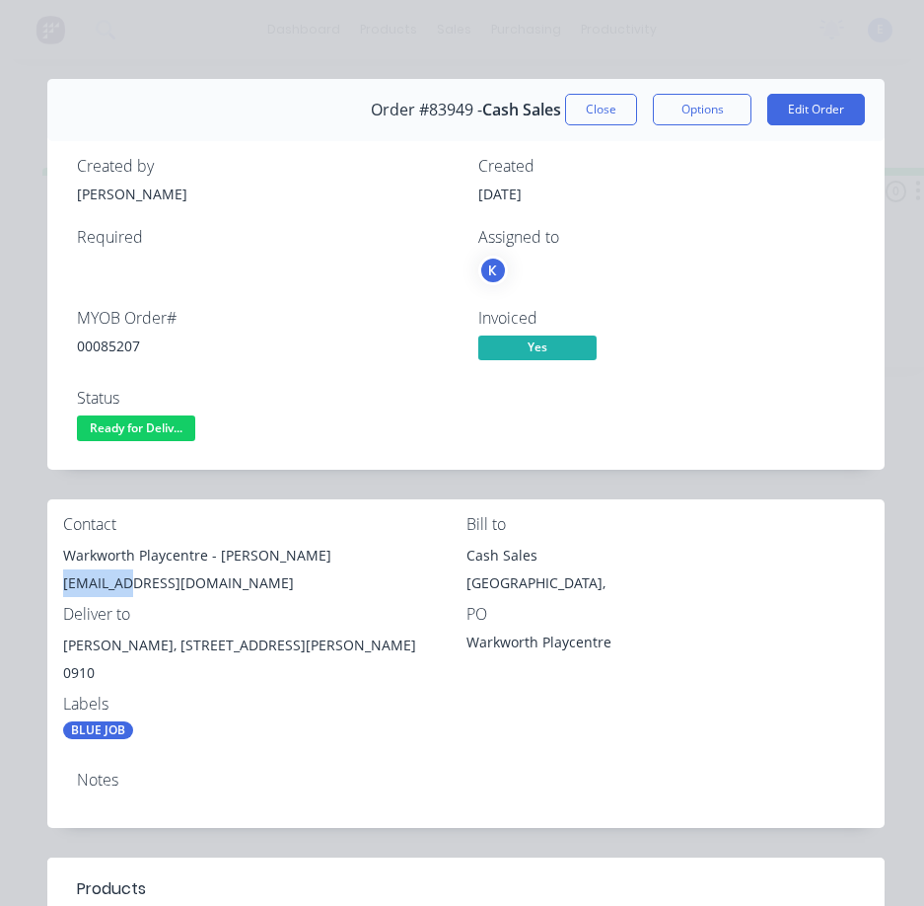
click at [108, 581] on div "warkworth@playcentre.org.nz" at bounding box center [264, 583] width 403 height 28
click at [108, 579] on div "warkworth@playcentre.org.nz" at bounding box center [264, 583] width 403 height 28
click at [109, 579] on div "warkworth@playcentre.org.nz" at bounding box center [264, 583] width 403 height 28
drag, startPoint x: 144, startPoint y: 647, endPoint x: 253, endPoint y: 652, distance: 108.6
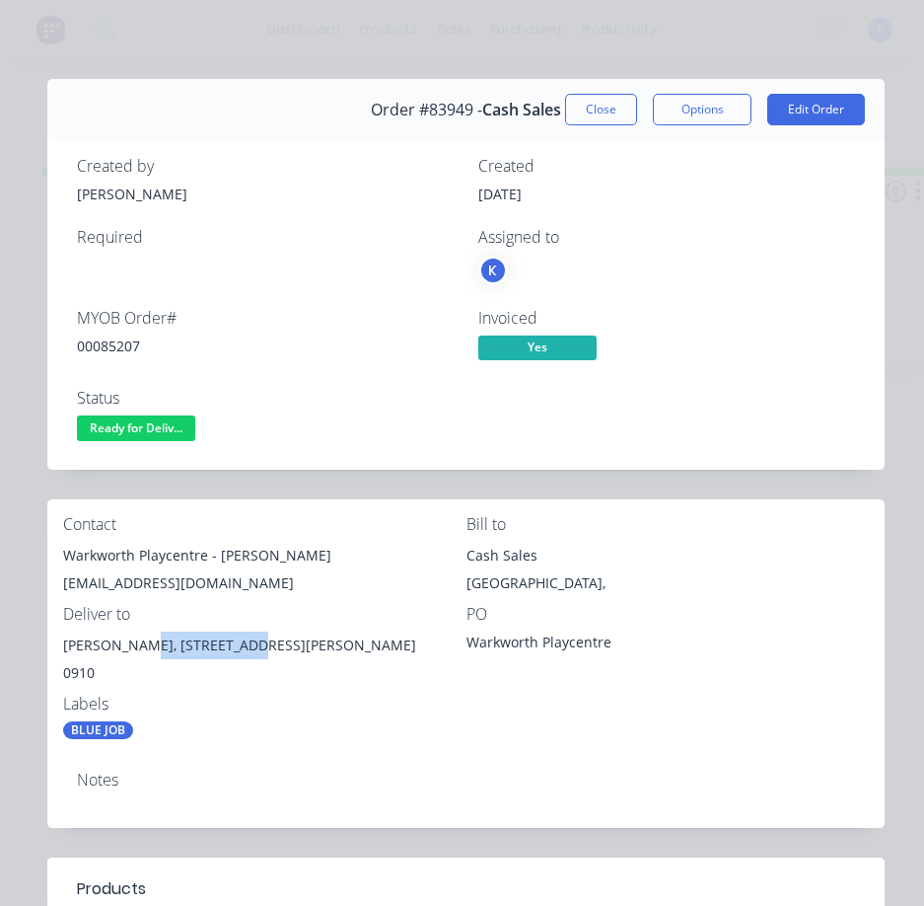
click at [253, 652] on div "Maris Wong, 61 Pulham Road, Warkworth" at bounding box center [264, 645] width 403 height 28
click at [135, 715] on div "Labels BLUE JOB" at bounding box center [264, 716] width 403 height 44
drag, startPoint x: 140, startPoint y: 647, endPoint x: 66, endPoint y: 635, distance: 74.9
click at [66, 635] on div "Maris Wong, 61 Pulham Road, Warkworth" at bounding box center [264, 645] width 403 height 28
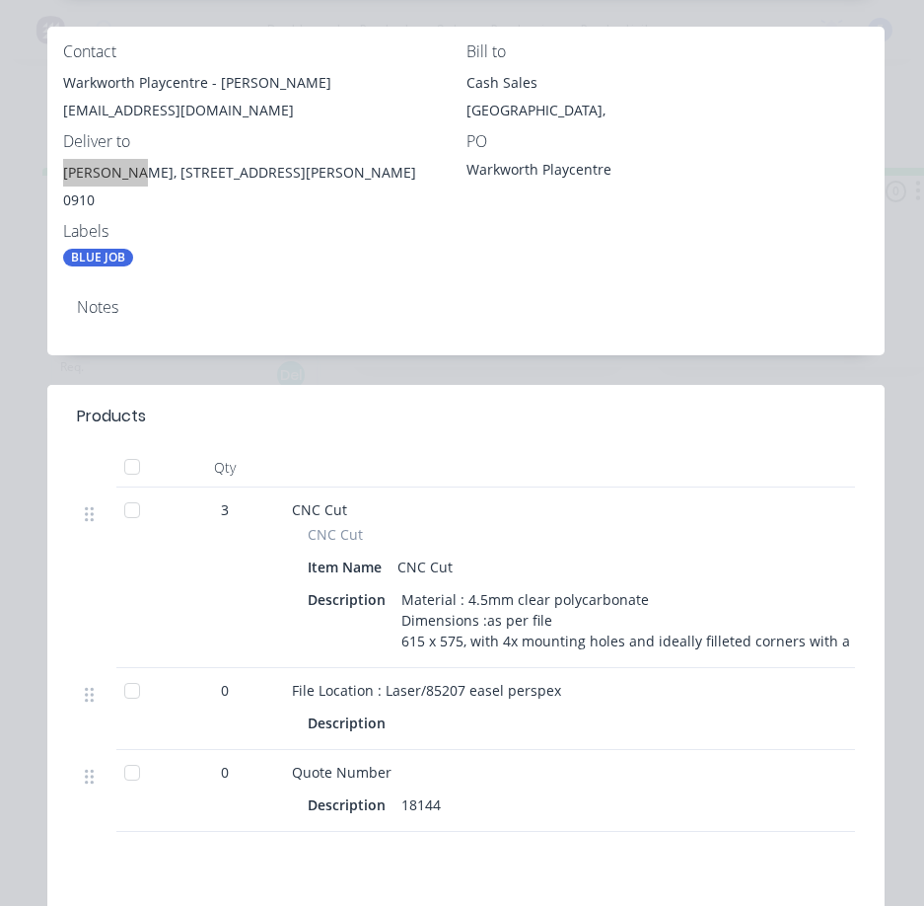
scroll to position [493, 0]
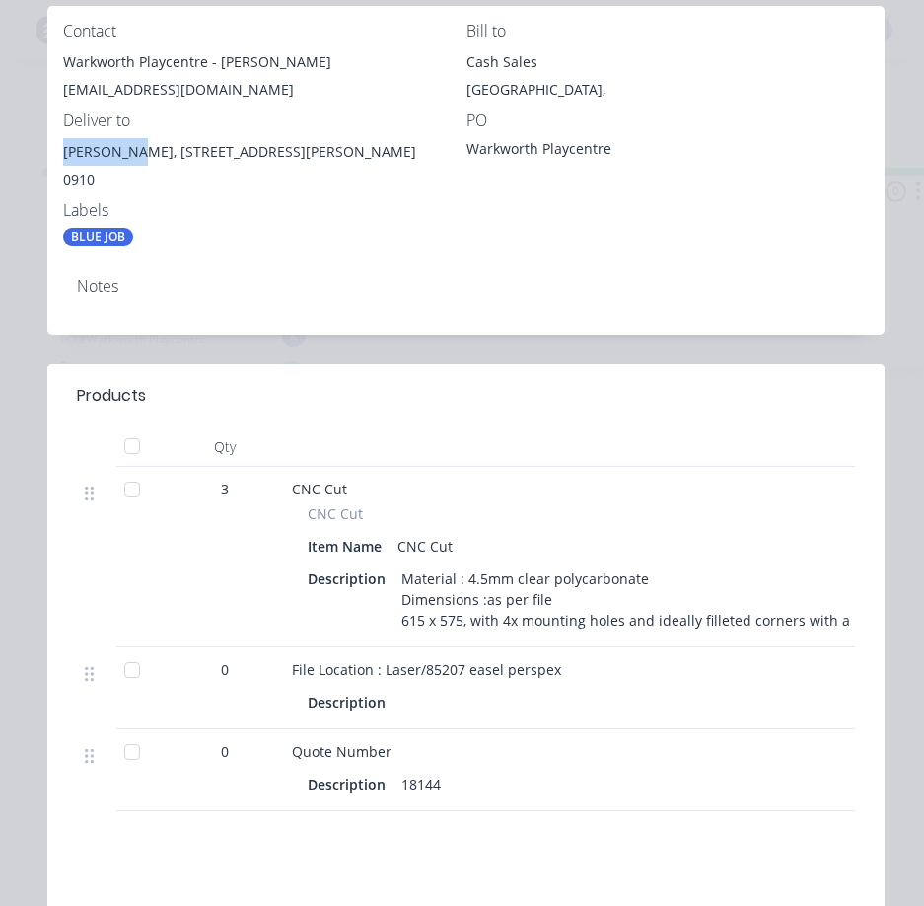
click at [299, 331] on div "Notes" at bounding box center [465, 297] width 837 height 72
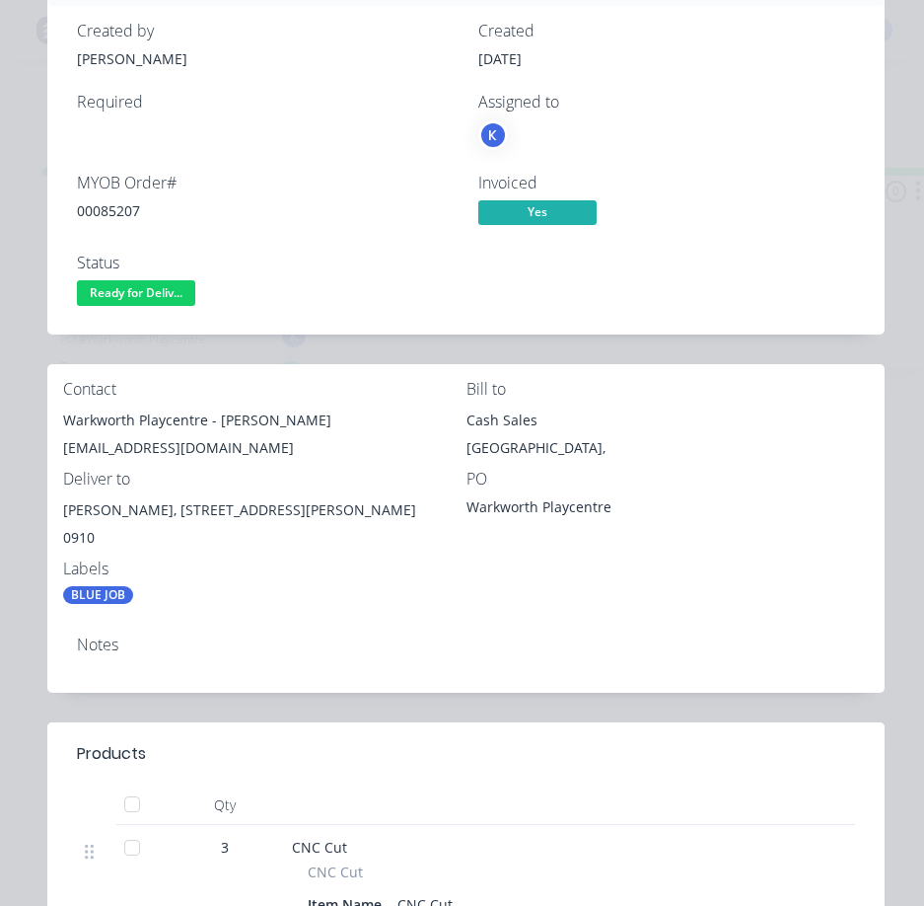
scroll to position [0, 0]
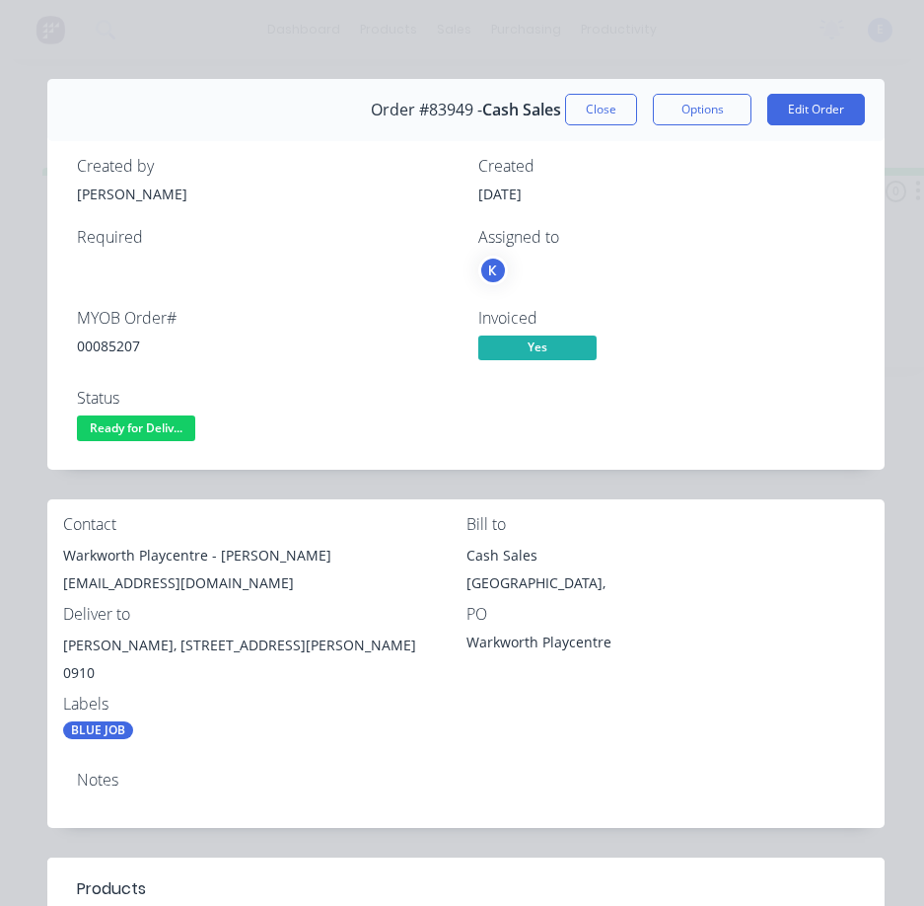
click at [121, 337] on div "00085207" at bounding box center [266, 345] width 378 height 21
click at [120, 337] on div "00085207" at bounding box center [266, 345] width 378 height 21
click at [157, 431] on span "Ready for Deliv..." at bounding box center [136, 427] width 118 height 25
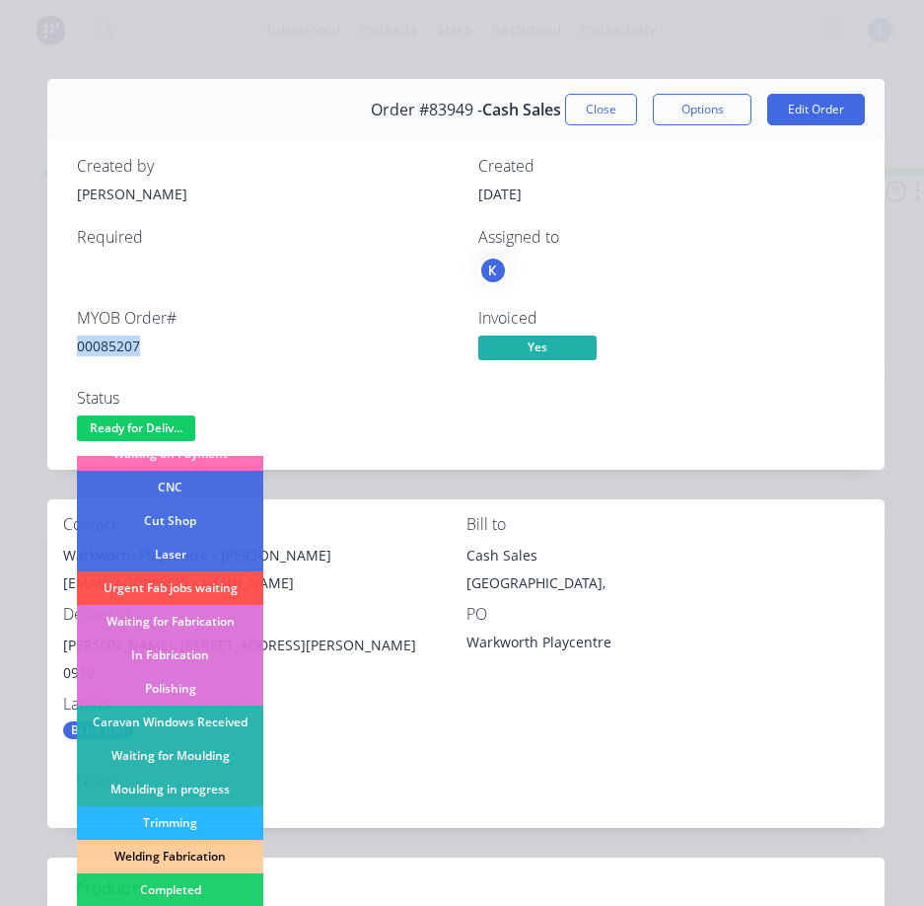
scroll to position [296, 0]
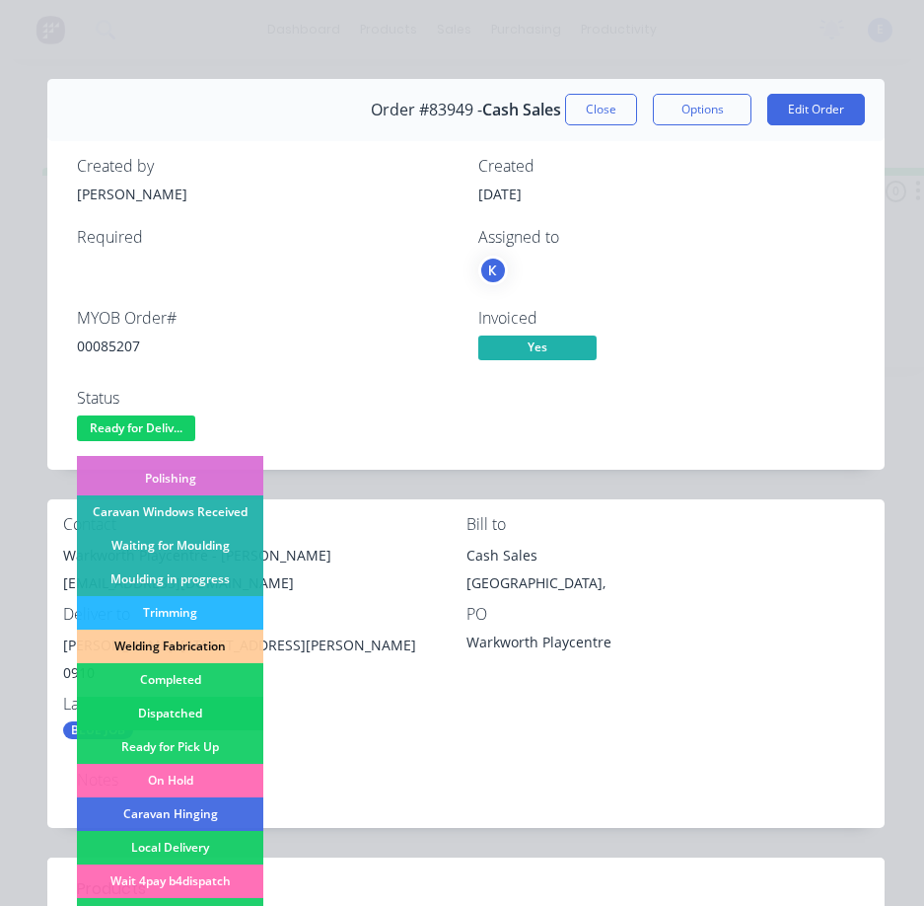
click at [174, 705] on div "Dispatched" at bounding box center [170, 713] width 186 height 34
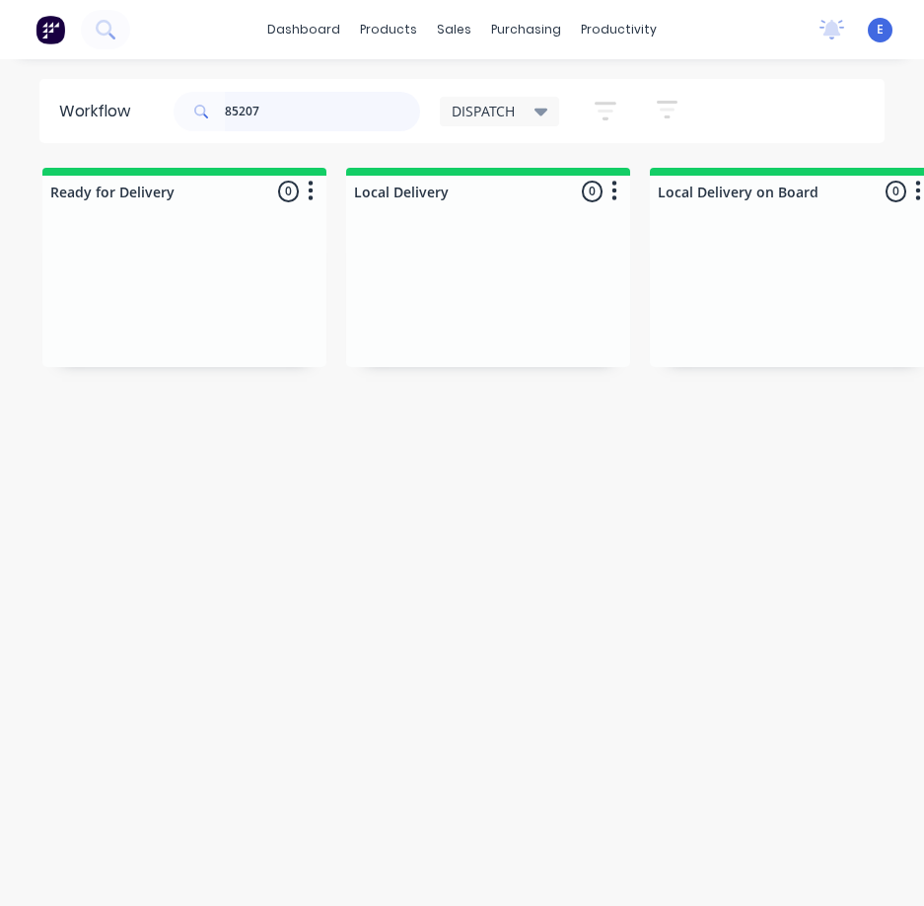
click at [299, 105] on input "85207" at bounding box center [322, 111] width 195 height 39
click at [300, 106] on input "85207" at bounding box center [322, 111] width 195 height 39
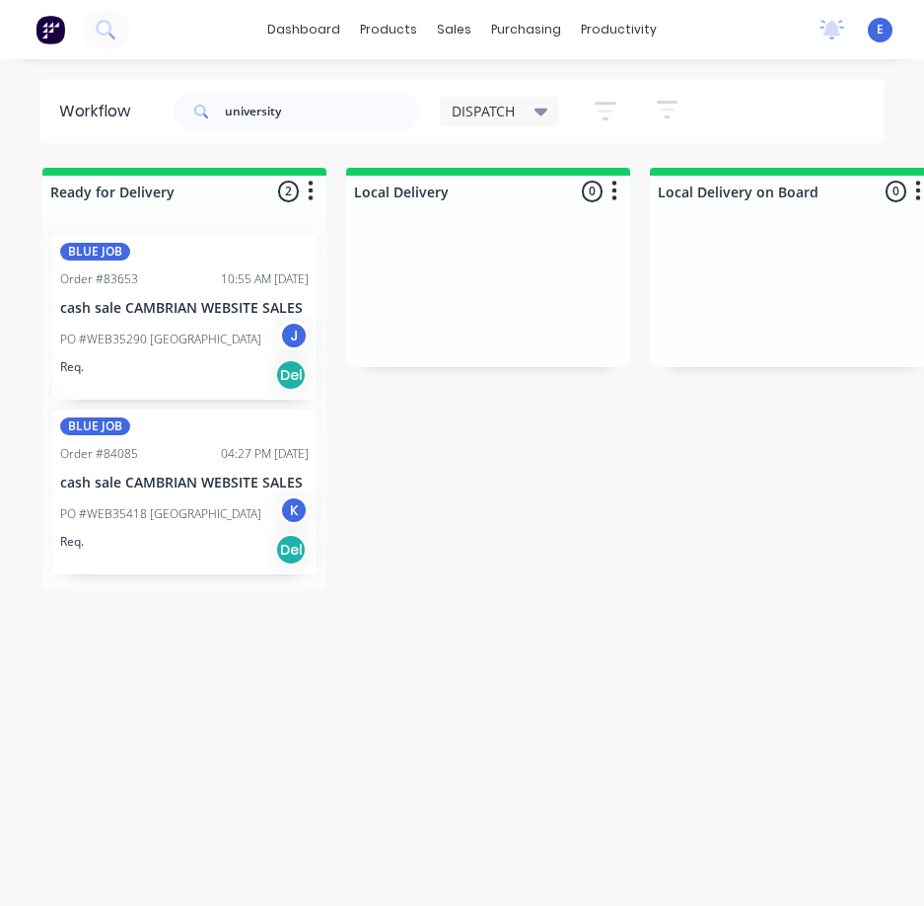
click at [196, 552] on div "Req. Del" at bounding box center [184, 550] width 249 height 34
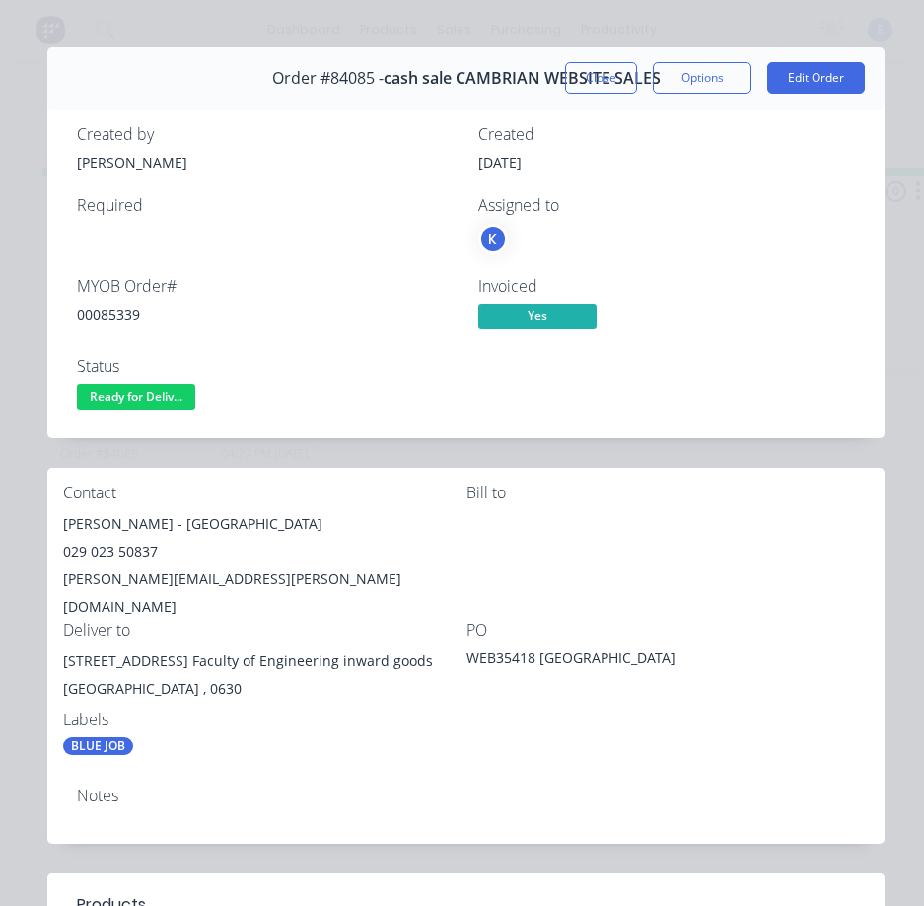
scroll to position [0, 0]
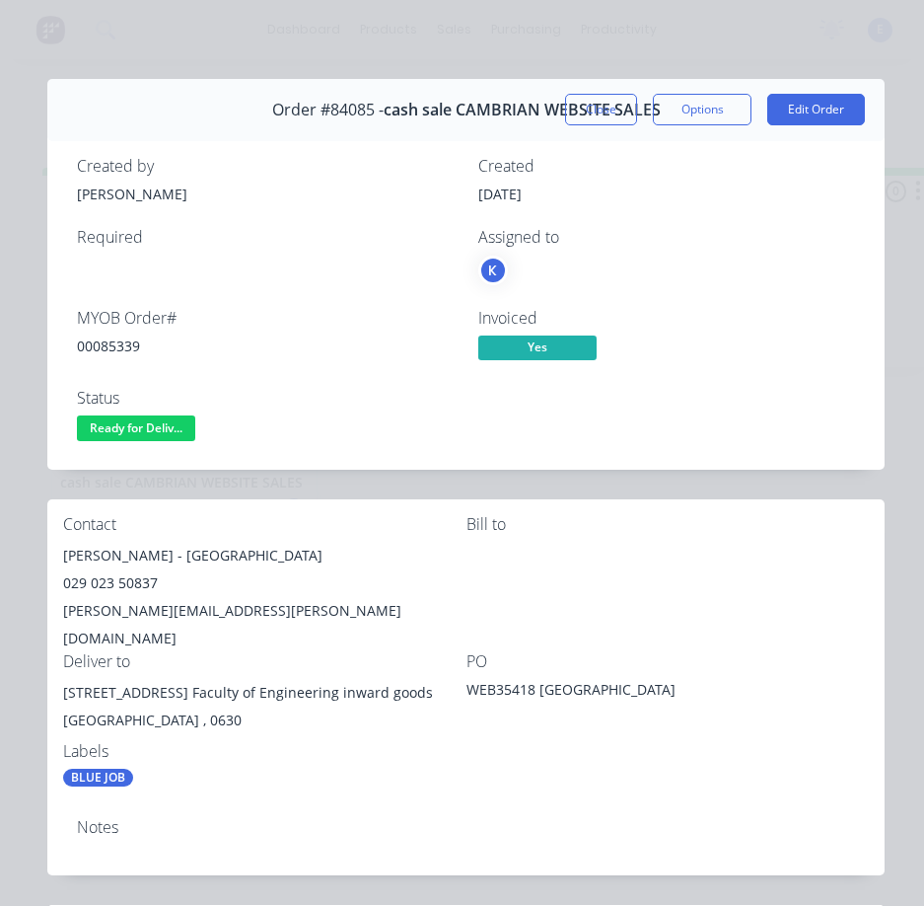
click at [110, 348] on div "00085339" at bounding box center [266, 345] width 378 height 21
drag, startPoint x: 158, startPoint y: 556, endPoint x: 104, endPoint y: 558, distance: 54.3
click at [51, 564] on div "Contact Trevor McGurk - University of Auckland 029 023 50837 trevor.mcgurk@auck…" at bounding box center [465, 651] width 837 height 304
drag, startPoint x: 173, startPoint y: 560, endPoint x: 342, endPoint y: 551, distance: 169.9
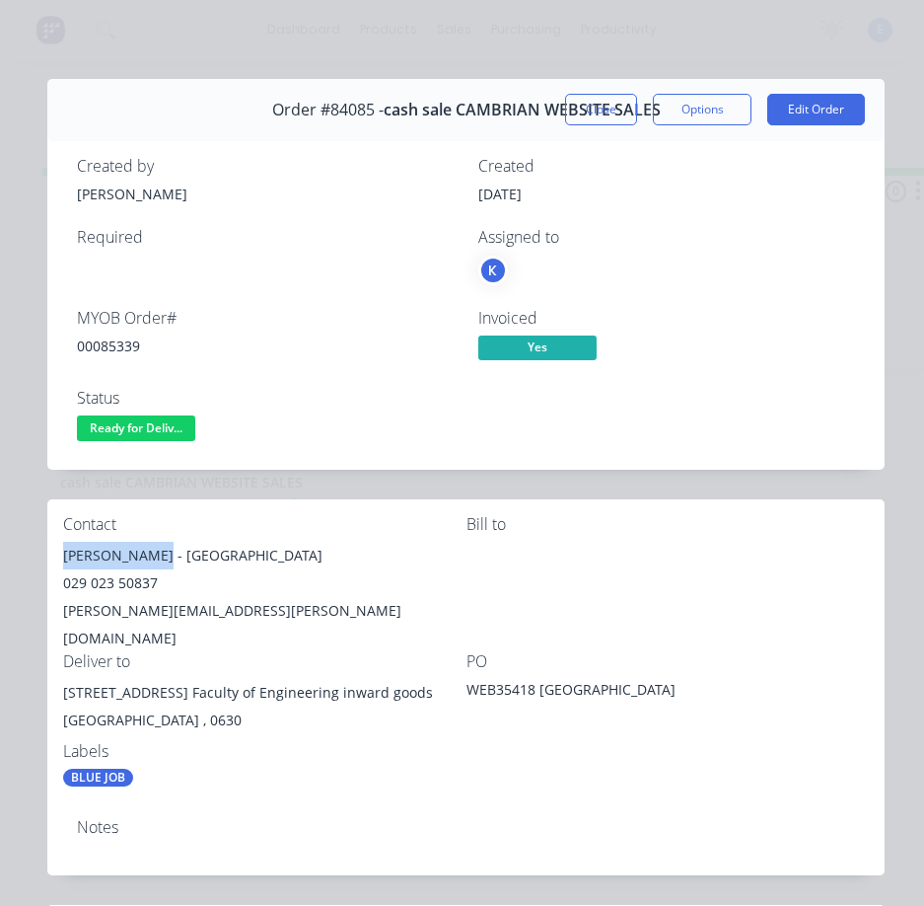
click at [342, 551] on div "Trevor McGurk - University of Auckland" at bounding box center [264, 556] width 403 height 28
click at [147, 588] on div "029 023 50837" at bounding box center [264, 583] width 403 height 28
click at [217, 600] on div "trevor.mcgurk@auckland.ac.nz" at bounding box center [264, 624] width 403 height 55
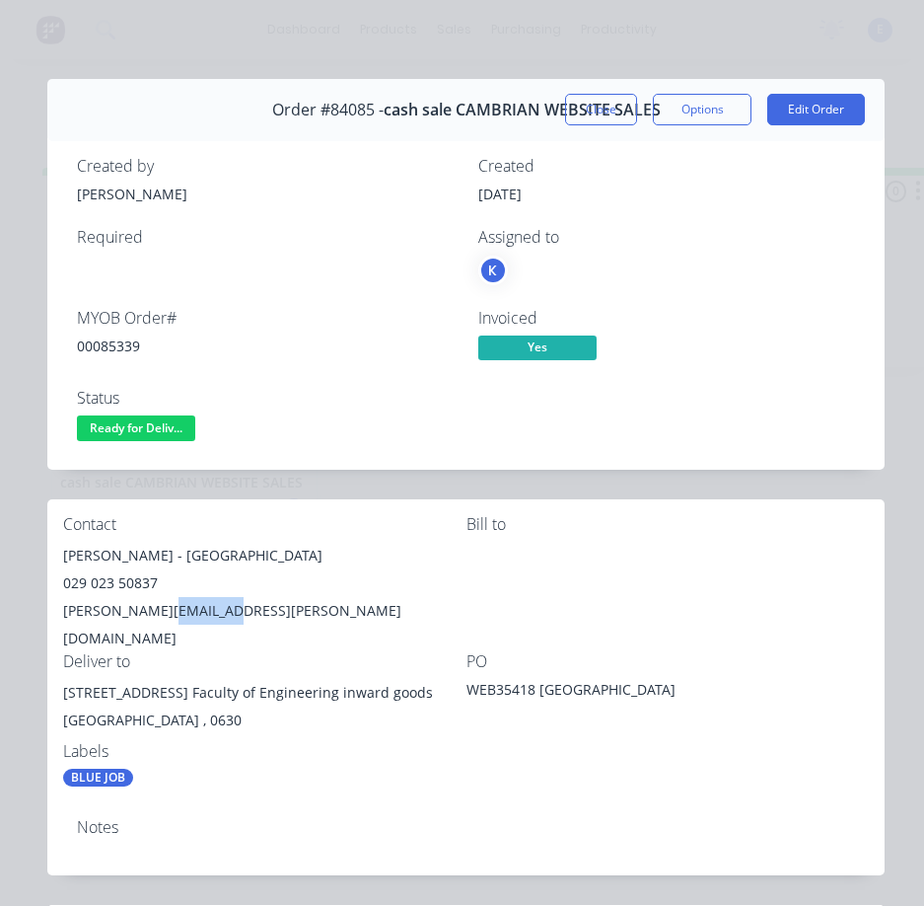
click at [217, 600] on div "trevor.mcgurk@auckland.ac.nz" at bounding box center [264, 624] width 403 height 55
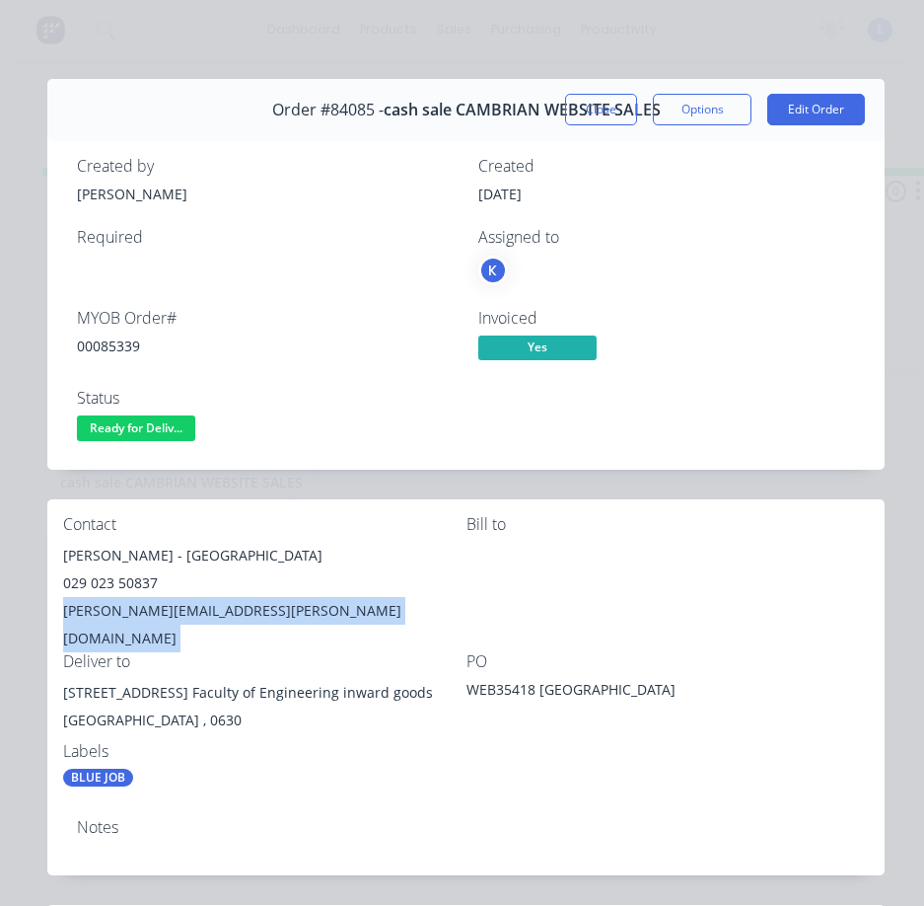
click at [218, 601] on div "trevor.mcgurk@auckland.ac.nz" at bounding box center [264, 624] width 403 height 55
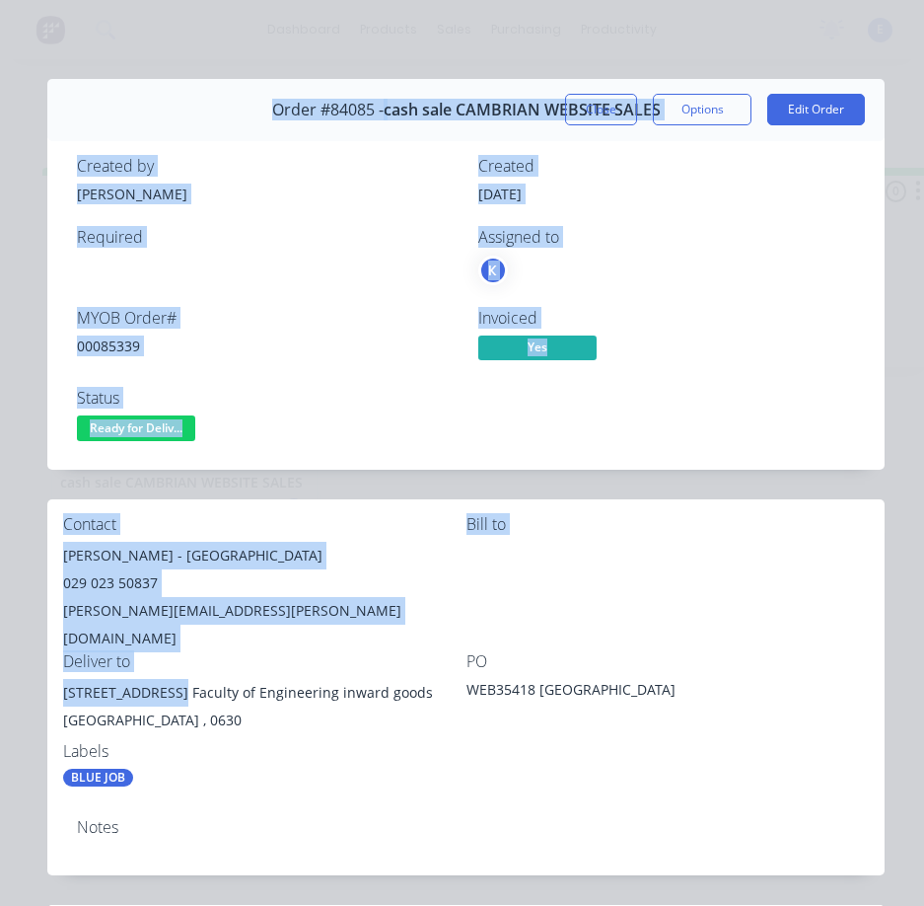
drag, startPoint x: 175, startPoint y: 662, endPoint x: 82, endPoint y: 671, distance: 93.1
click at [45, 672] on div "Order details Collaborate Checklists 0/0 Tracking Linked Orders Timeline Order …" at bounding box center [462, 890] width 885 height 1623
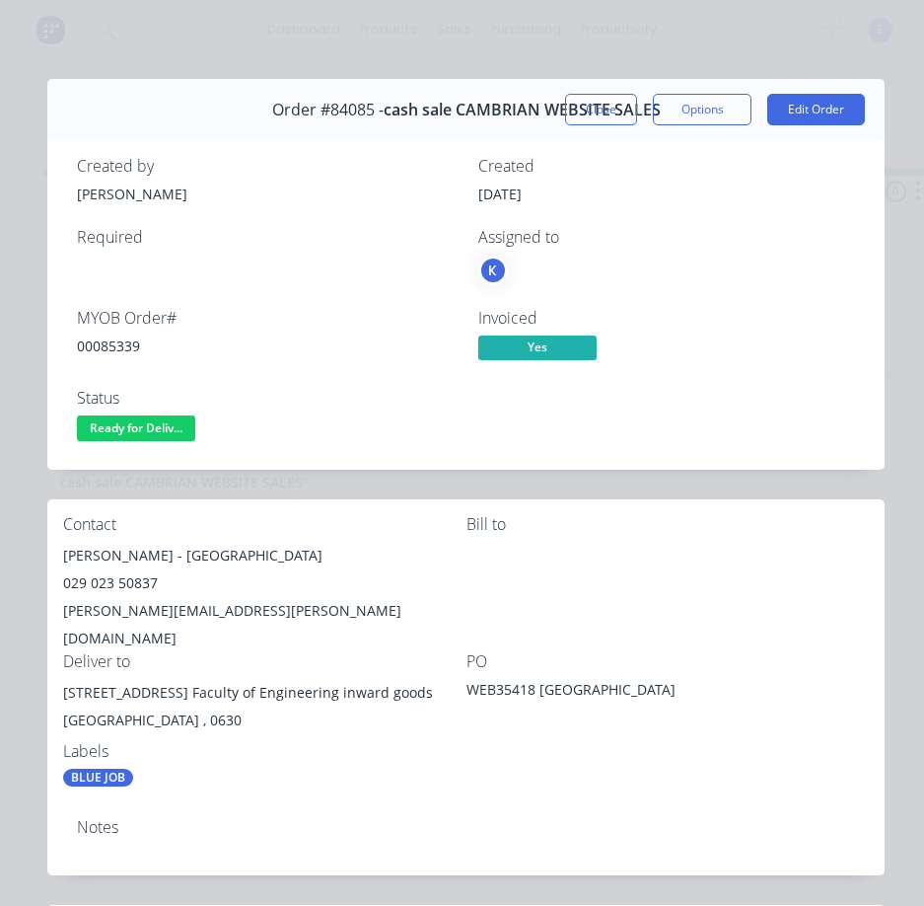
click at [158, 706] on div "Auckland , 0630" at bounding box center [264, 720] width 403 height 28
drag, startPoint x: 176, startPoint y: 667, endPoint x: 75, endPoint y: 664, distance: 100.7
click at [61, 669] on div "Contact Trevor McGurk - University of Auckland 029 023 50837 trevor.mcgurk@auck…" at bounding box center [465, 651] width 837 height 304
click at [211, 742] on div "Labels" at bounding box center [264, 751] width 403 height 19
drag, startPoint x: 175, startPoint y: 663, endPoint x: 410, endPoint y: 670, distance: 235.9
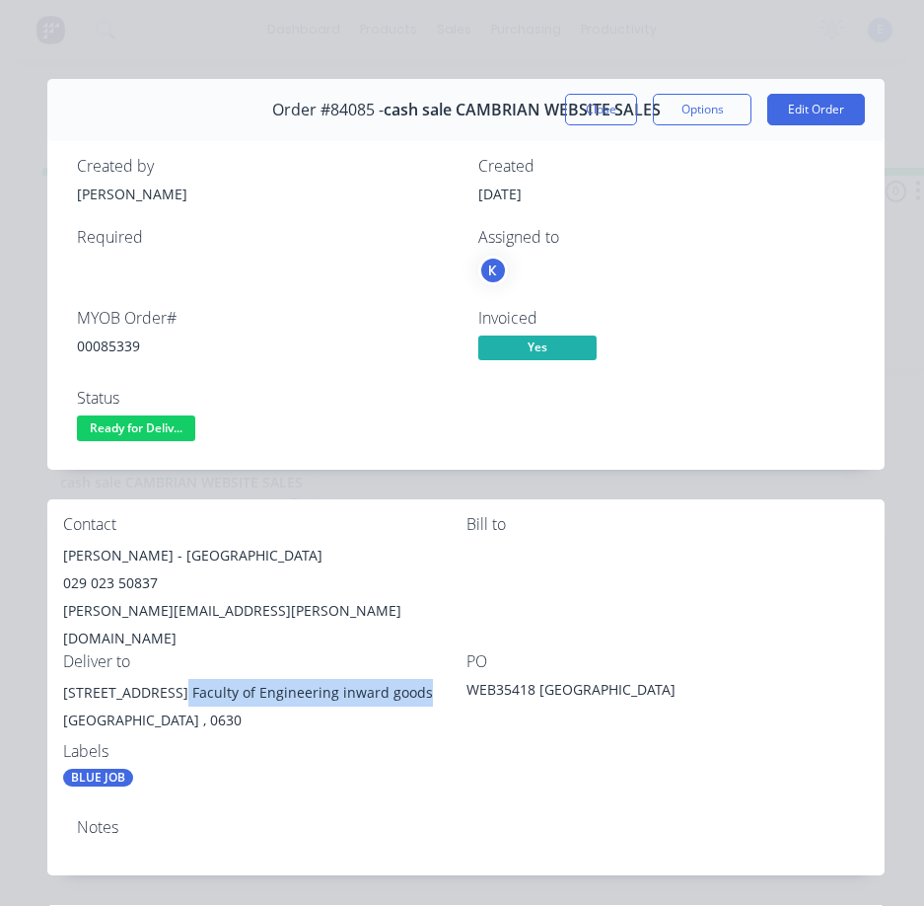
click at [410, 679] on div "5-7 Grafton Road Faculty of Engineering inward goods" at bounding box center [264, 693] width 403 height 28
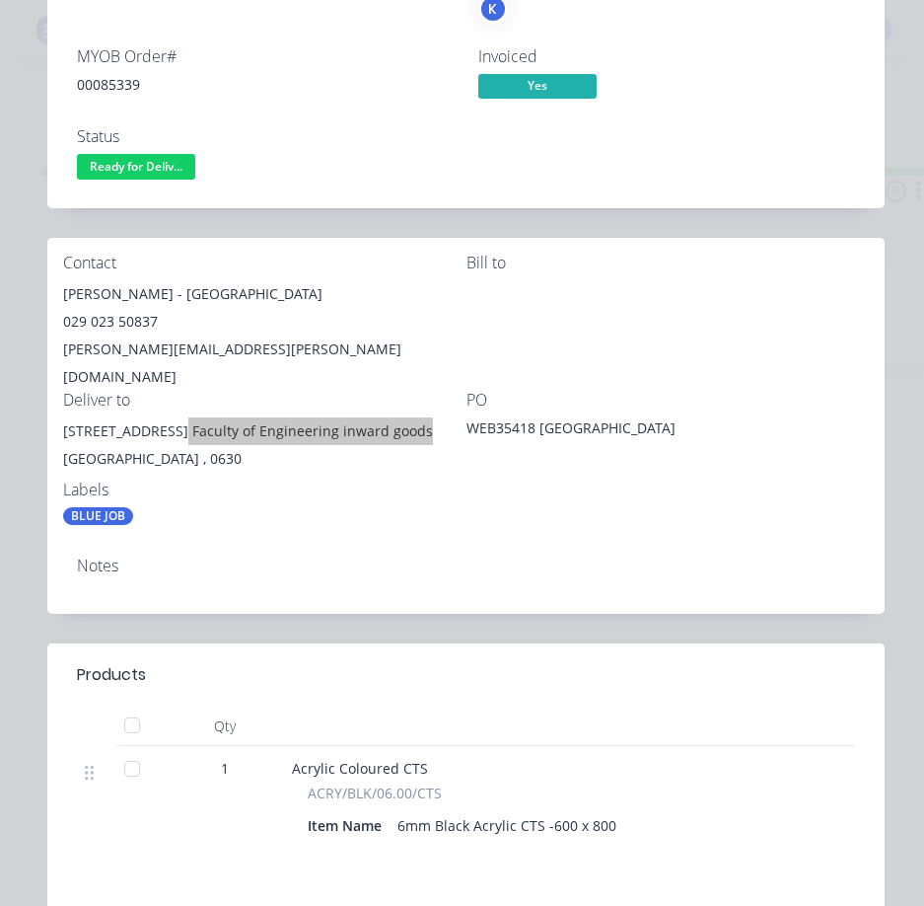
scroll to position [99, 0]
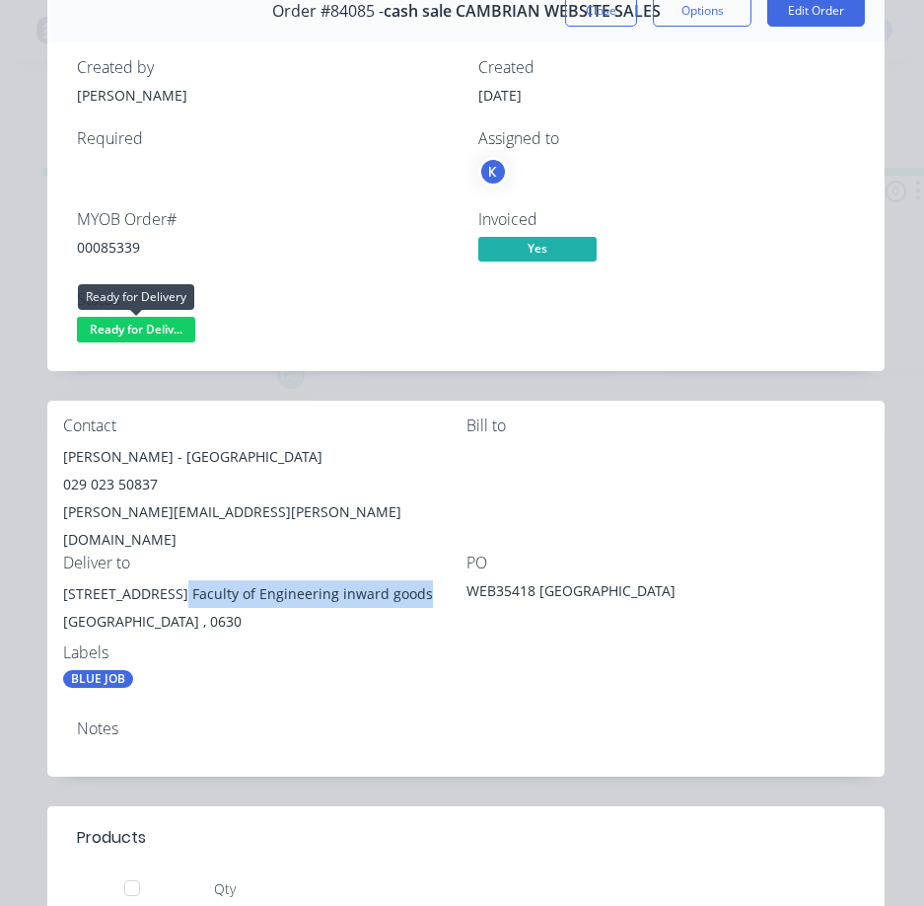
click at [109, 329] on span "Ready for Deliv..." at bounding box center [136, 329] width 118 height 25
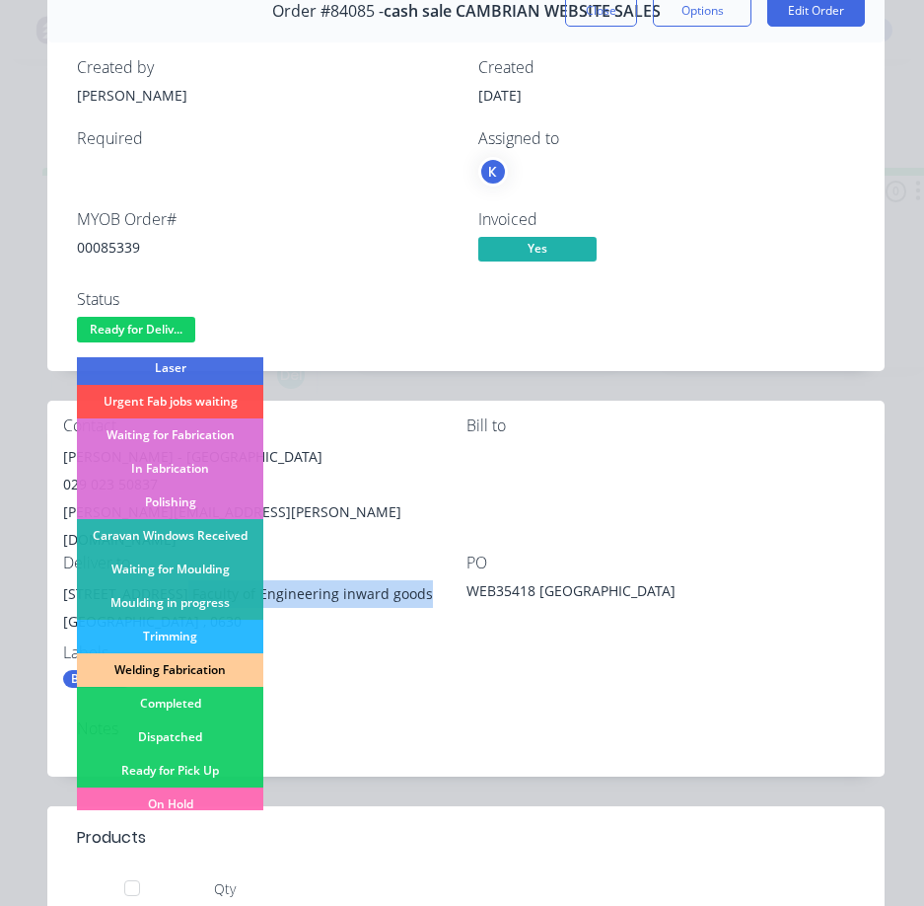
scroll to position [296, 0]
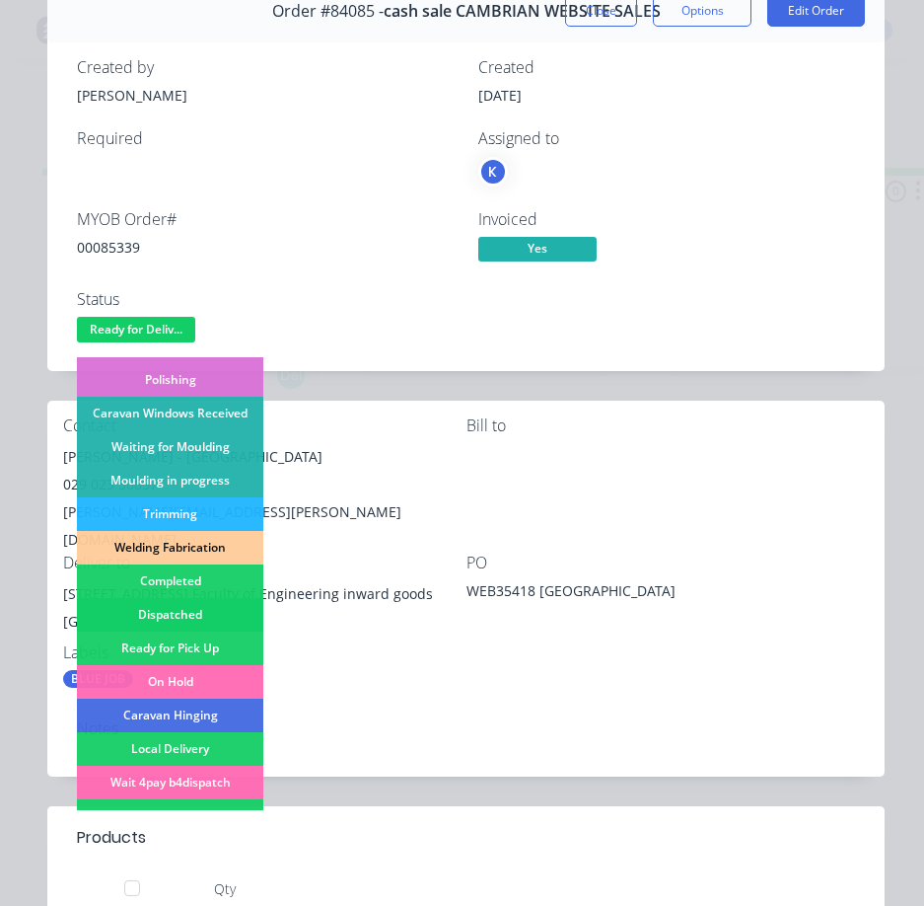
click at [204, 609] on div "Dispatched" at bounding box center [170, 615] width 186 height 34
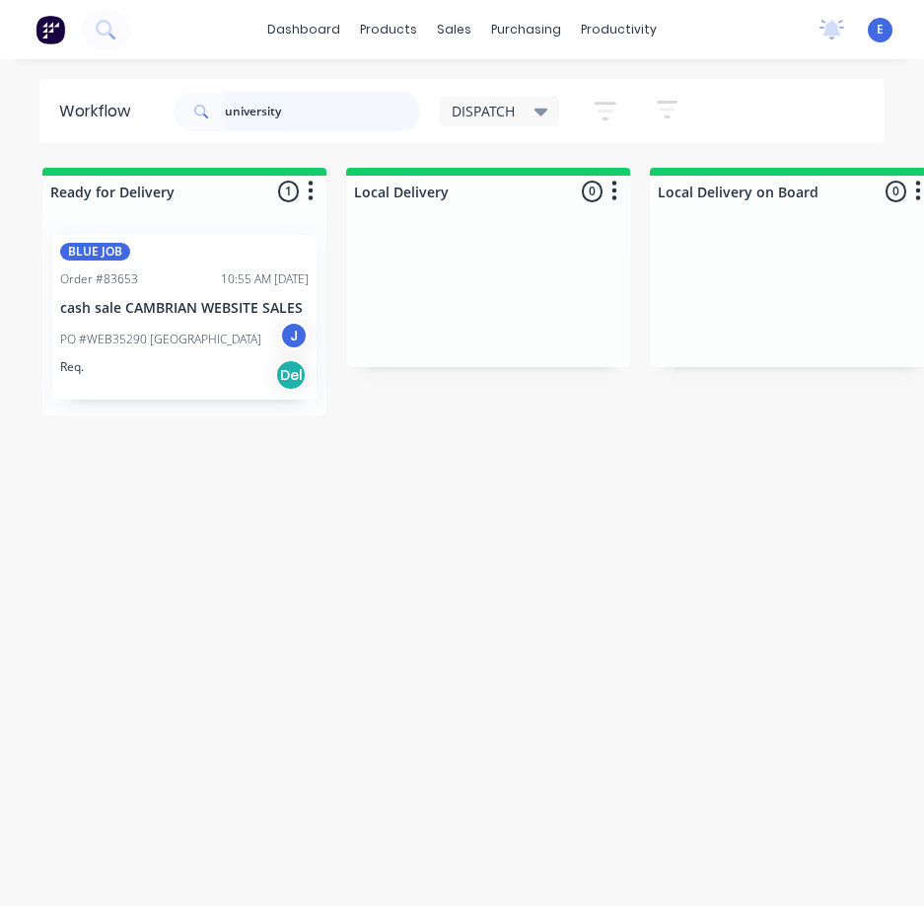
click at [287, 113] on input "university" at bounding box center [322, 111] width 195 height 39
click at [289, 115] on input "university" at bounding box center [322, 111] width 195 height 39
click at [222, 366] on div "Req. Del" at bounding box center [184, 375] width 249 height 34
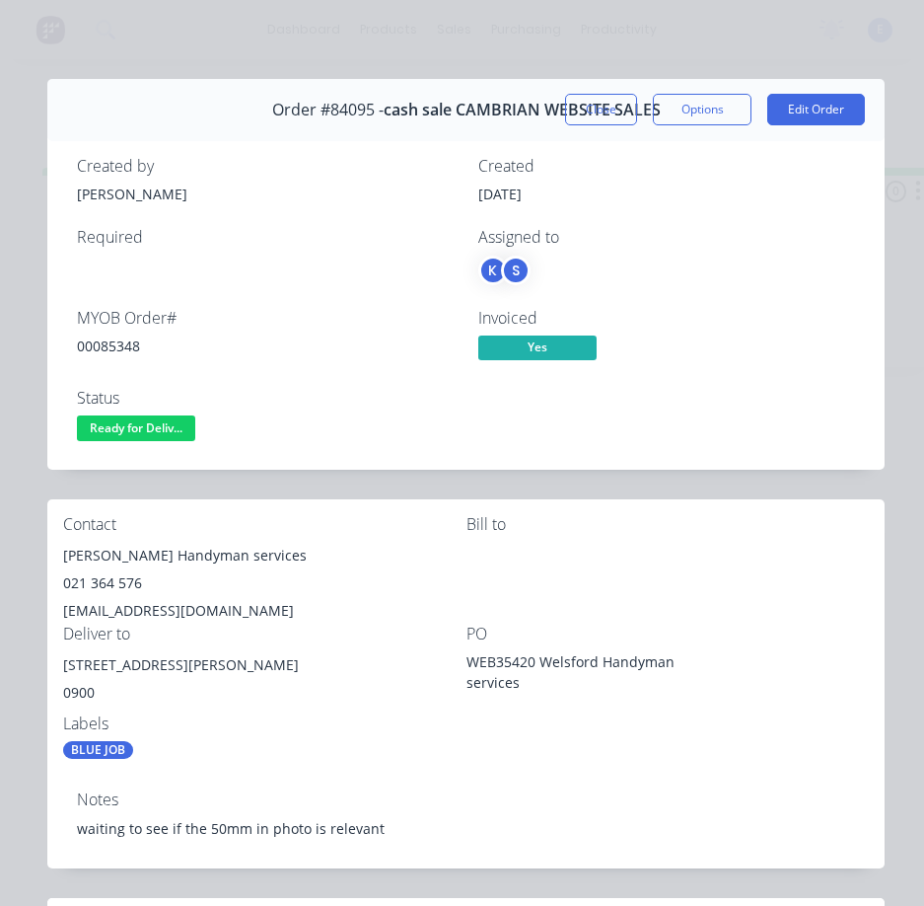
click at [98, 352] on div "00085348" at bounding box center [266, 345] width 378 height 21
click at [98, 351] on div "00085348" at bounding box center [266, 345] width 378 height 21
drag, startPoint x: 150, startPoint y: 558, endPoint x: 55, endPoint y: 562, distance: 94.8
click at [55, 562] on div "Contact juan erasmus - Welsford Handyman services 021 364 576 jpenjd@yahoo.com …" at bounding box center [465, 637] width 837 height 276
drag, startPoint x: 166, startPoint y: 557, endPoint x: 362, endPoint y: 563, distance: 196.4
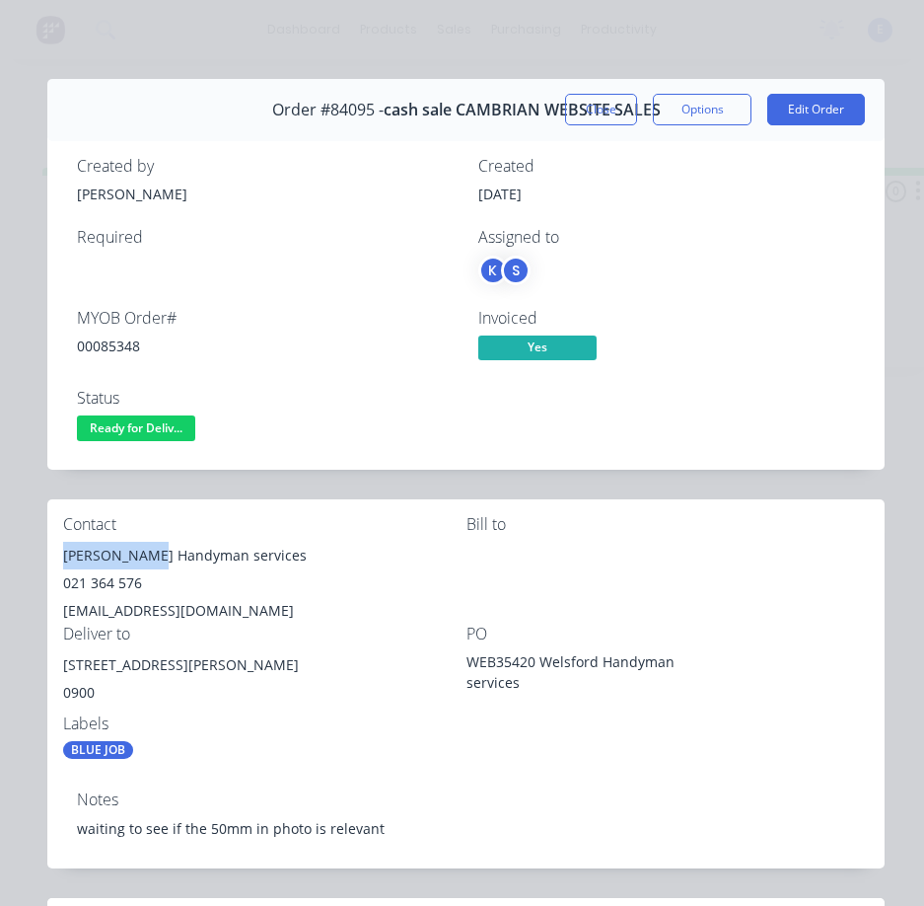
click at [362, 563] on div "juan erasmus - Welsford Handyman services" at bounding box center [264, 556] width 403 height 28
click at [96, 581] on div "021 364 576" at bounding box center [264, 583] width 403 height 28
click at [132, 615] on div "jpenjd@yahoo.com" at bounding box center [264, 611] width 403 height 28
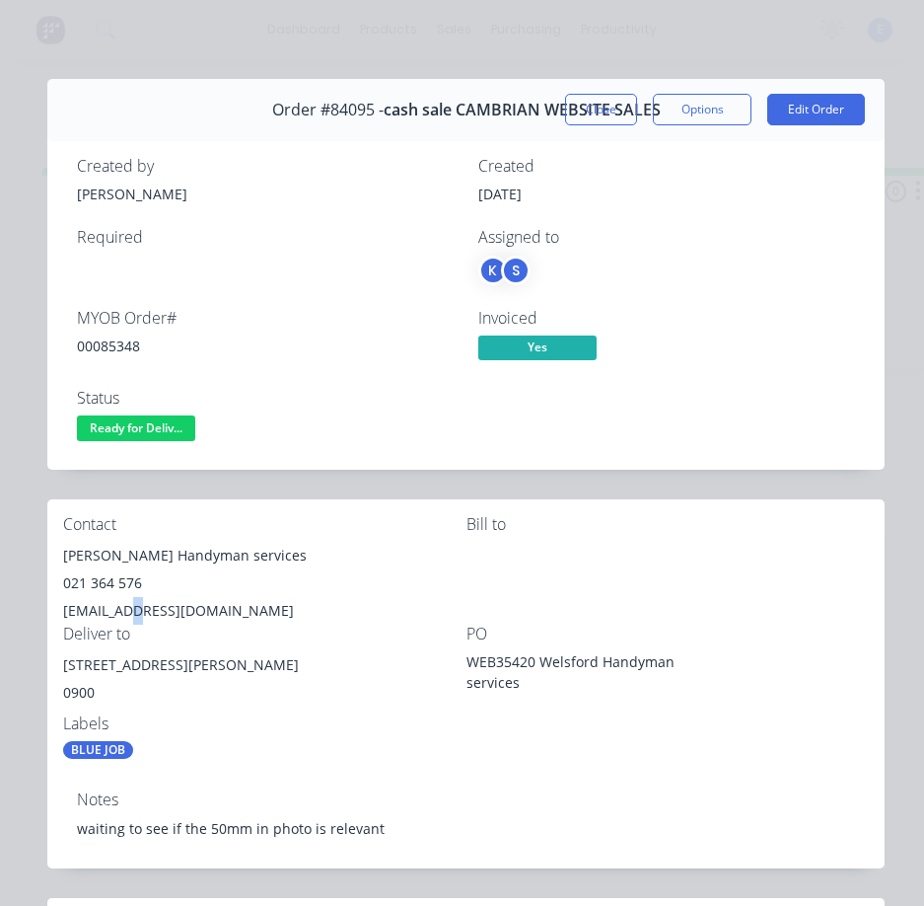
click at [135, 612] on div "jpenjd@yahoo.com" at bounding box center [264, 611] width 403 height 28
click at [135, 611] on div "jpenjd@yahoo.com" at bounding box center [264, 611] width 403 height 28
drag, startPoint x: 185, startPoint y: 664, endPoint x: 54, endPoint y: 668, distance: 131.3
click at [54, 668] on div "Contact juan erasmus - Welsford Handyman services 021 364 576 jpenjd@yahoo.com …" at bounding box center [465, 637] width 837 height 276
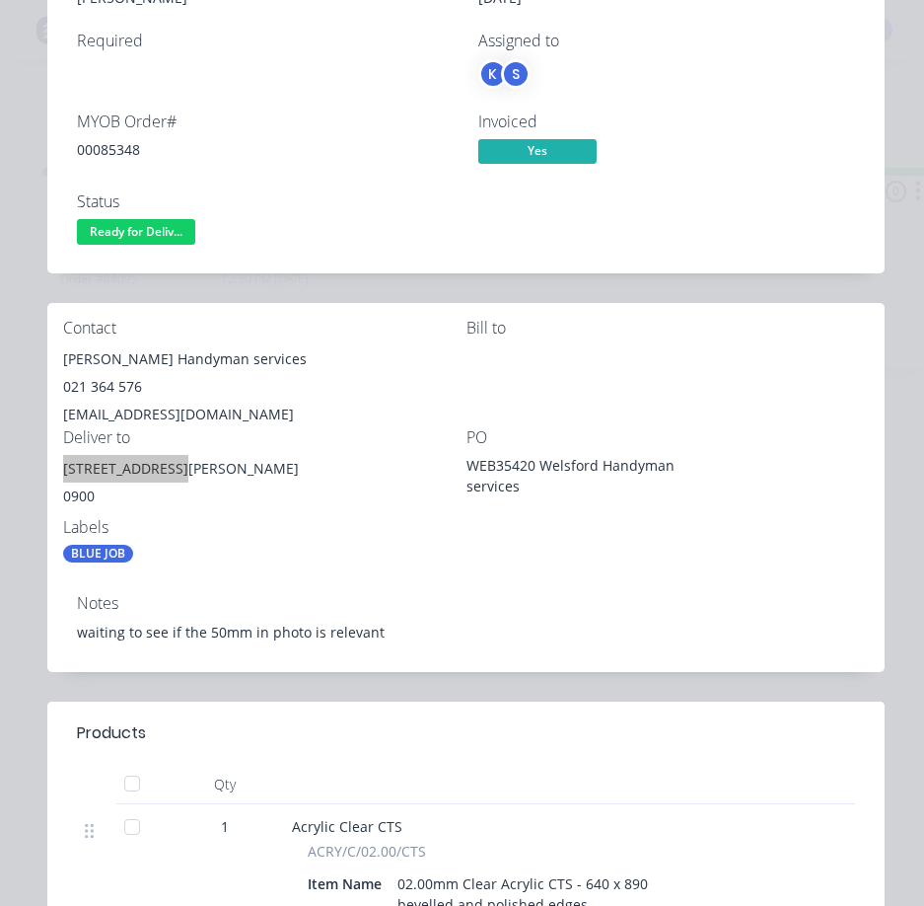
scroll to position [0, 0]
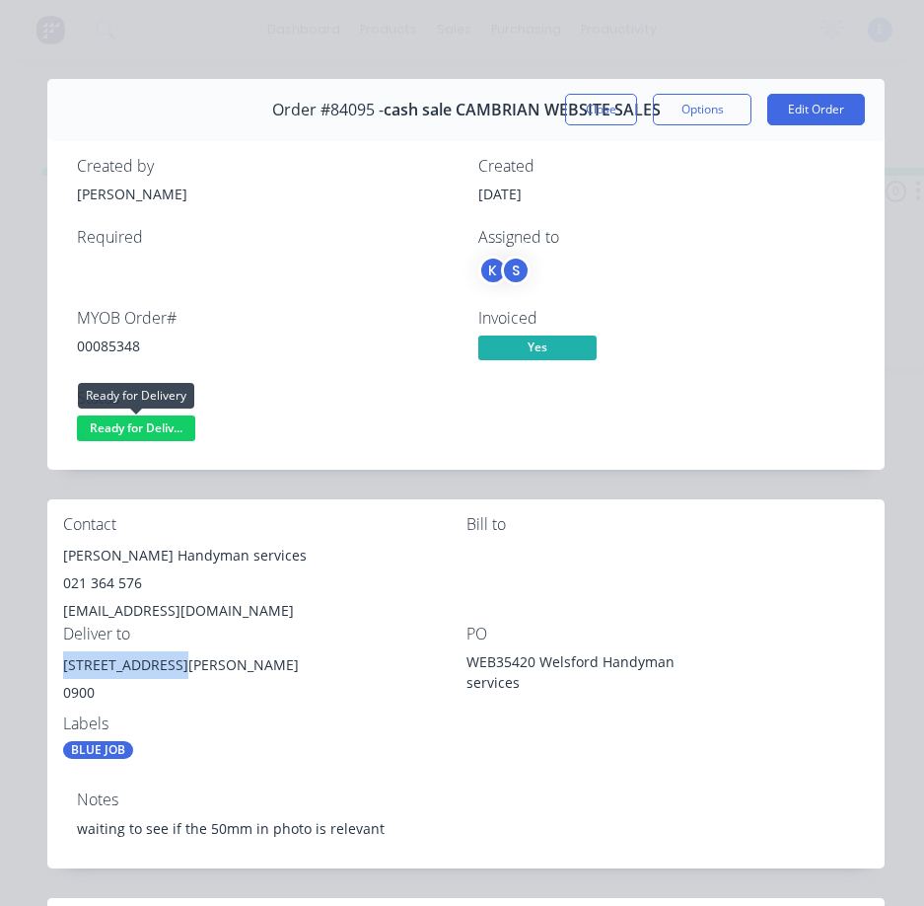
drag, startPoint x: 156, startPoint y: 432, endPoint x: 167, endPoint y: 444, distance: 16.1
click at [157, 432] on span "Ready for Deliv..." at bounding box center [136, 427] width 118 height 25
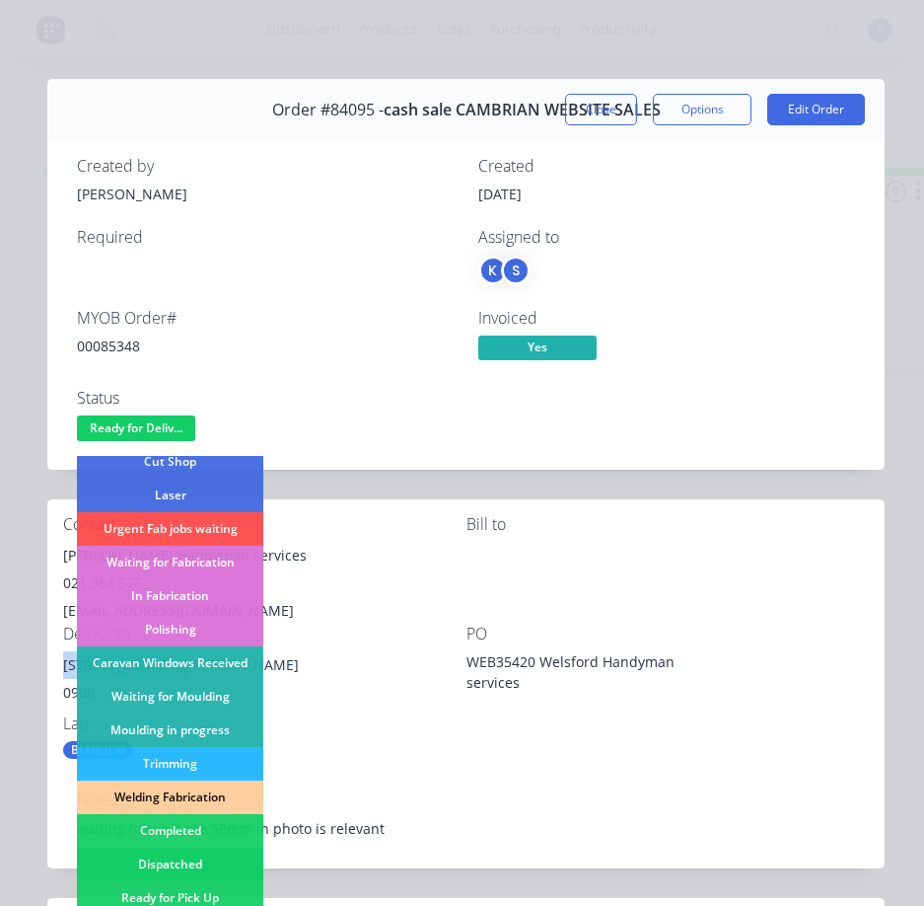
scroll to position [296, 0]
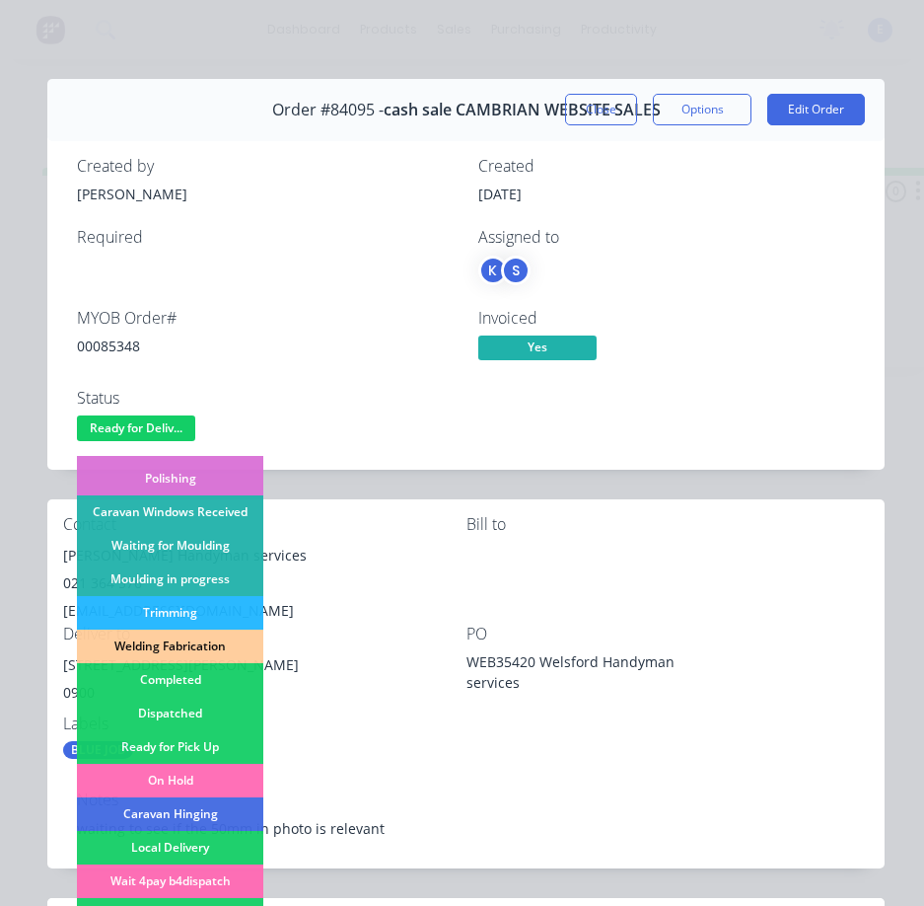
drag, startPoint x: 220, startPoint y: 711, endPoint x: 235, endPoint y: 696, distance: 20.9
click at [220, 710] on div "Dispatched" at bounding box center [170, 713] width 186 height 34
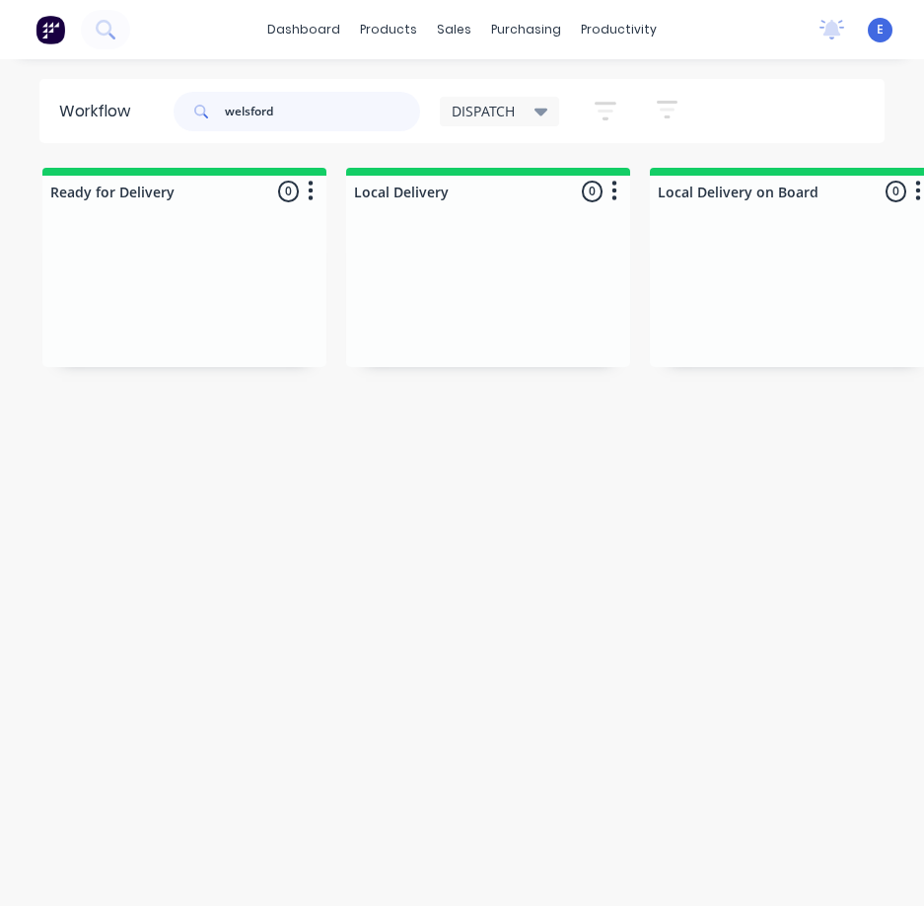
click at [321, 120] on input "welsford" at bounding box center [322, 111] width 195 height 39
click at [321, 119] on input "welsford" at bounding box center [322, 111] width 195 height 39
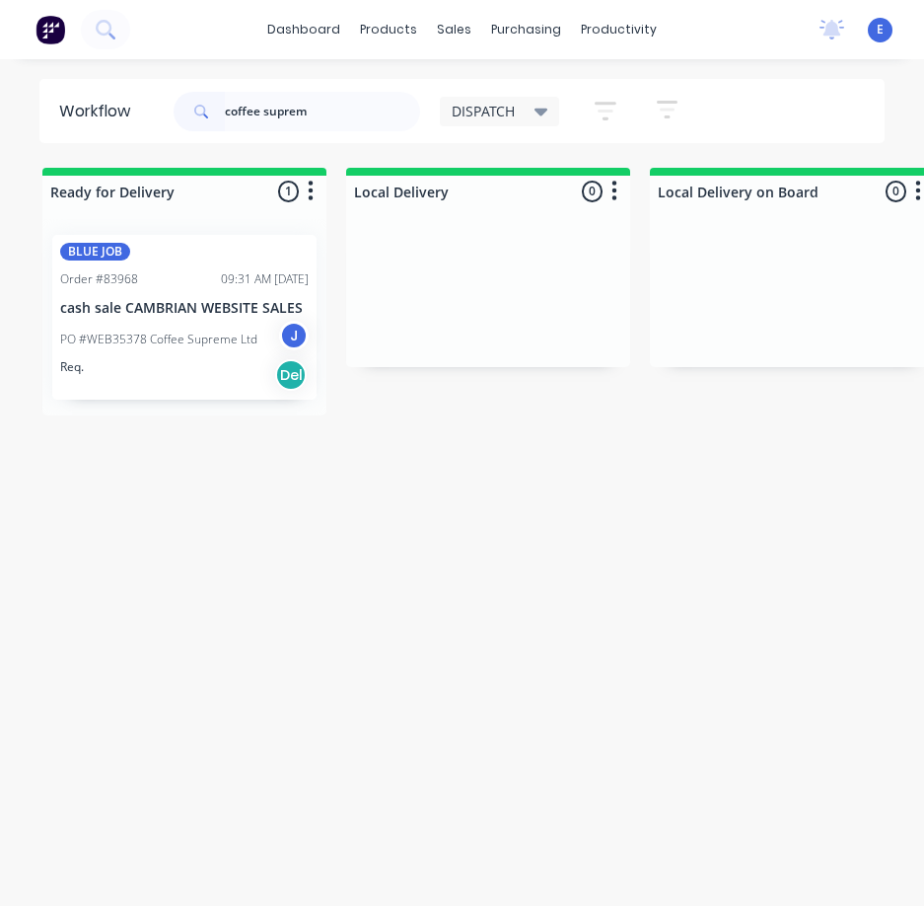
click at [232, 371] on div "Req. Del" at bounding box center [184, 375] width 249 height 34
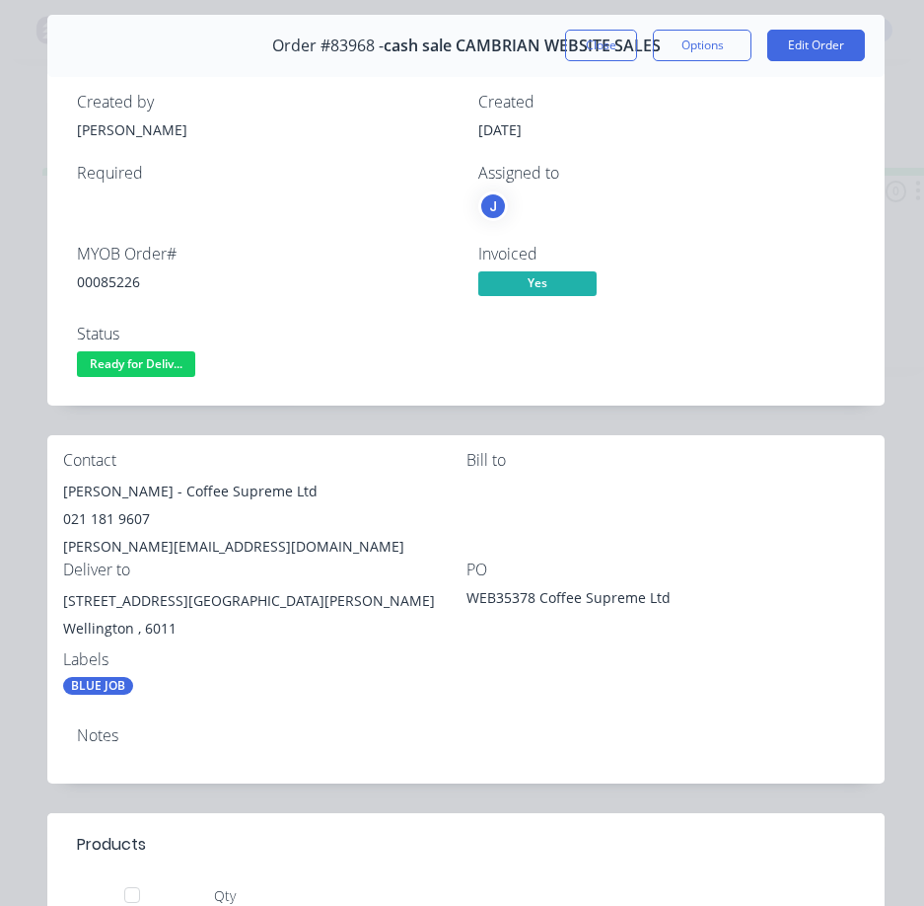
scroll to position [0, 0]
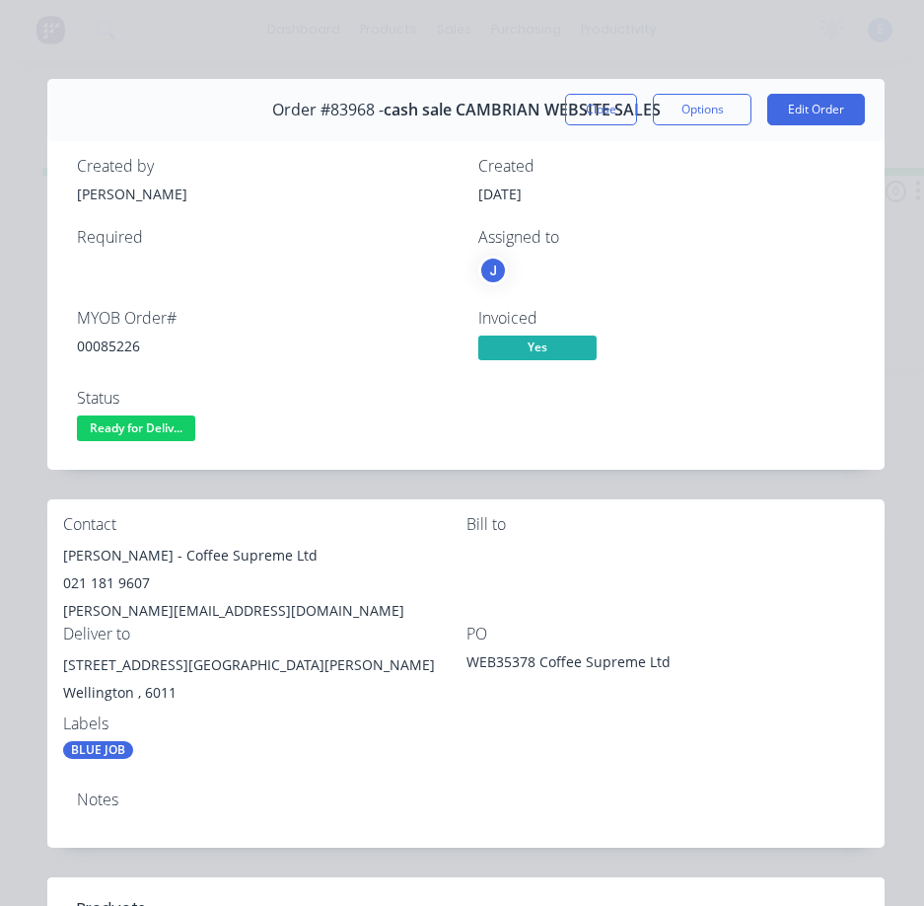
click at [121, 348] on div "00085226" at bounding box center [266, 345] width 378 height 21
click at [119, 348] on div "00085226" at bounding box center [266, 345] width 378 height 21
drag, startPoint x: 135, startPoint y: 555, endPoint x: 62, endPoint y: 551, distance: 73.1
click at [62, 551] on div "Contact Sean Wilde - Coffee Supreme Ltd 021 181 9607 sean@coffeesupreme.com Bil…" at bounding box center [465, 637] width 837 height 276
click at [150, 555] on div "Sean Wilde - Coffee Supreme Ltd" at bounding box center [264, 556] width 403 height 28
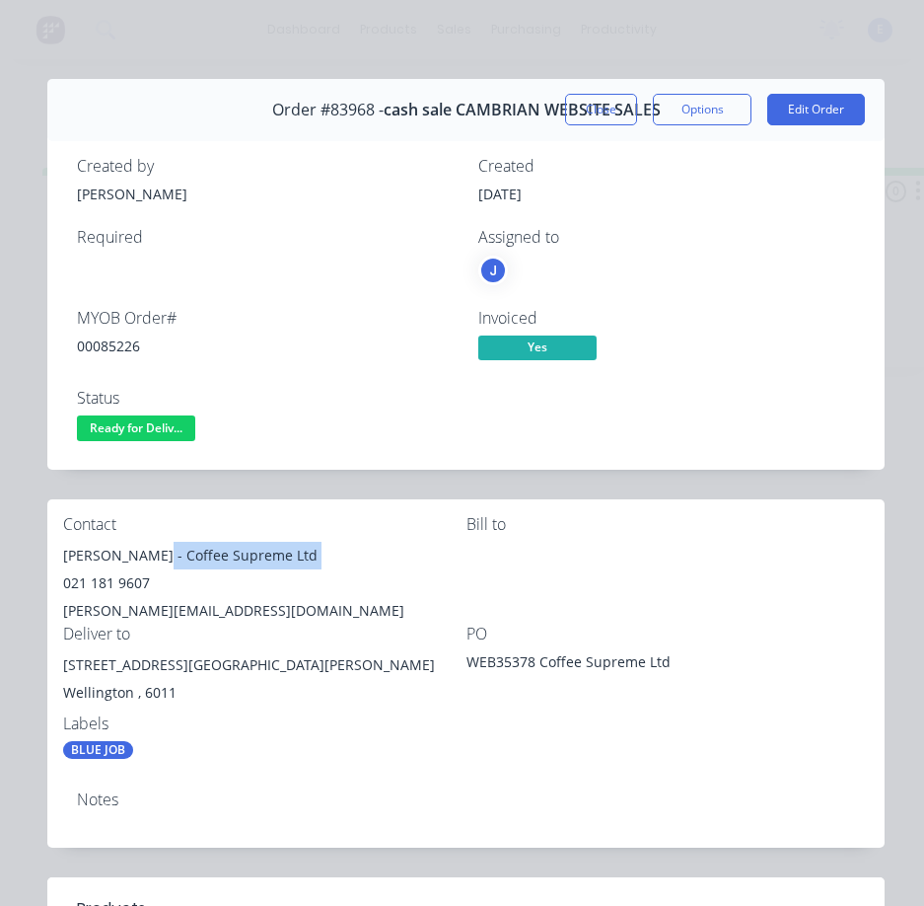
drag, startPoint x: 150, startPoint y: 555, endPoint x: 307, endPoint y: 544, distance: 157.3
click at [308, 544] on div "Sean Wilde - Coffee Supreme Ltd" at bounding box center [264, 556] width 403 height 28
click at [106, 587] on div "021 181 9607" at bounding box center [264, 583] width 403 height 28
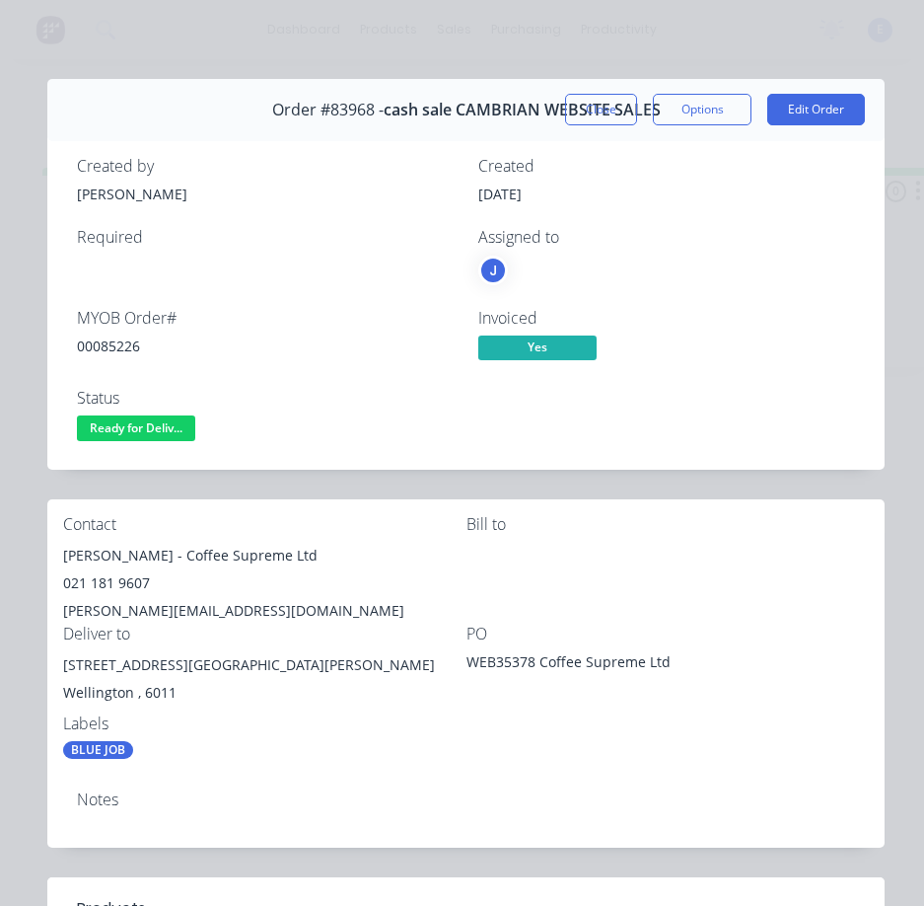
click at [163, 608] on div "sean@coffeesupreme.com" at bounding box center [264, 611] width 403 height 28
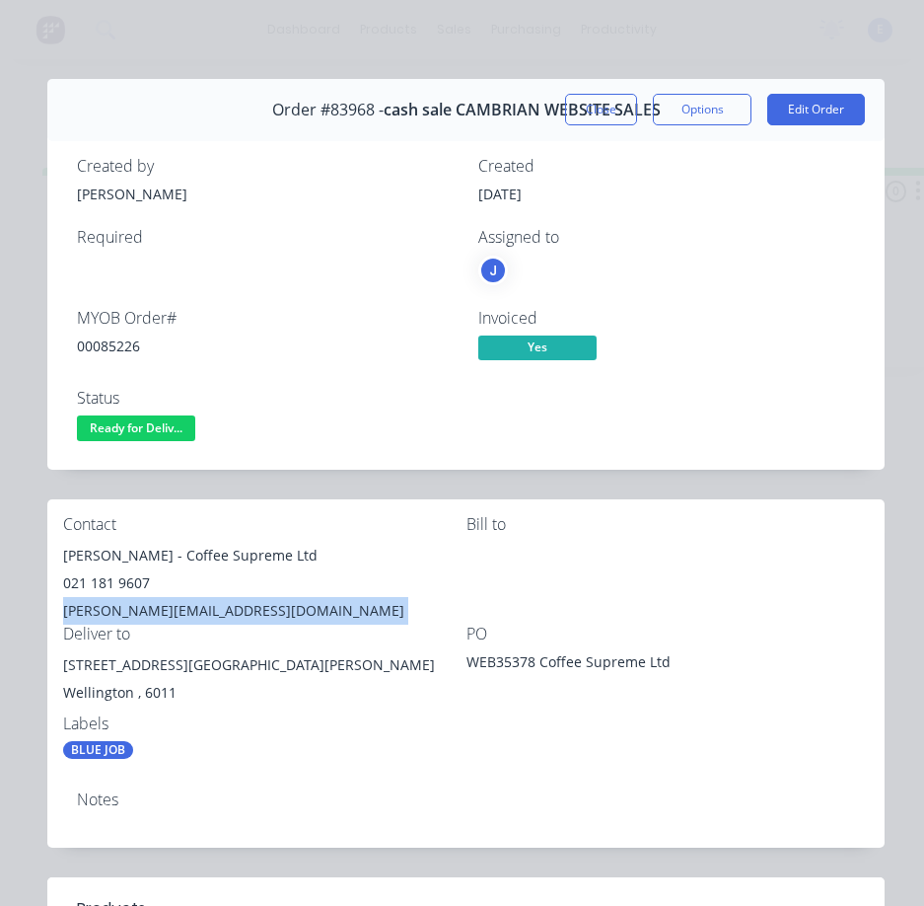
click at [163, 608] on div "sean@coffeesupreme.com" at bounding box center [264, 611] width 403 height 28
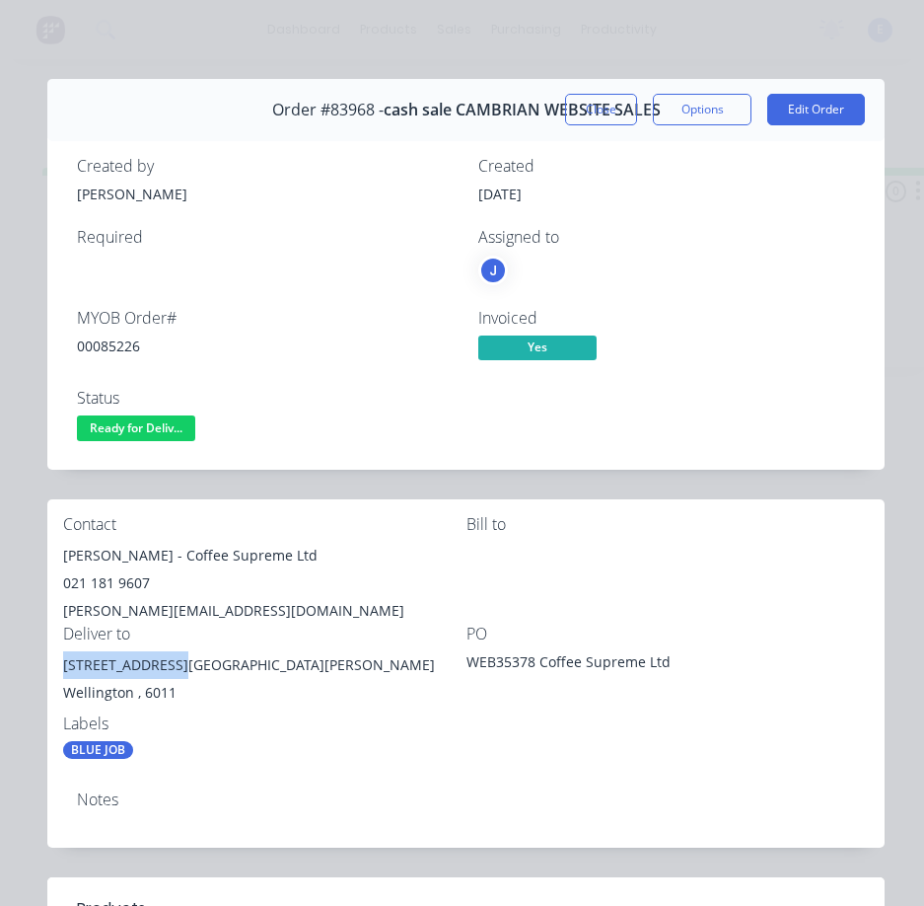
drag, startPoint x: 173, startPoint y: 664, endPoint x: 75, endPoint y: 660, distance: 97.7
click at [65, 662] on div "35 Hopper Street Mt Cook" at bounding box center [264, 665] width 403 height 28
click at [127, 427] on span "Ready for Deliv..." at bounding box center [136, 427] width 118 height 25
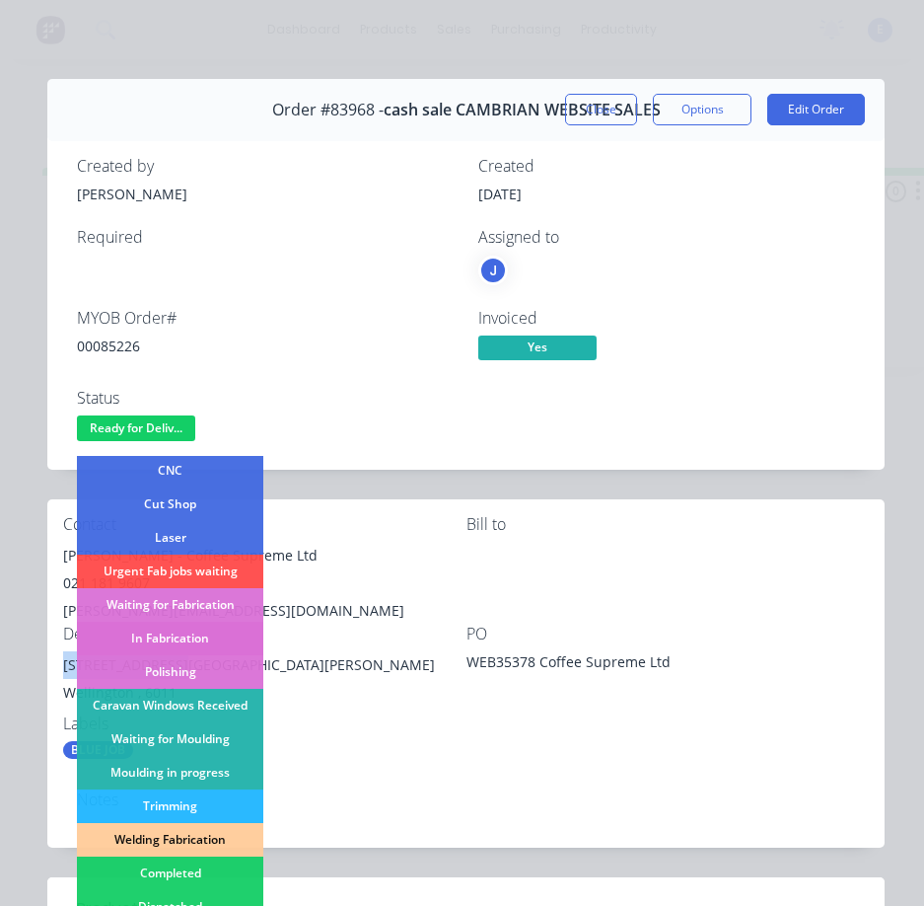
scroll to position [197, 0]
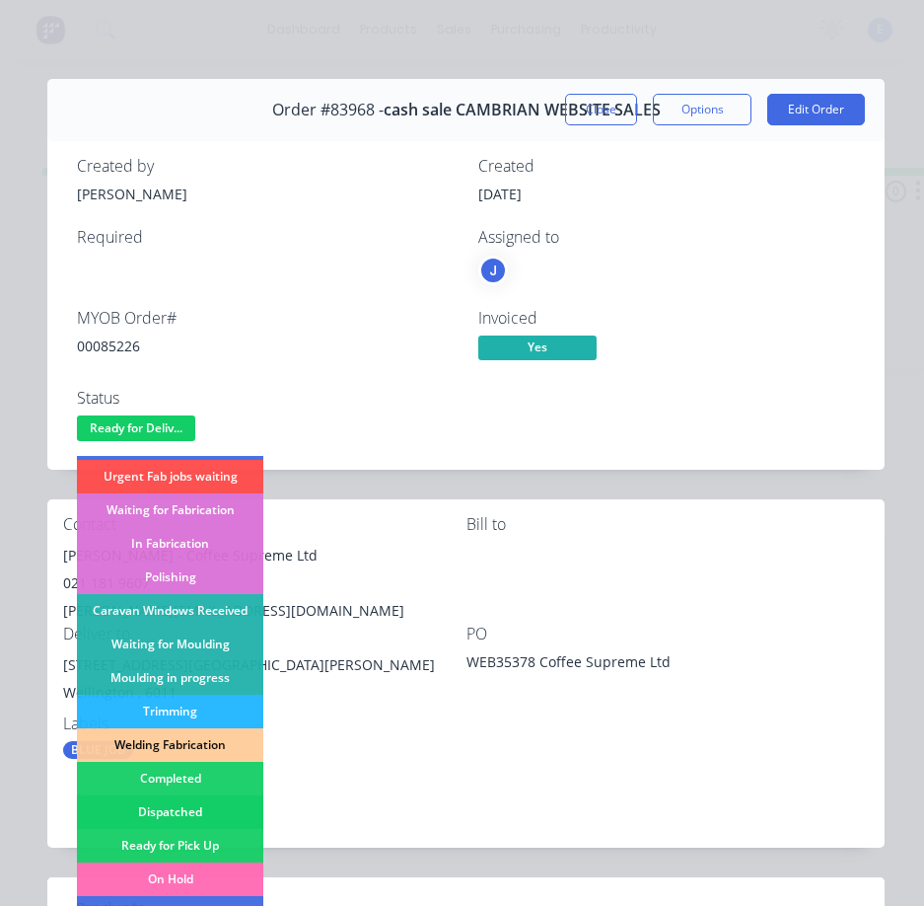
click at [220, 810] on div "Dispatched" at bounding box center [170, 812] width 186 height 34
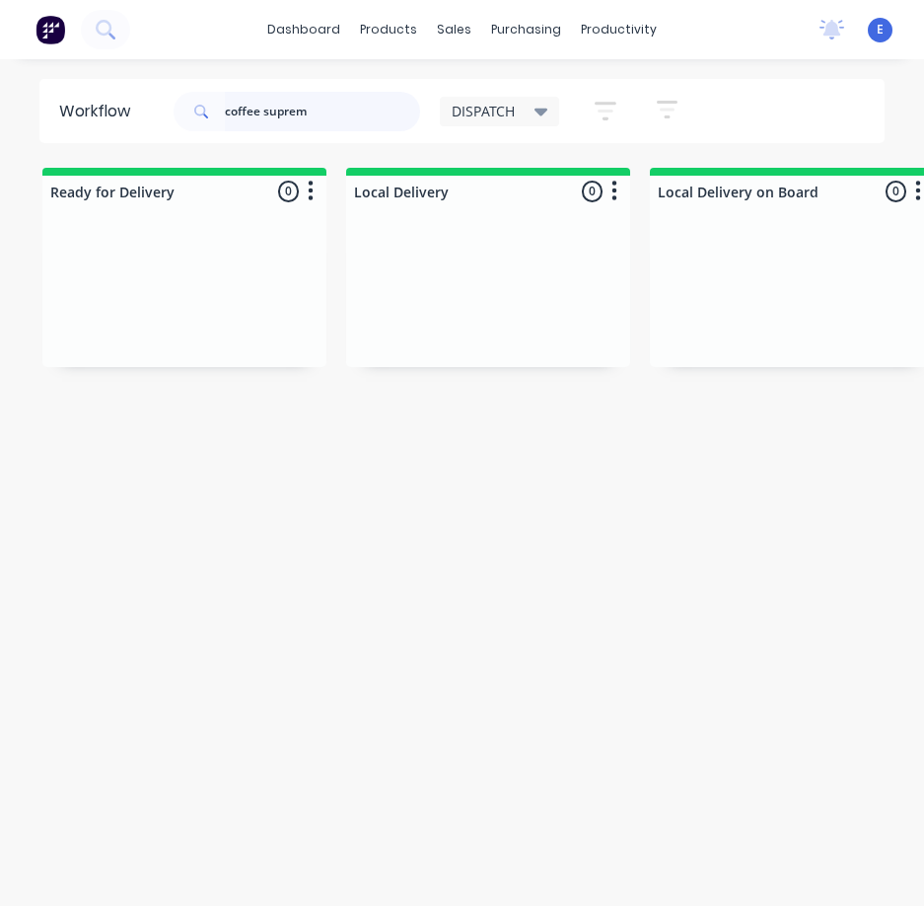
click at [344, 113] on input "coffee suprem" at bounding box center [322, 111] width 195 height 39
click at [343, 112] on input "coffee suprem" at bounding box center [322, 111] width 195 height 39
drag, startPoint x: 265, startPoint y: 111, endPoint x: 141, endPoint y: 101, distance: 124.8
click at [141, 101] on header "Workflow coffee xpress awards DISPATCH Save new view None edit DISPATCH (Defaul…" at bounding box center [462, 111] width 846 height 64
click at [677, 503] on div "Workflow xpress awards DISPATCH Save new view None edit DISPATCH (Default) edit…" at bounding box center [462, 492] width 924 height 827
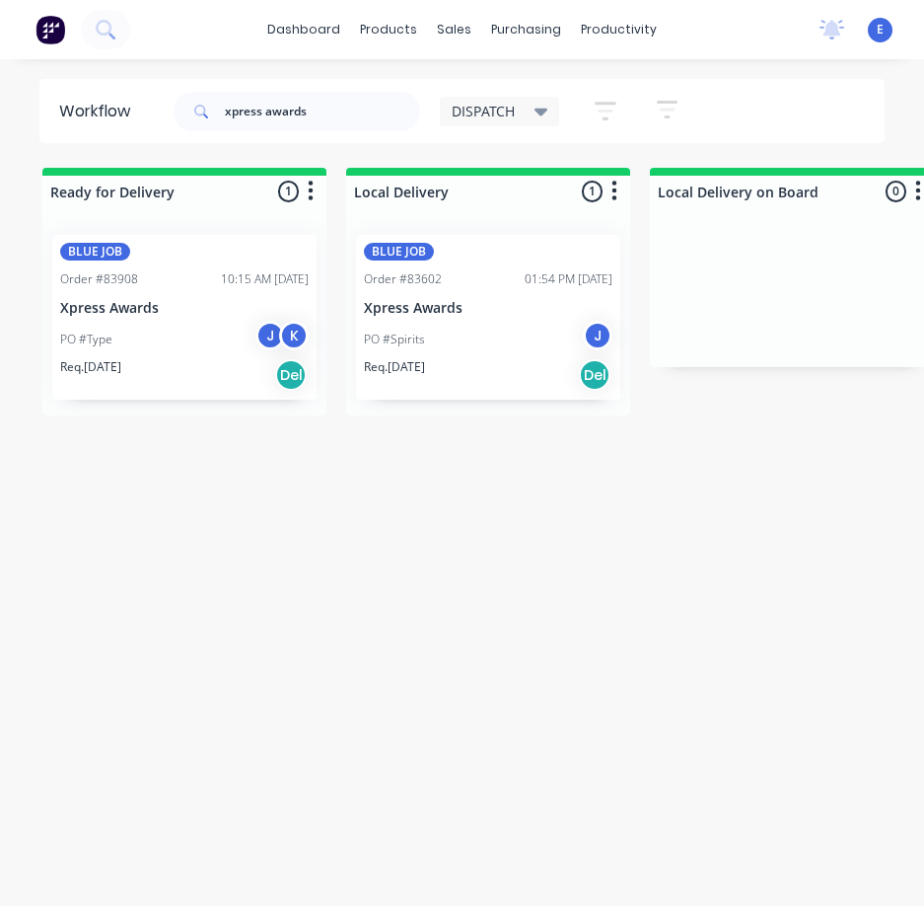
click at [182, 373] on div "Req. 21/08/25 Del" at bounding box center [184, 375] width 249 height 34
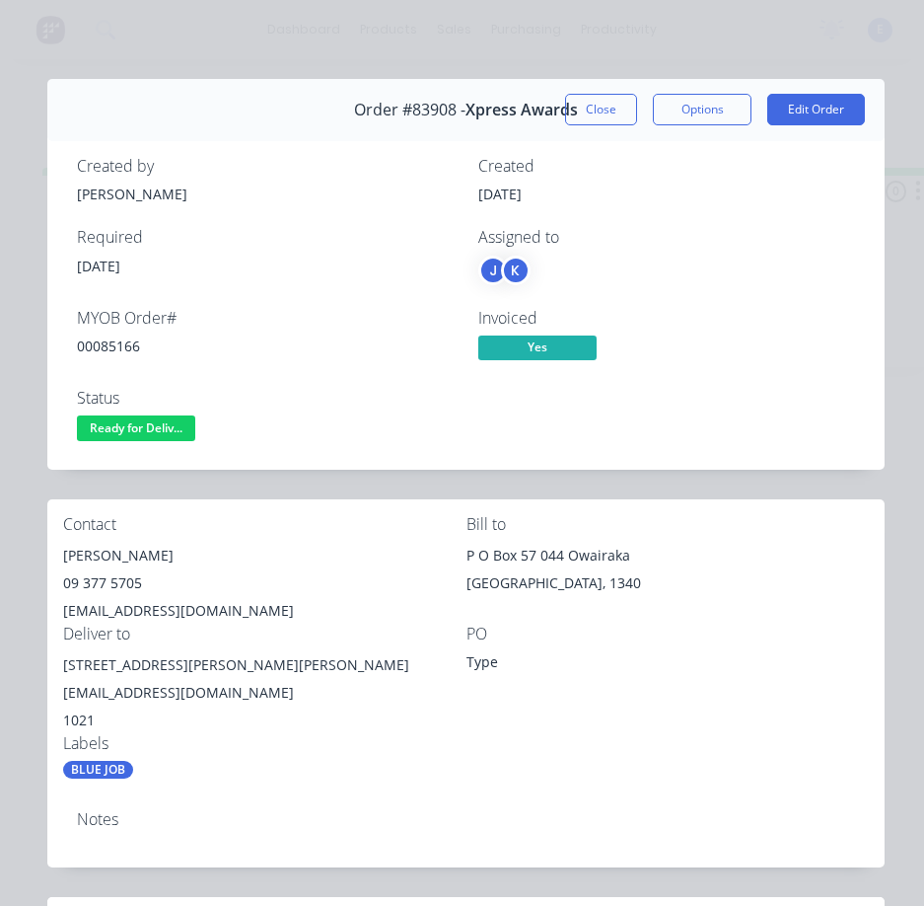
click at [125, 340] on div "00085166" at bounding box center [266, 345] width 378 height 21
click at [125, 339] on div "00085166" at bounding box center [266, 345] width 378 height 21
click at [93, 556] on div "Tim Lee" at bounding box center [264, 556] width 403 height 28
click at [94, 556] on div "Tim Lee" at bounding box center [264, 556] width 403 height 28
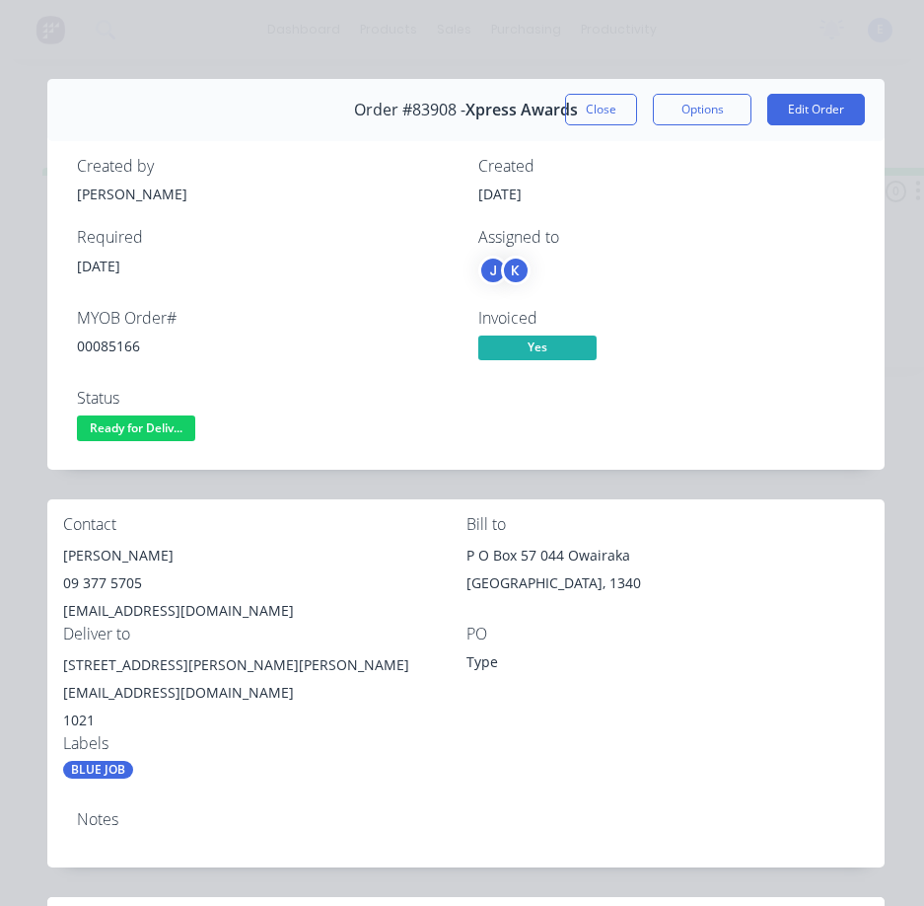
click at [120, 575] on div "09 377 5705" at bounding box center [264, 583] width 403 height 28
click at [121, 608] on div "office@xpressawards.co.nz" at bounding box center [264, 611] width 403 height 28
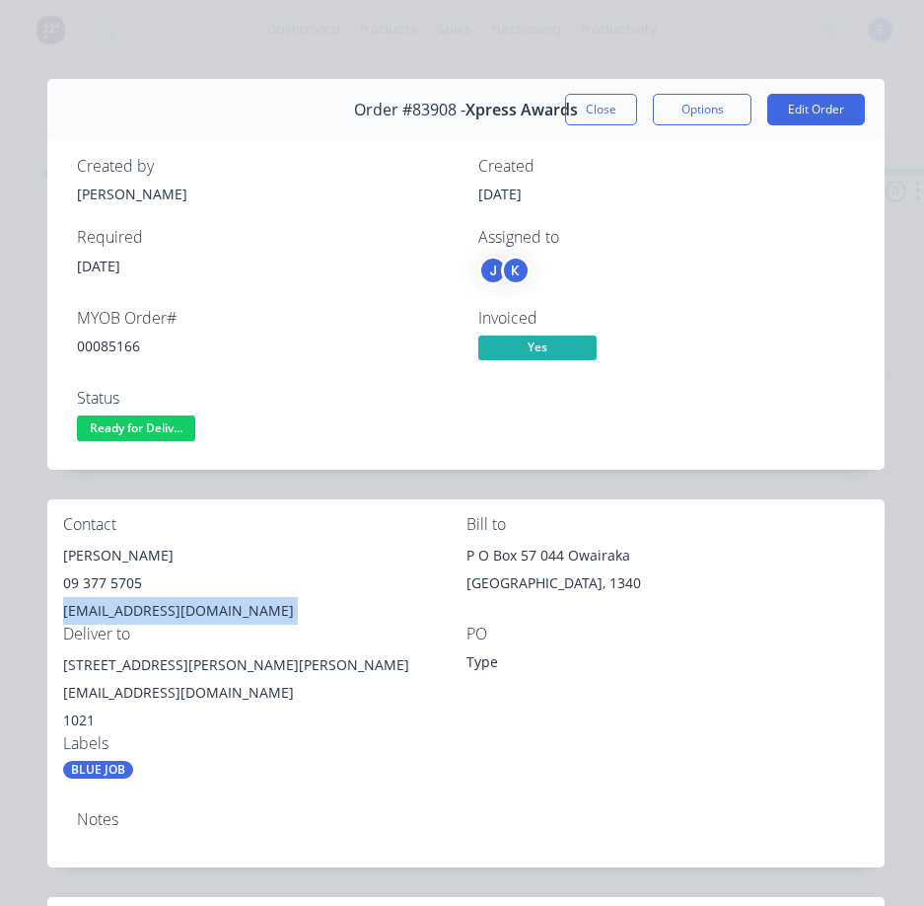
click at [121, 608] on div "office@xpressawards.co.nz" at bounding box center [264, 611] width 403 height 28
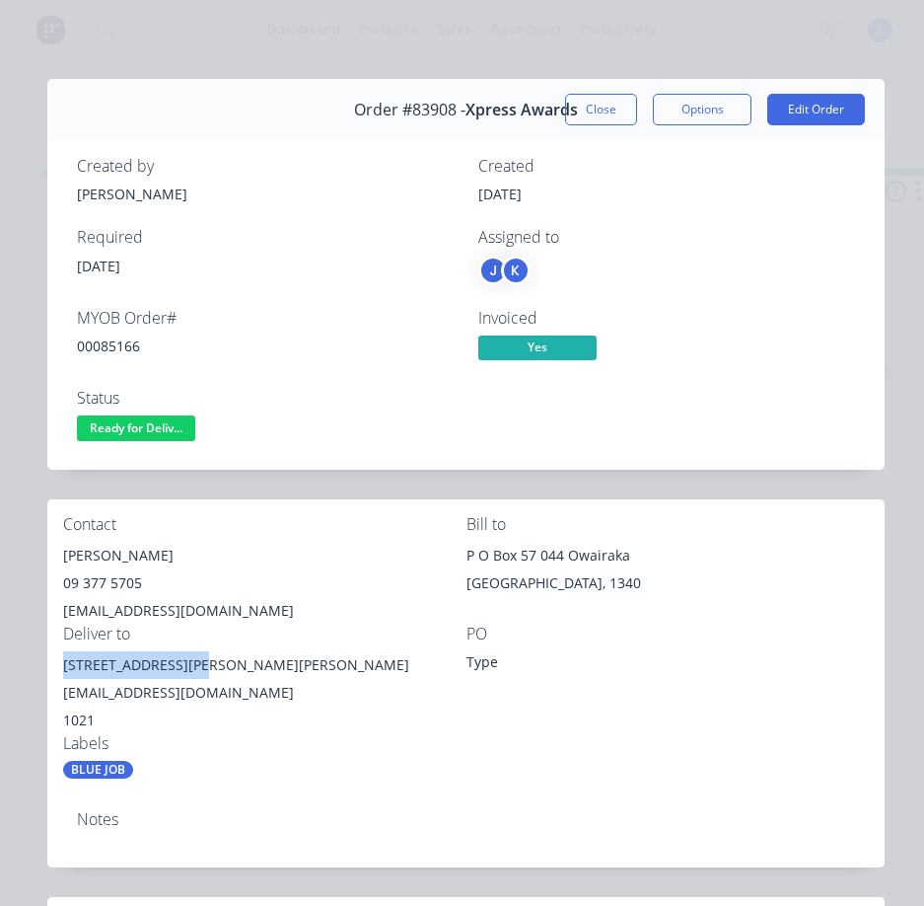
drag, startPoint x: 189, startPoint y: 664, endPoint x: 63, endPoint y: 674, distance: 126.6
click at [63, 674] on div "15 Pickens Crescent Mt Albert office@xpressawards.co.nz" at bounding box center [264, 678] width 403 height 55
click at [131, 341] on div "00085166" at bounding box center [266, 345] width 378 height 21
click at [130, 341] on div "00085166" at bounding box center [266, 345] width 378 height 21
drag, startPoint x: 290, startPoint y: 556, endPoint x: 249, endPoint y: 511, distance: 61.4
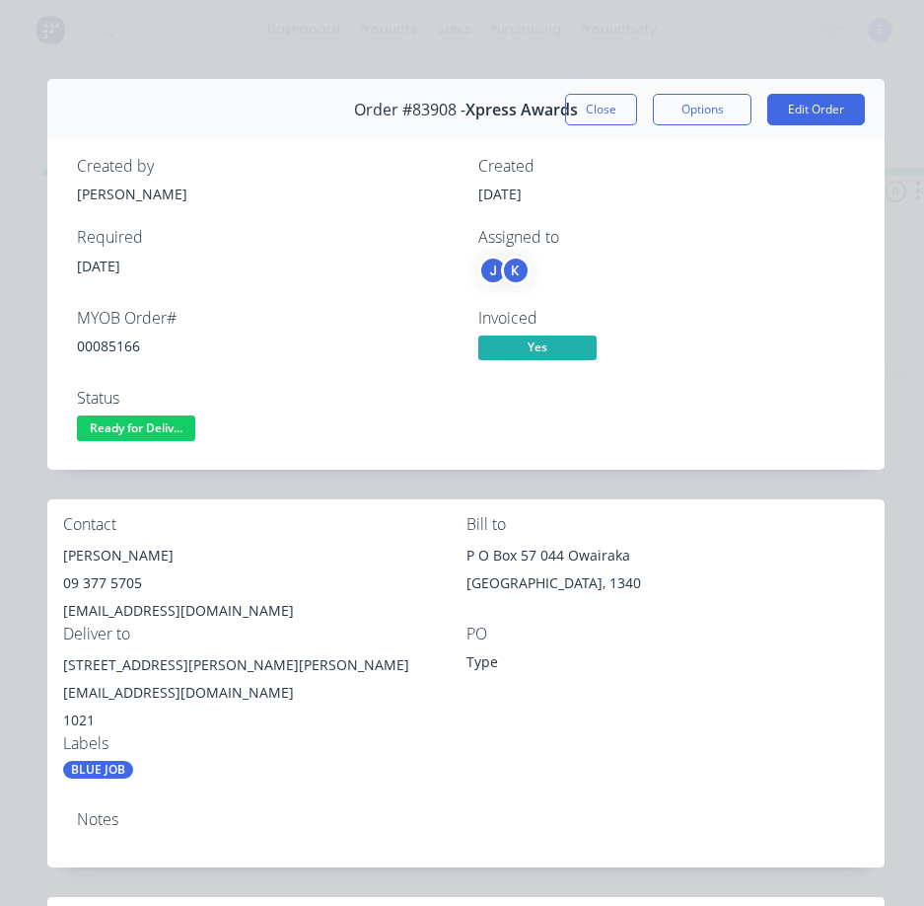
click at [289, 555] on div "Tim Lee" at bounding box center [264, 556] width 403 height 28
click at [168, 423] on span "Ready for Deliv..." at bounding box center [136, 427] width 118 height 25
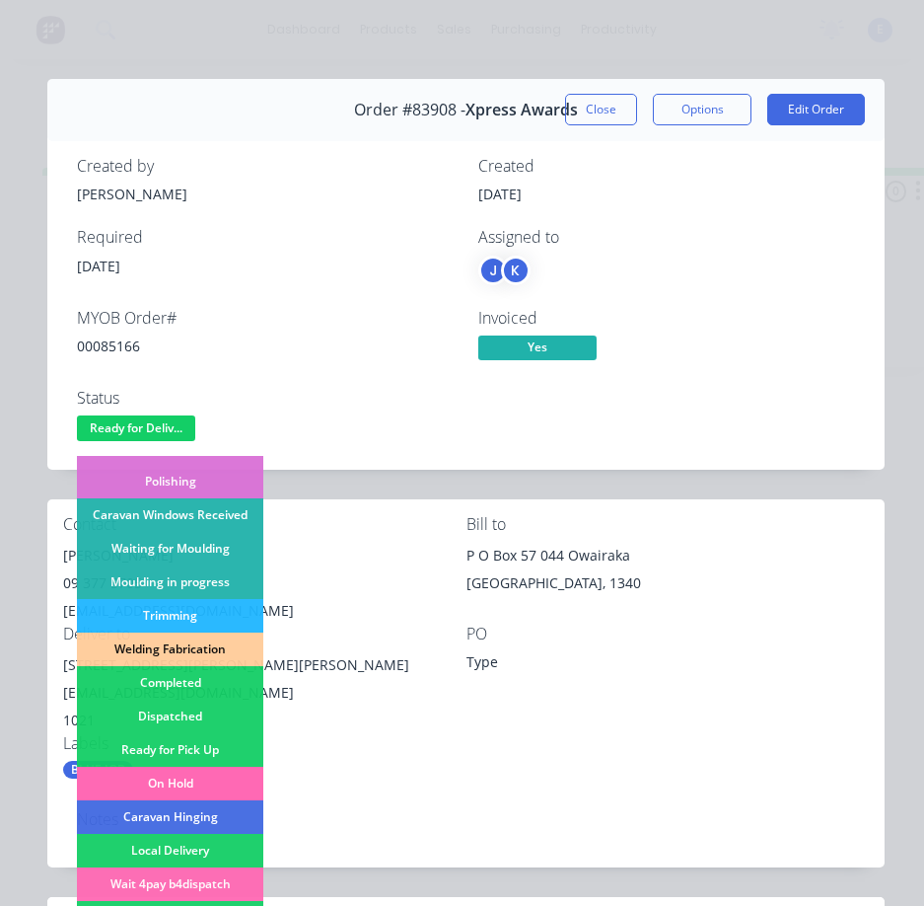
scroll to position [296, 0]
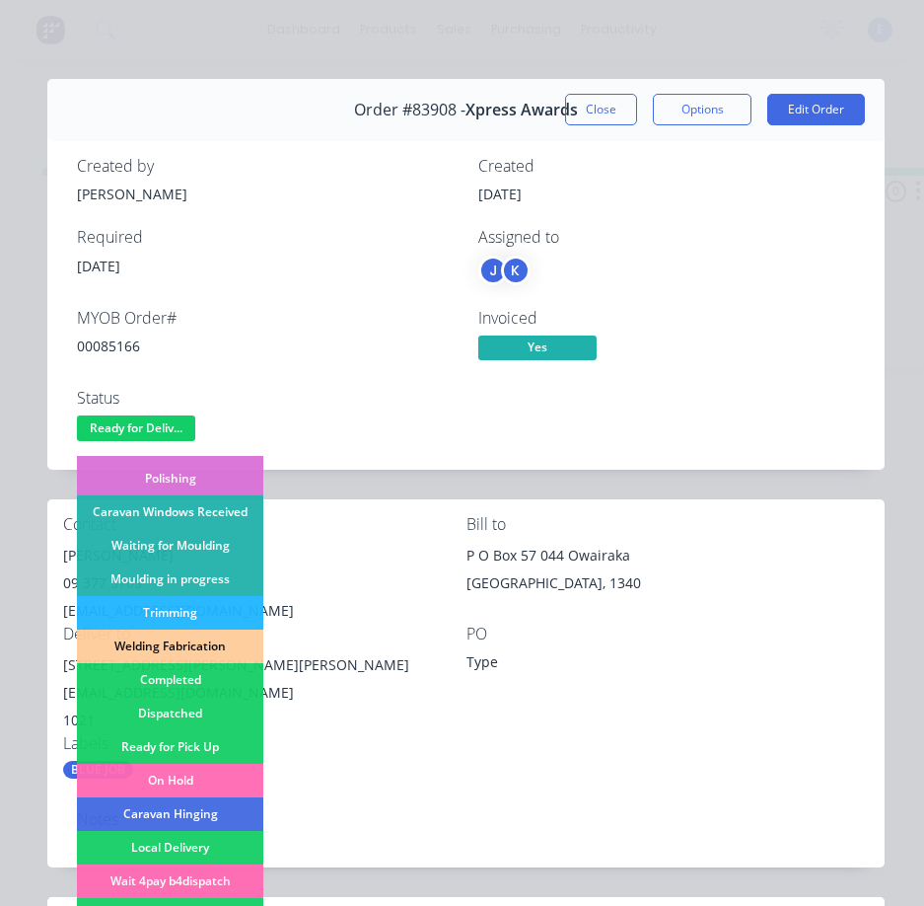
click at [202, 707] on div "Dispatched" at bounding box center [170, 713] width 186 height 34
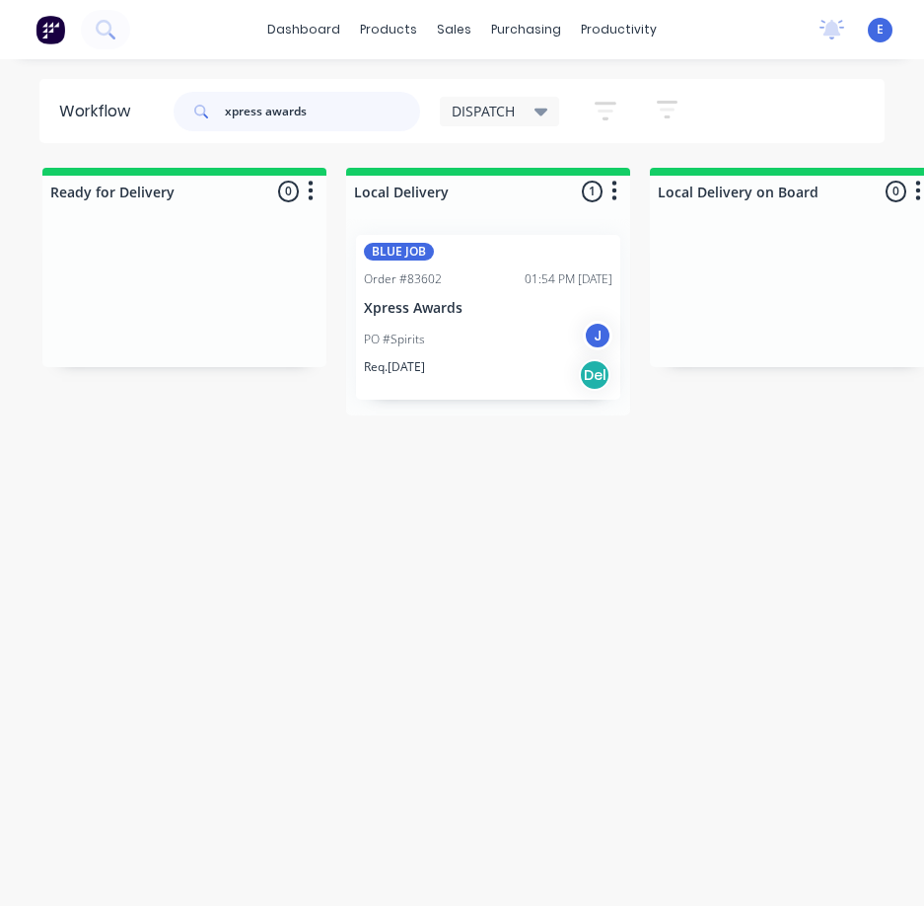
click at [331, 118] on input "xpress awards" at bounding box center [322, 111] width 195 height 39
click at [331, 121] on input "xpress awards" at bounding box center [322, 111] width 195 height 39
click at [337, 108] on input "xpress awards" at bounding box center [322, 111] width 195 height 39
click at [338, 107] on input "xpress awards" at bounding box center [322, 111] width 195 height 39
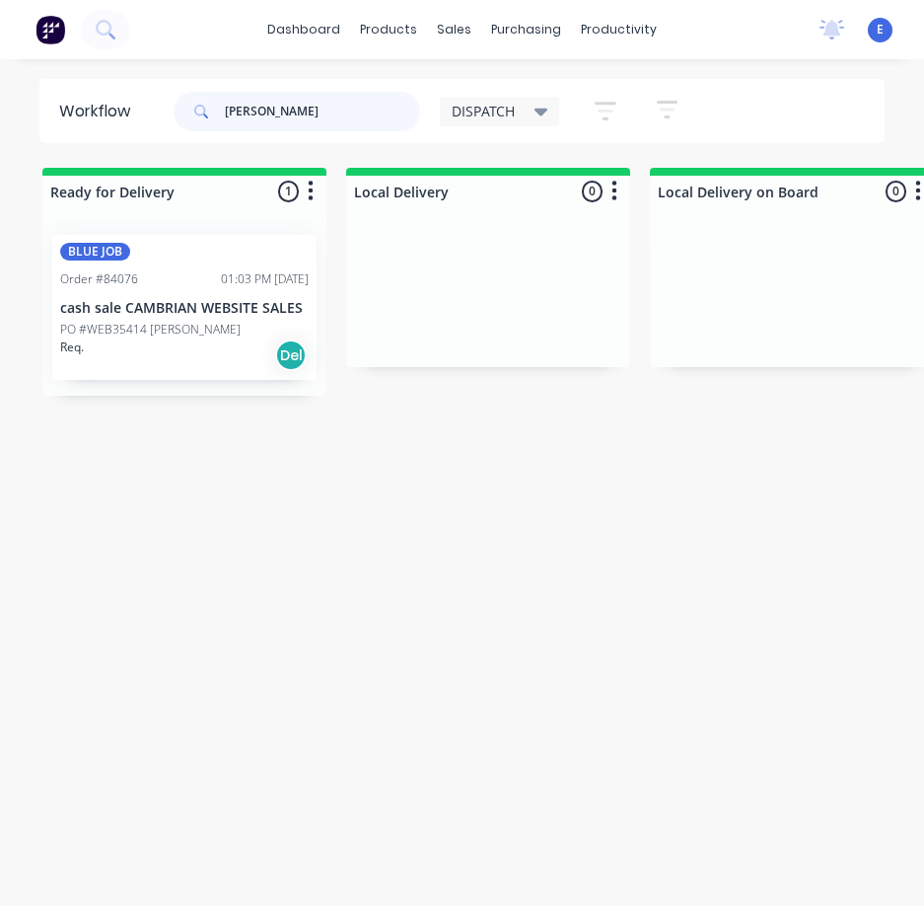
type input "kerry"
click at [210, 344] on div "Req. Del" at bounding box center [184, 355] width 249 height 34
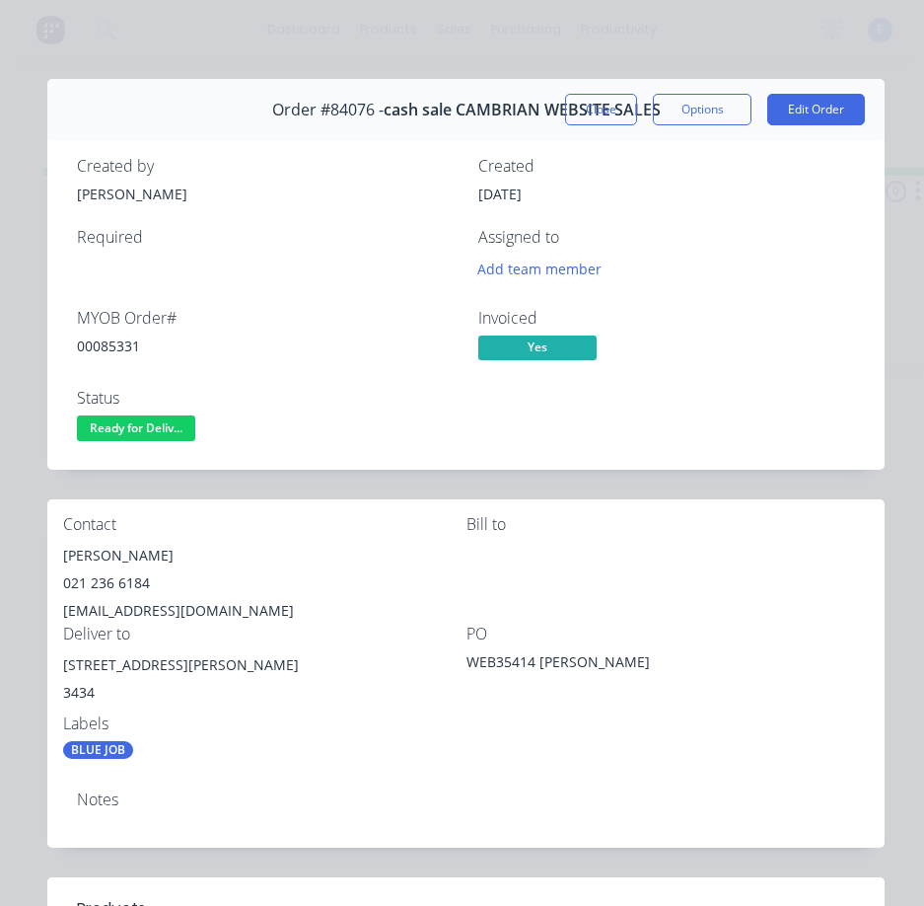
drag, startPoint x: 99, startPoint y: 334, endPoint x: 100, endPoint y: 363, distance: 28.6
click at [98, 335] on div "00085331" at bounding box center [266, 345] width 378 height 21
click at [98, 352] on div "00085331" at bounding box center [266, 345] width 378 height 21
click at [97, 349] on div "00085331" at bounding box center [266, 345] width 378 height 21
click at [97, 348] on div "00085331" at bounding box center [266, 345] width 378 height 21
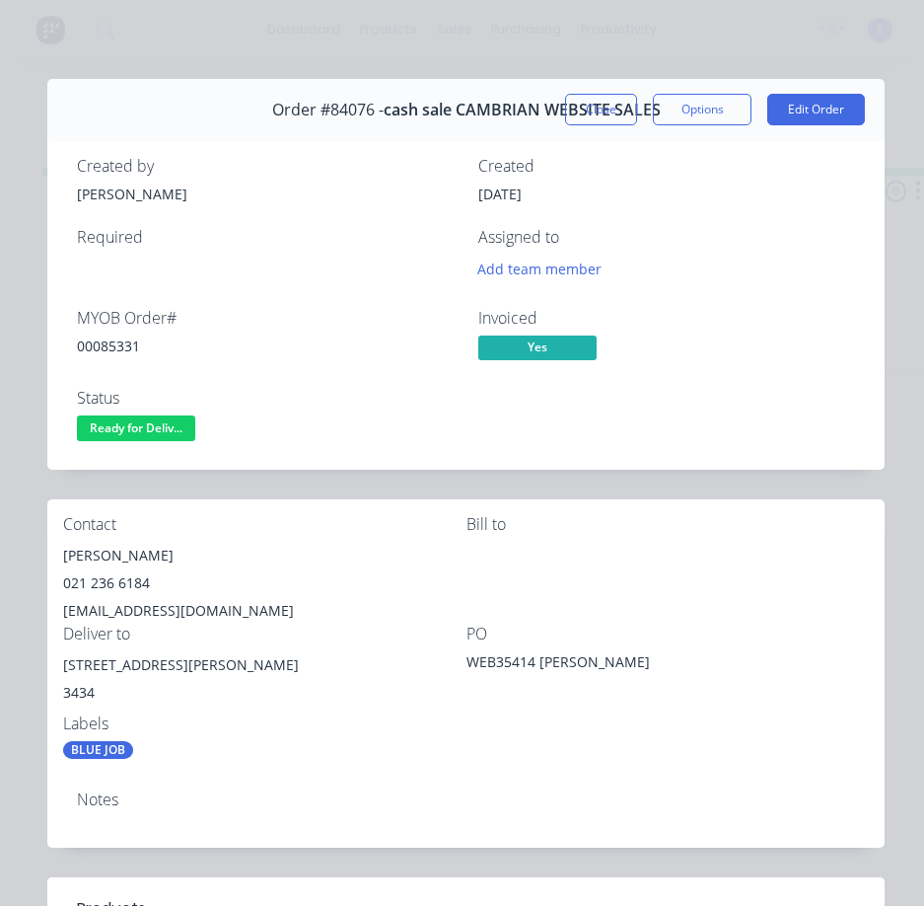
click at [98, 344] on div "00085331" at bounding box center [266, 345] width 378 height 21
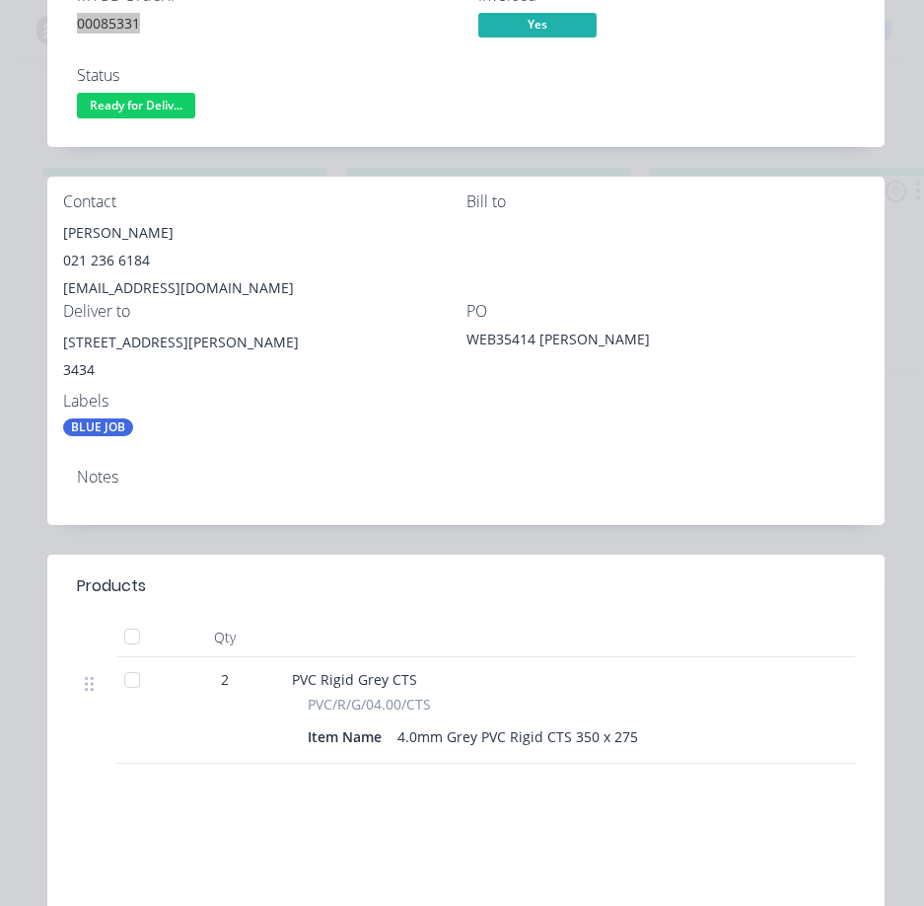
scroll to position [0, 0]
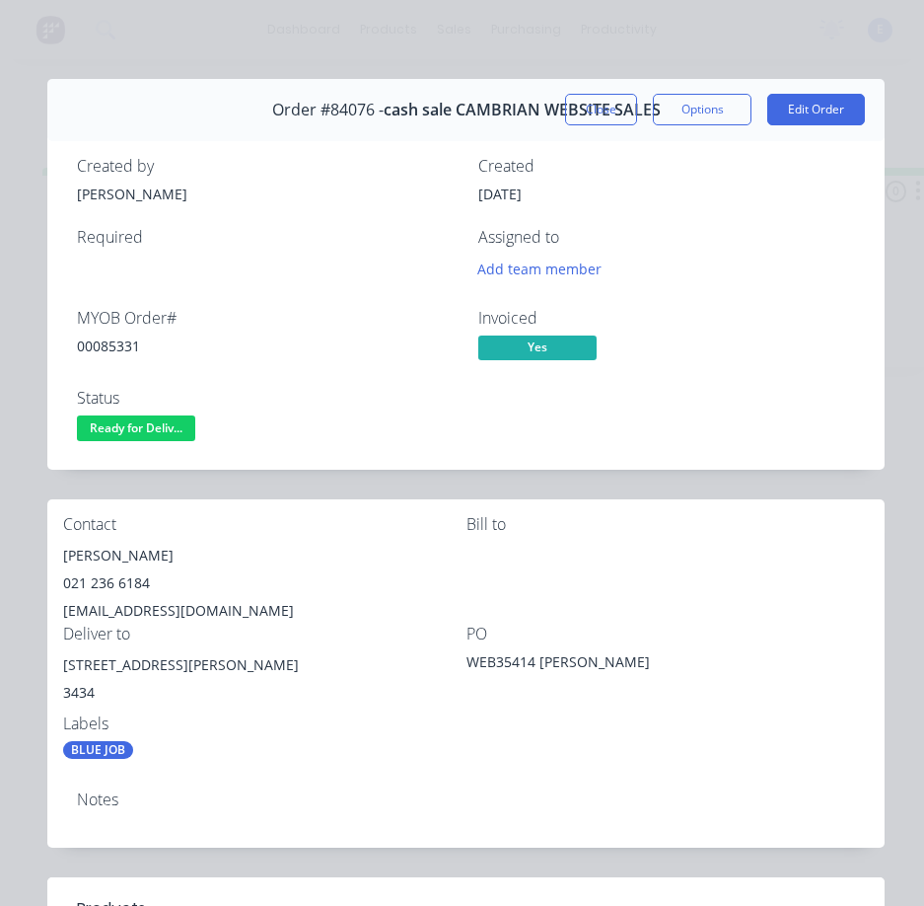
click at [92, 555] on div "Kerry Grennell" at bounding box center [264, 556] width 403 height 28
click at [91, 553] on div "Kerry Grennell" at bounding box center [264, 556] width 403 height 28
click at [89, 581] on div "021 236 6184" at bounding box center [264, 583] width 403 height 28
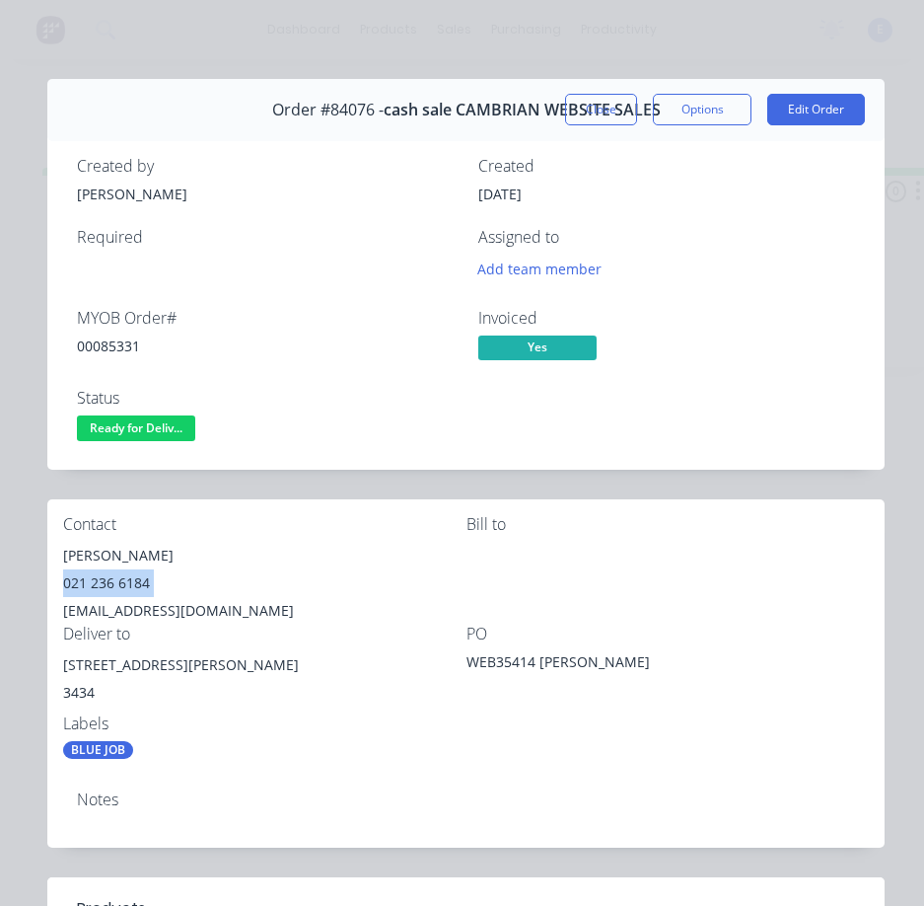
click at [89, 581] on div "021 236 6184" at bounding box center [264, 583] width 403 height 28
click at [166, 609] on div "jgc@outlook.co.nz" at bounding box center [264, 611] width 403 height 28
drag, startPoint x: 144, startPoint y: 662, endPoint x: 87, endPoint y: 660, distance: 57.2
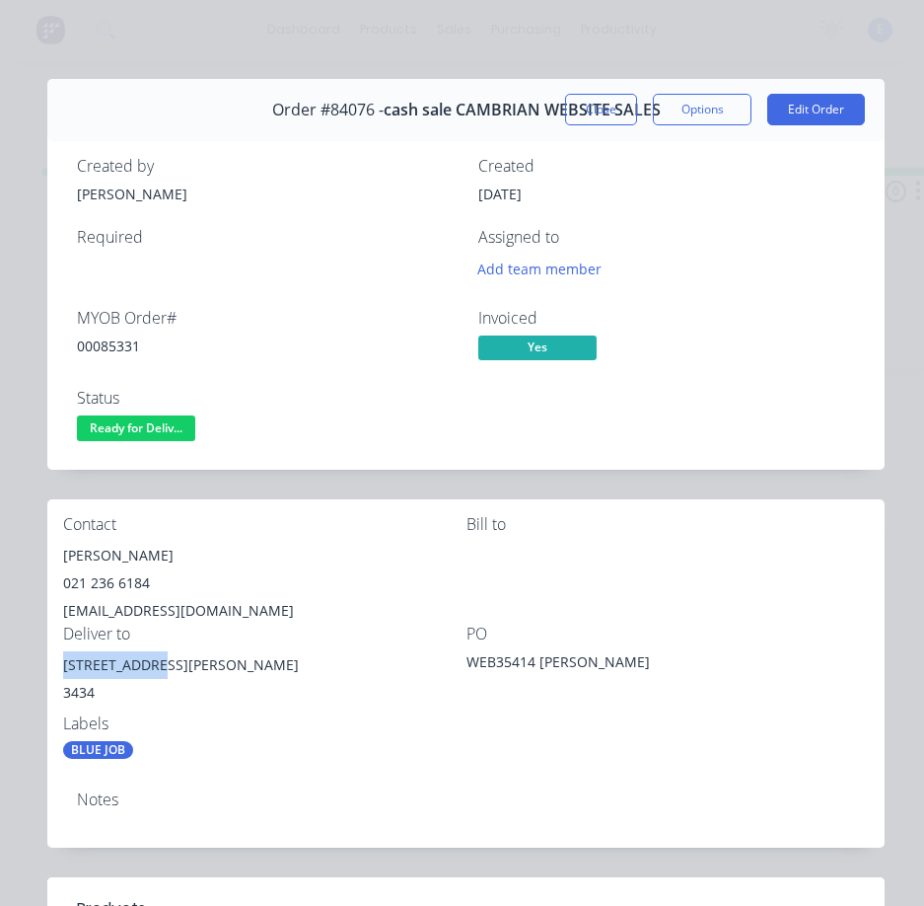
click at [56, 665] on div "Contact Kerry Grennell 021 236 6184 jgc@outlook.co.nz Bill to Deliver to 165 Ta…" at bounding box center [465, 637] width 837 height 276
